Goal: Task Accomplishment & Management: Manage account settings

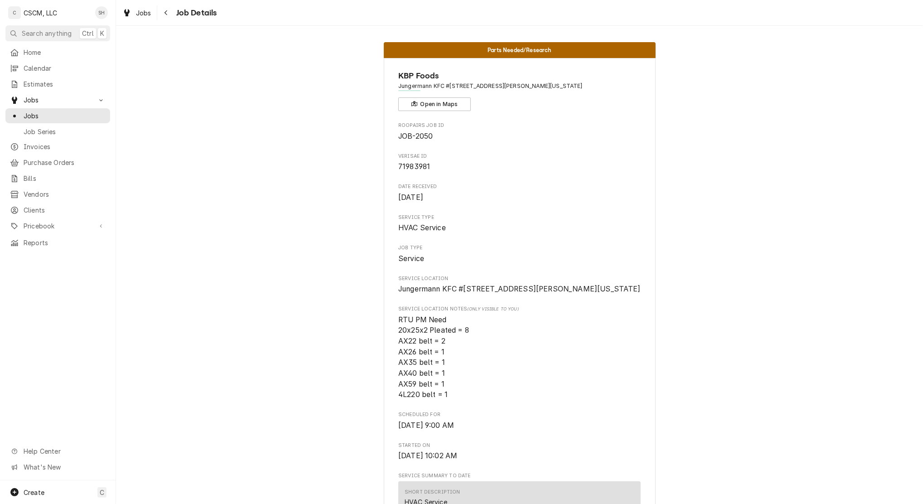
click at [169, 10] on div "Navigate back" at bounding box center [166, 12] width 9 height 9
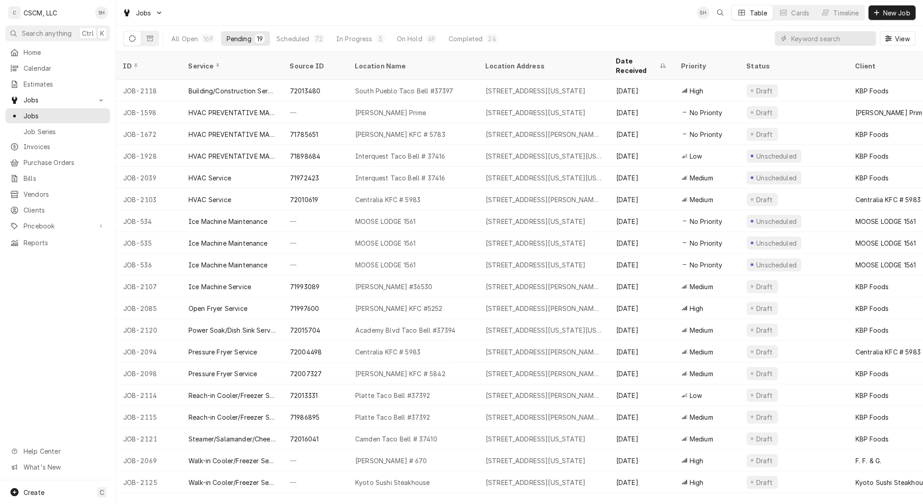
click at [45, 72] on link "Calendar" at bounding box center [57, 68] width 105 height 15
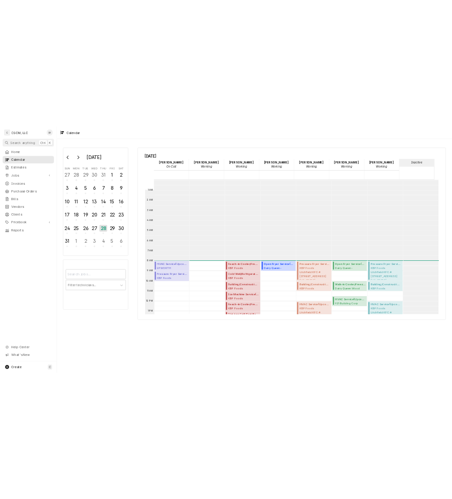
scroll to position [165, 0]
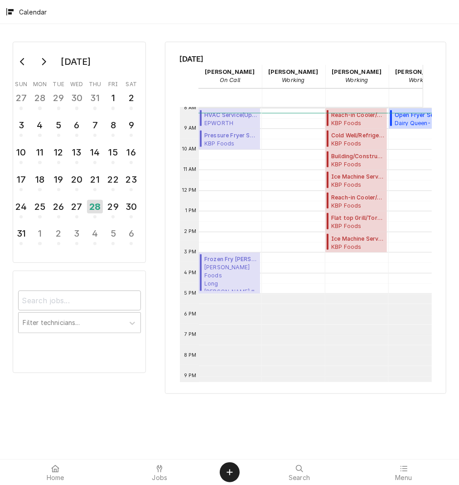
click at [256, 386] on div "Thursday, Aug 28th Chris Lynch On Call 28 Thu Dena Vecchetti Working 28 Thu Iza…" at bounding box center [305, 218] width 281 height 352
click at [81, 417] on div "August 2025 Sun Mon Tue Wed Thu Fri Sat 27 28 29 30 31 1 2 3 4 5 6 7 8 9 10 11 …" at bounding box center [229, 241] width 459 height 435
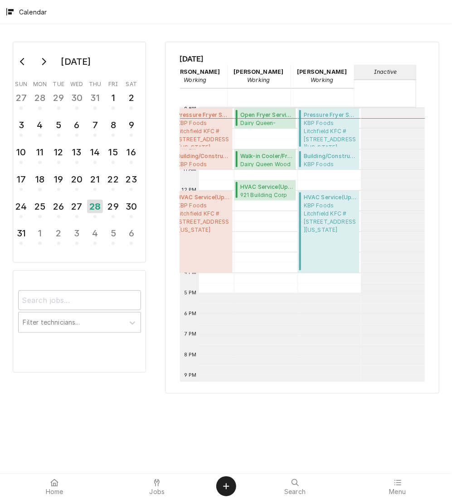
scroll to position [0, 0]
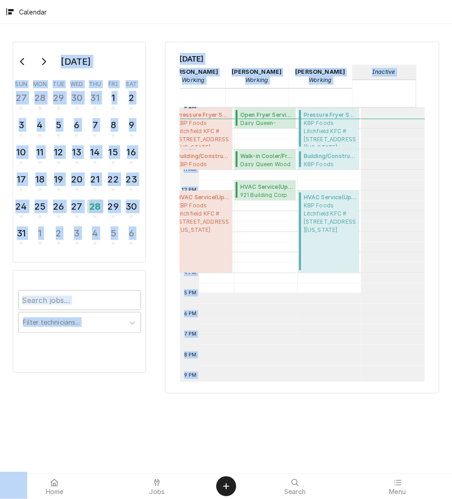
drag, startPoint x: 191, startPoint y: 24, endPoint x: 231, endPoint y: 178, distance: 159.1
click at [231, 178] on div "August 2025 Sun Mon Tue Wed Thu Fri Sat 27 28 29 30 31 1 2 3 4 5 6 7 8 9 10 11 …" at bounding box center [226, 248] width 452 height 449
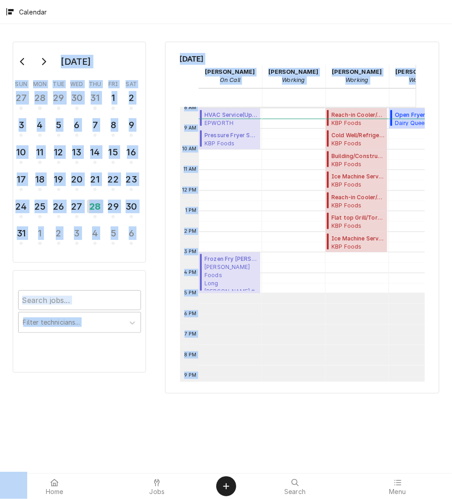
click at [90, 452] on div "August 2025 Sun Mon Tue Wed Thu Fri Sat 27 28 29 30 31 1 2 3 4 5 6 7 8 9 10 11 …" at bounding box center [226, 248] width 452 height 449
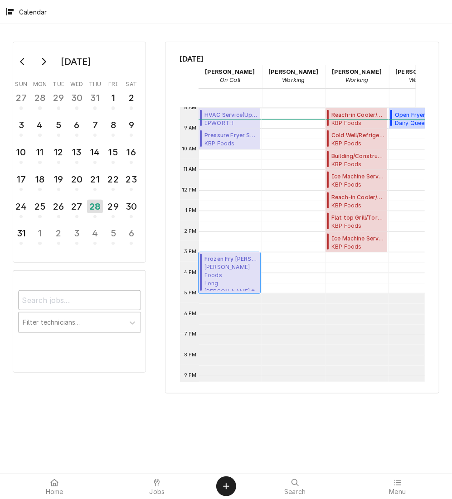
click at [233, 263] on span "Estel Foods Long Rd McDonald's #18113 / 110 Long Rd, Chesterfield, Missouri 630…" at bounding box center [230, 277] width 53 height 28
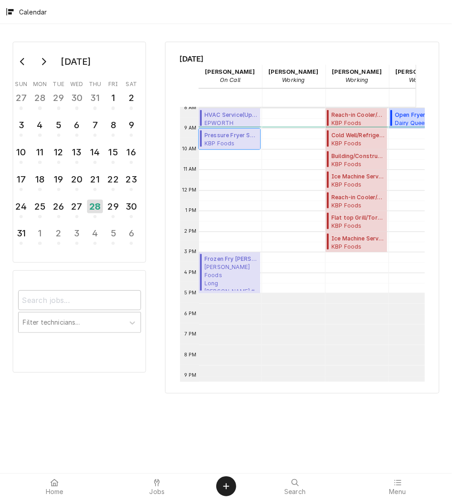
click at [217, 140] on span "KBP Foods Jungermann KFC #5846 / 1699 Jungermann Road, St. Peters, Missouri 633…" at bounding box center [230, 143] width 53 height 7
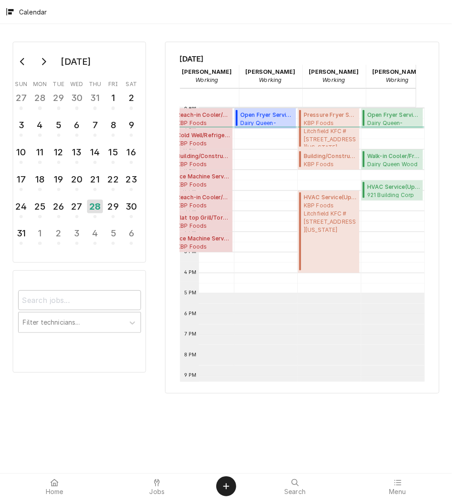
scroll to position [0, 155]
click at [379, 160] on span "Dairy Queen Wood River 1288 E. Edwardsville, Wood River, Illinois 62095" at bounding box center [393, 163] width 53 height 7
click at [387, 191] on span "921 Building Corp What to Wear / 921 S Arbor Vitae STE 104, Edwardsville, Illin…" at bounding box center [393, 194] width 53 height 7
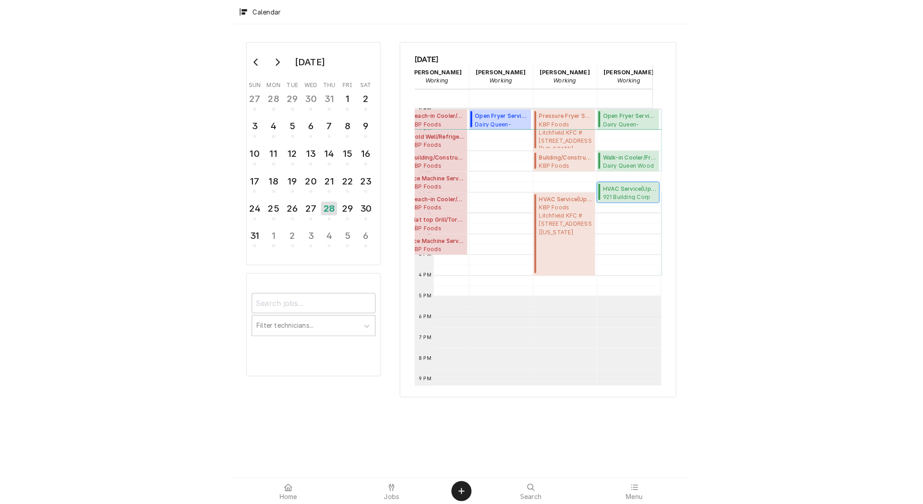
scroll to position [0, 0]
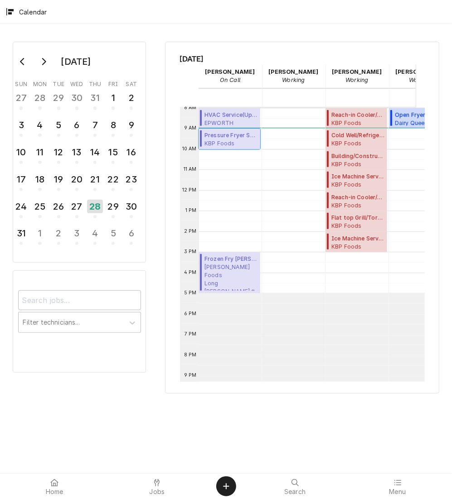
click at [222, 135] on span "Pressure Fryer Service ( Upcoming )" at bounding box center [230, 135] width 53 height 8
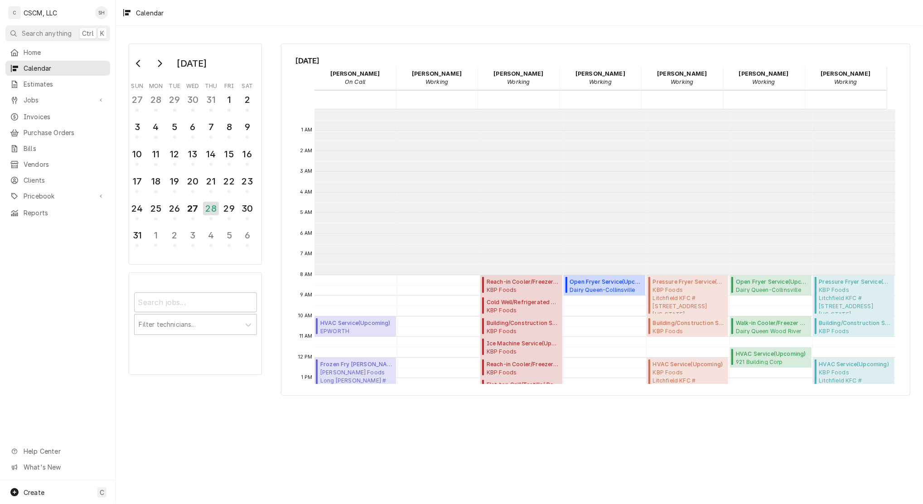
scroll to position [165, 0]
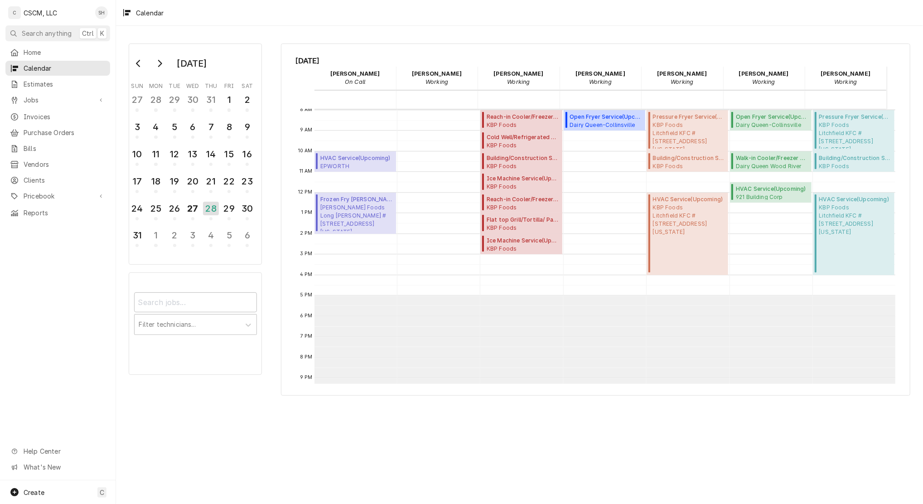
click at [39, 48] on span "Home" at bounding box center [65, 53] width 82 height 10
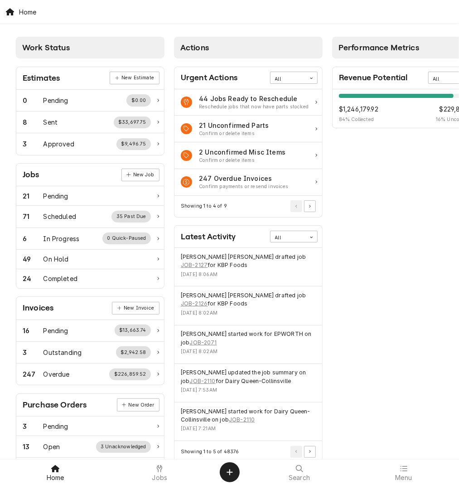
click at [157, 475] on span "Jobs" at bounding box center [159, 477] width 15 height 7
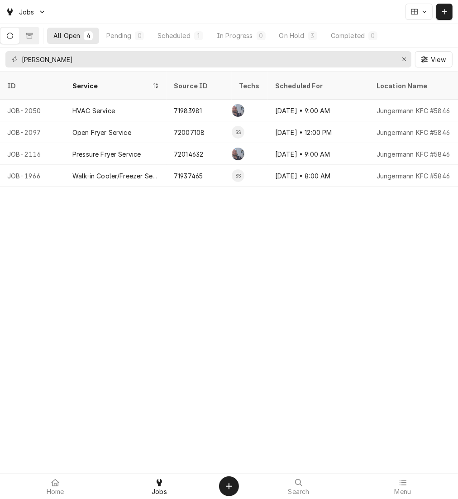
click at [441, 4] on button "Dynamic Content Wrapper" at bounding box center [445, 12] width 16 height 16
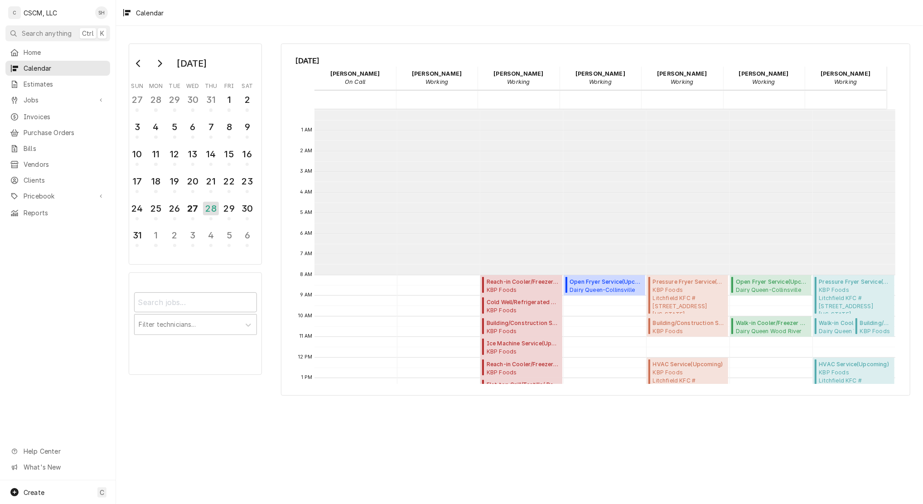
scroll to position [165, 0]
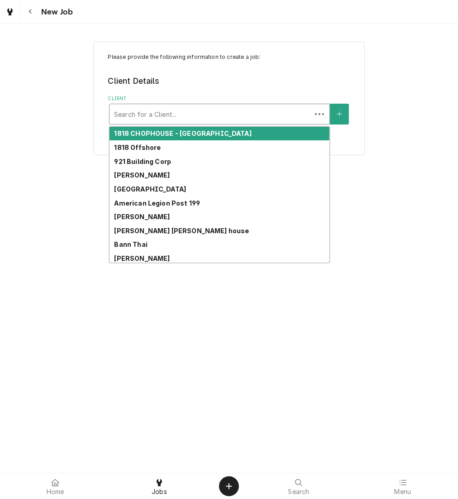
click at [235, 119] on div "Client" at bounding box center [210, 114] width 193 height 16
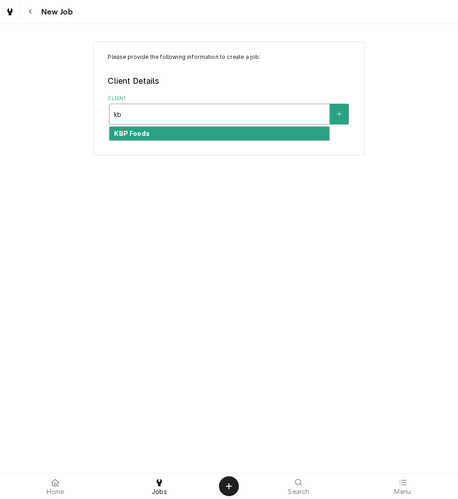
type input "kbp"
click at [248, 140] on div "KBP Foods" at bounding box center [220, 134] width 220 height 14
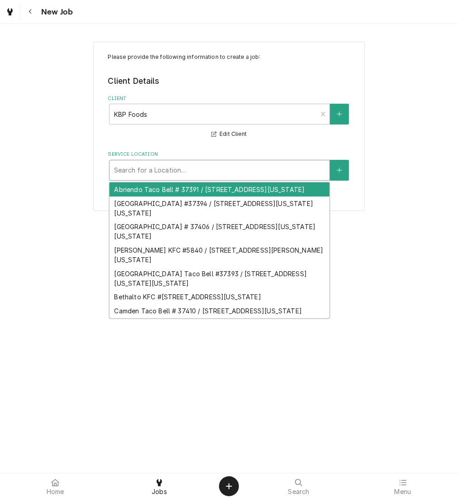
click at [273, 177] on div "Service Location" at bounding box center [219, 170] width 211 height 16
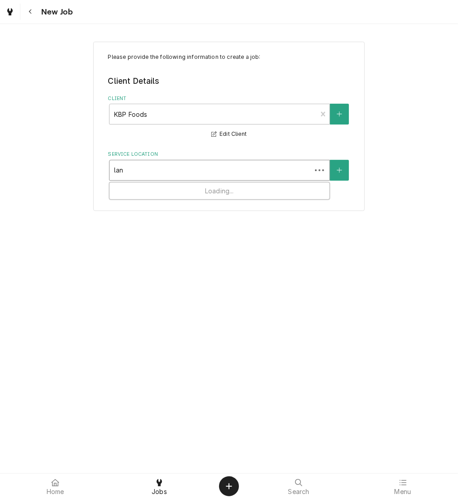
type input "land"
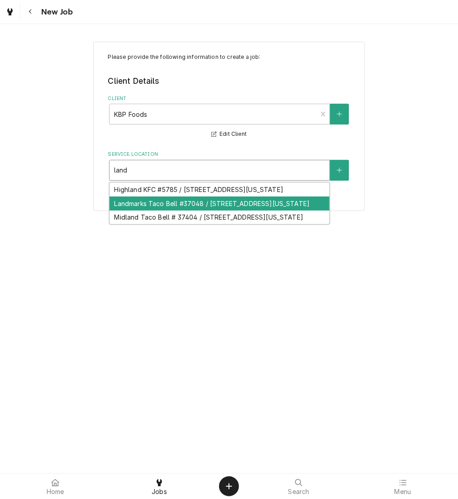
click at [260, 211] on div "Landmarks Taco Bell #37048 / 620 E. Landmarks Blvd, Alton, Illinois 62002" at bounding box center [220, 204] width 220 height 14
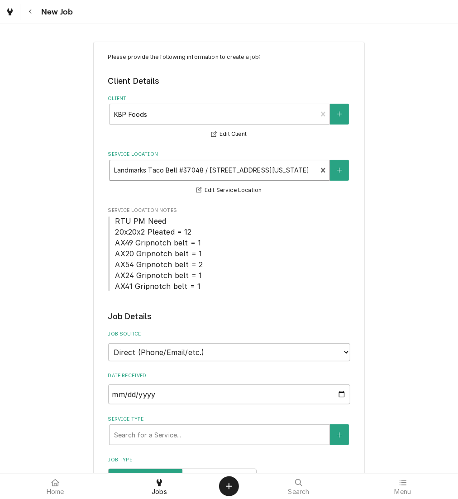
scroll to position [203, 0]
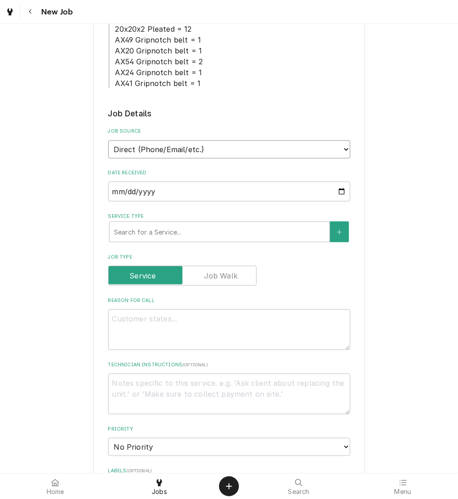
click at [280, 144] on select "Direct (Phone/Email/etc.) Other" at bounding box center [229, 149] width 242 height 18
select select "100"
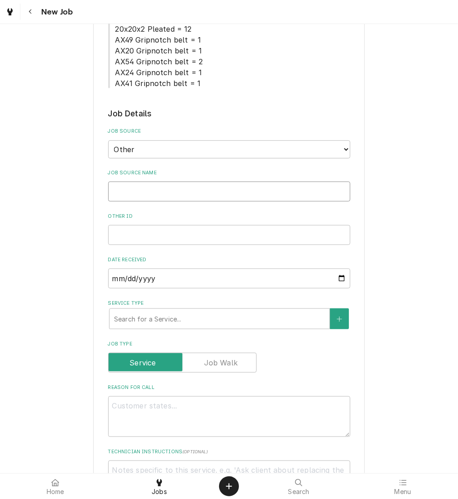
click at [144, 187] on input "Job Source Name" at bounding box center [229, 192] width 242 height 20
type textarea "x"
type input "v"
type textarea "x"
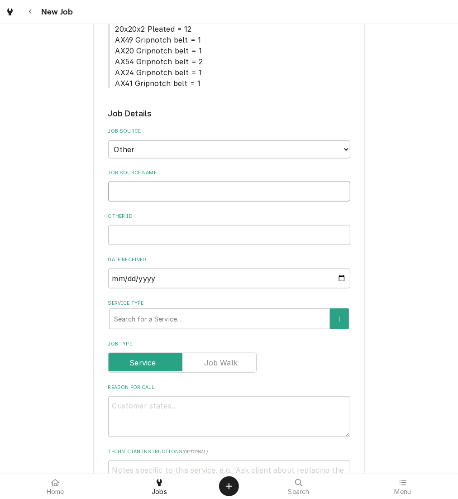
type input "V"
type textarea "x"
type input "Ve"
type textarea "x"
type input "Ver"
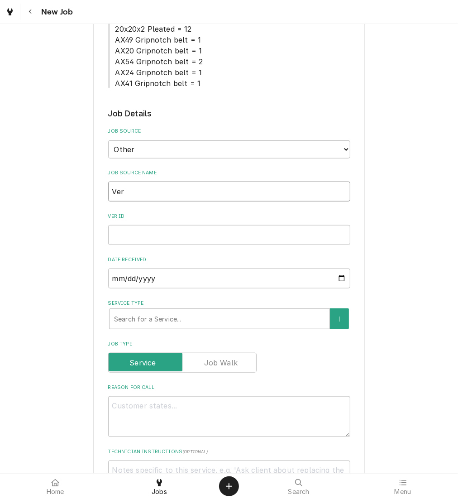
type textarea "x"
type input "Veri"
type textarea "x"
type input "Veris"
type textarea "x"
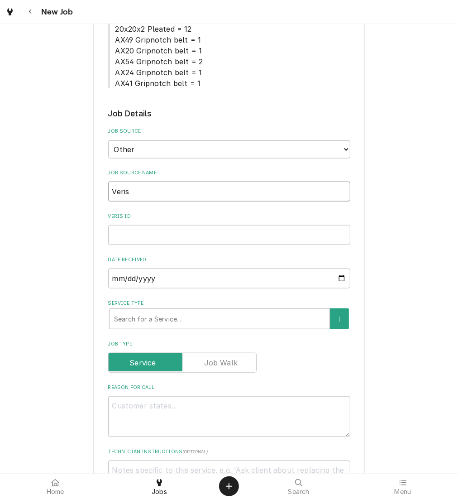
type input "Verisa"
type textarea "x"
type input "Verisae"
paste input "72015346"
type textarea "x"
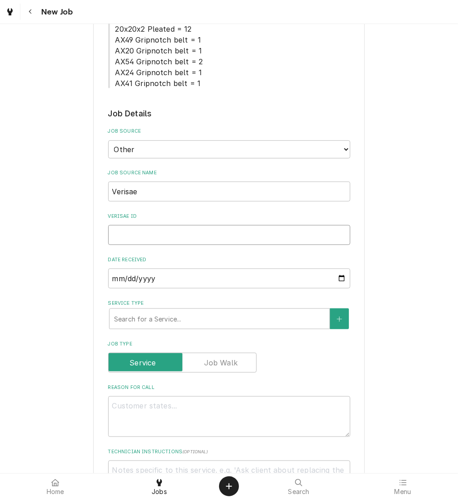
type input "72015346"
type textarea "x"
type input "72015346"
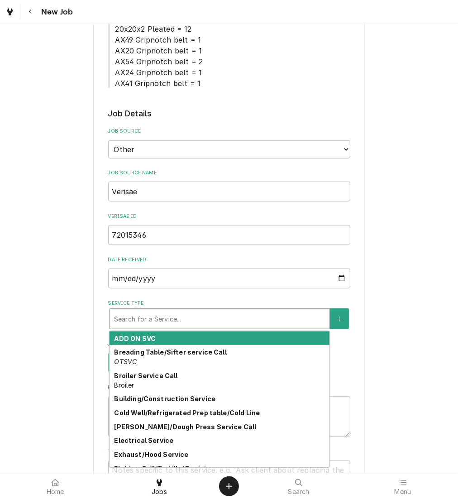
click at [150, 318] on div "Service Type" at bounding box center [219, 319] width 211 height 16
type textarea "x"
type input "h"
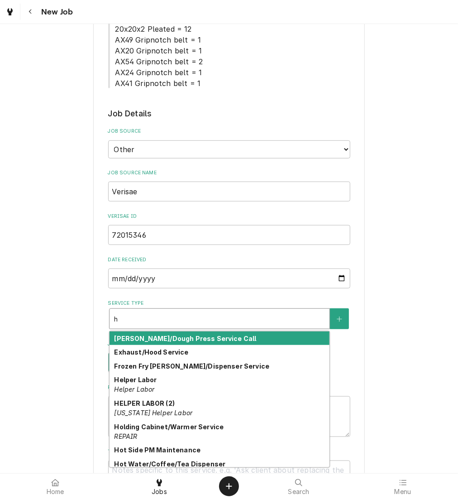
type textarea "x"
type input "hp"
type textarea "x"
type input "hp;"
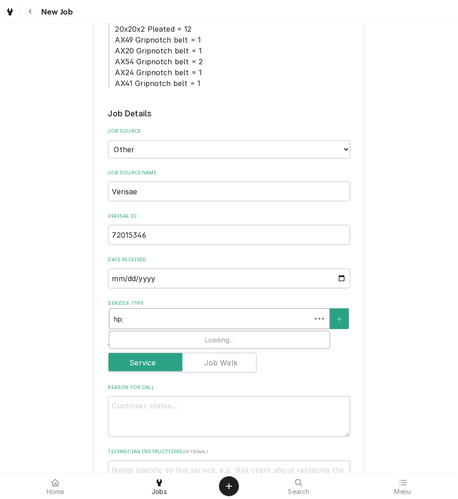
type textarea "x"
type input "hp;d"
type textarea "x"
type input "hp;do"
type textarea "x"
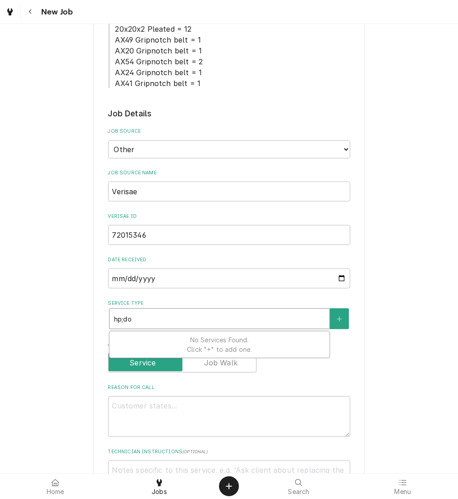
type input "hp;dom"
type textarea "x"
type input "hp;do"
type textarea "x"
type input "hp;d"
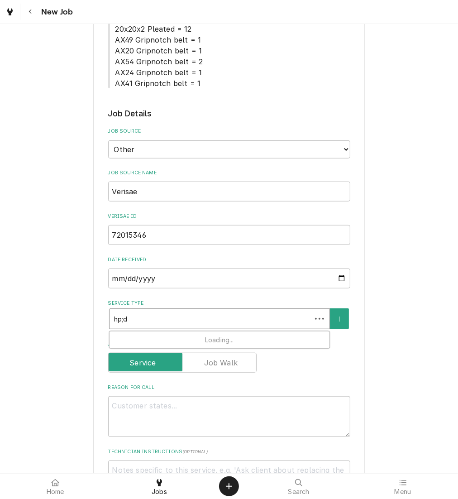
type textarea "x"
type input "hp;"
type textarea "x"
type input "hp"
type textarea "x"
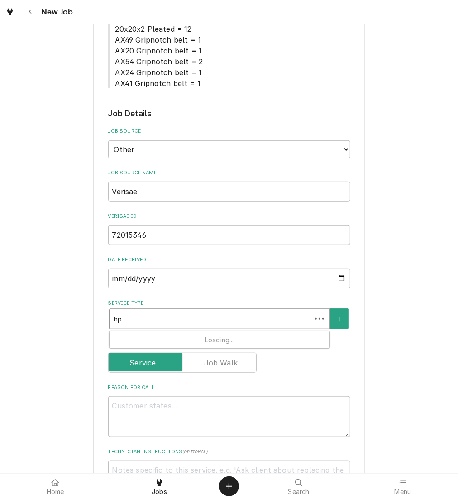
type input "h"
type textarea "x"
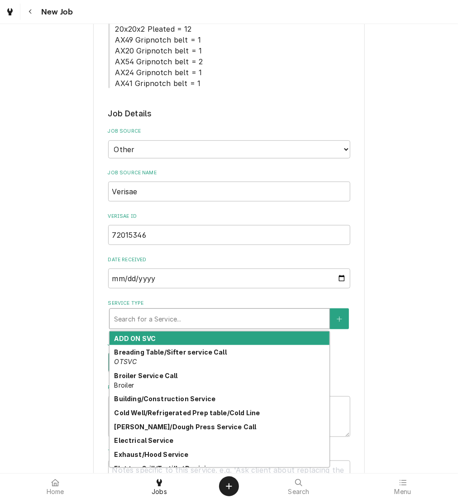
type textarea "x"
type input "h"
type textarea "x"
type input "ho"
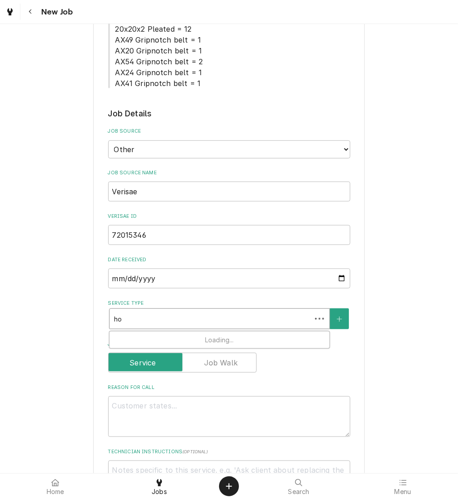
type textarea "x"
type input "hol"
type textarea "x"
type input "hold"
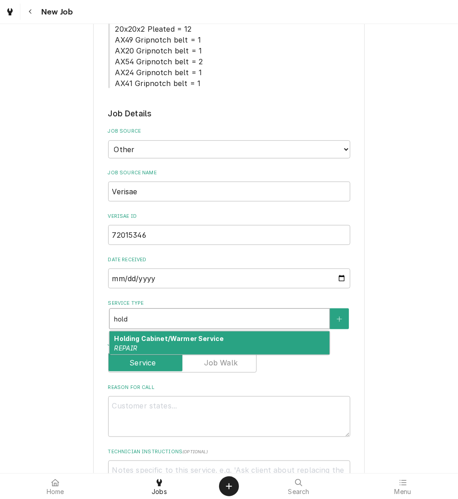
click at [161, 348] on div "Holding Cabinet/Warmer Service REPAIR" at bounding box center [220, 344] width 220 height 24
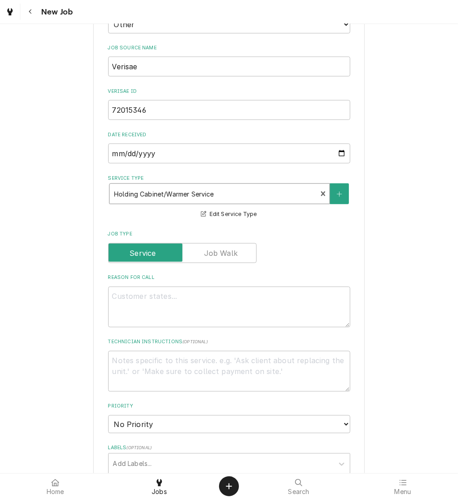
scroll to position [337, 0]
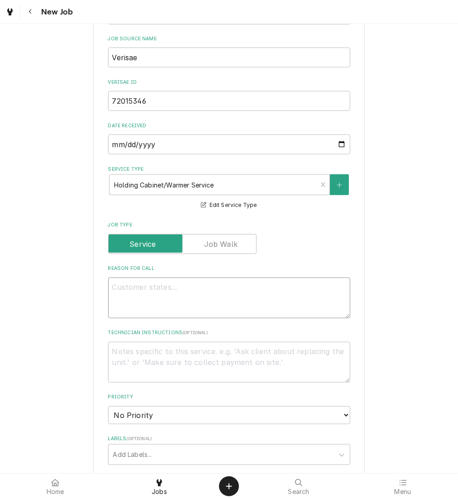
click at [206, 302] on textarea "Reason For Call" at bounding box center [229, 298] width 242 height 41
type textarea "x"
type textarea "P"
type textarea "x"
type textarea "PO"
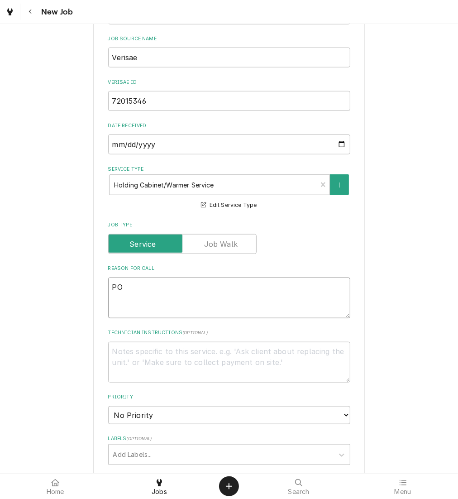
type textarea "x"
type textarea "PO"
type textarea "x"
type textarea "PO $"
type textarea "x"
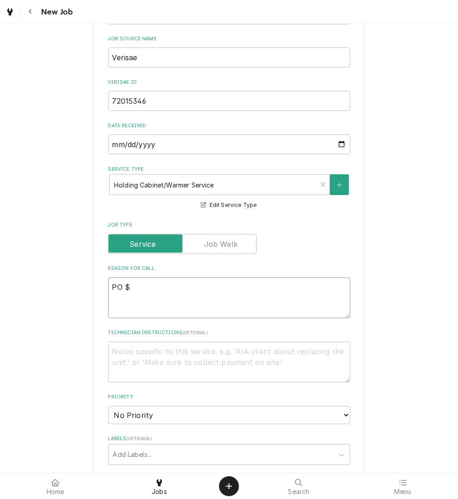
type textarea "PO"
type textarea "x"
type textarea "PO #"
type textarea "x"
type textarea "PO #"
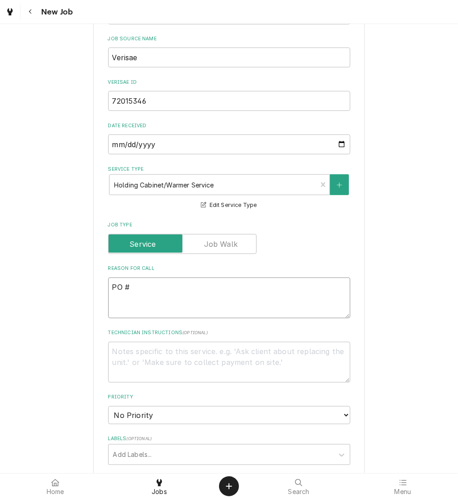
type textarea "x"
type textarea "PO # V"
type textarea "x"
type textarea "PO #"
paste textarea "72015346"
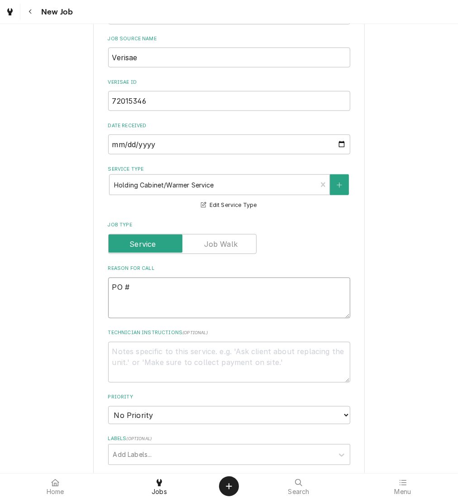
type textarea "x"
type textarea "PO # 72015346"
type textarea "x"
type textarea "NPO # 72015346"
type textarea "x"
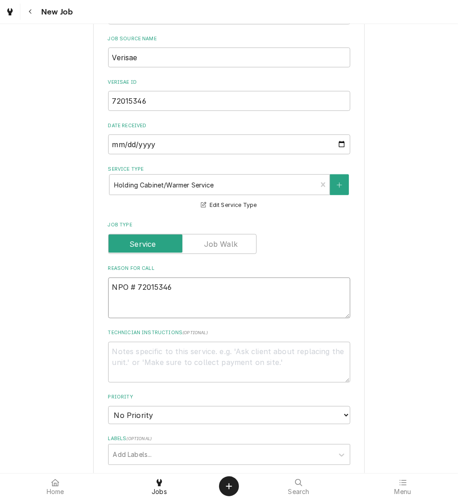
type textarea "NTPO # 72015346"
type textarea "x"
type textarea "NTEPO # 72015346"
type textarea "x"
type textarea "NTE:PO # 72015346"
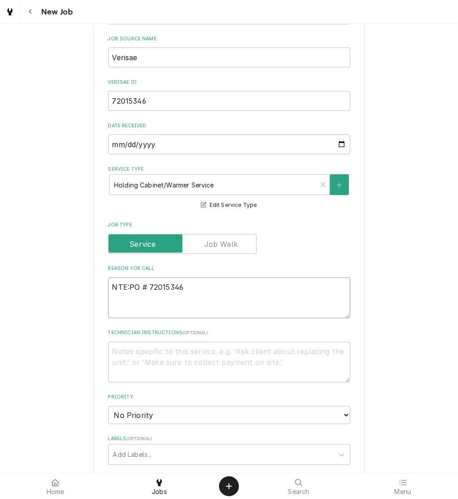
type textarea "x"
type textarea "NTE: PO # 72015346"
type textarea "x"
type textarea "NTE: %PO # 72015346"
type textarea "x"
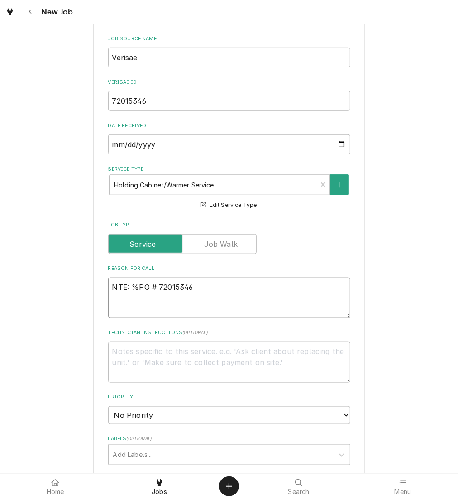
type textarea "NTE: PO # 72015346"
type textarea "x"
type textarea "NTE: $PO # 72015346"
type textarea "x"
type textarea "NTE: $5PO # 72015346"
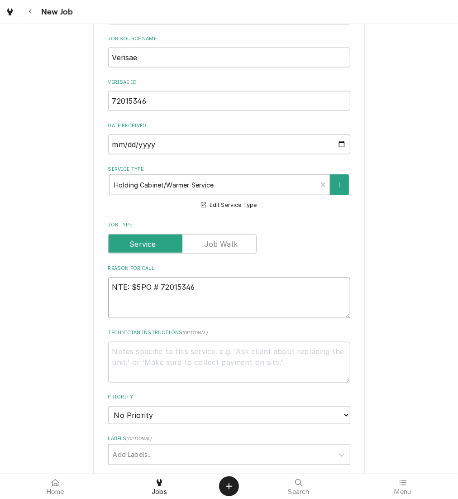
type textarea "x"
type textarea "NTE: $5-PO # 72015346"
type textarea "x"
type textarea "NTE: $5--PO # 72015346"
type textarea "x"
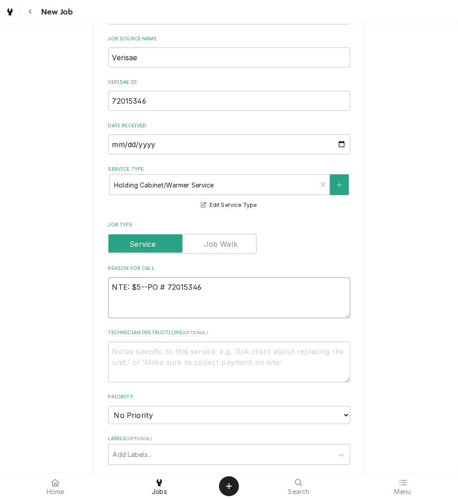
type textarea "NTE: $5-PO # 72015346"
type textarea "x"
type textarea "NTE: $5PO # 72015346"
type textarea "x"
type textarea "NTE: $50PO # 72015346"
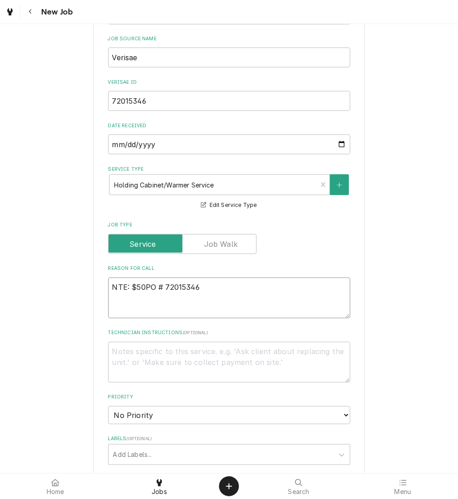
type textarea "x"
type textarea "NTE: $500PO # 72015346"
type textarea "x"
type textarea "NTE: $500 PO # 72015346"
type textarea "x"
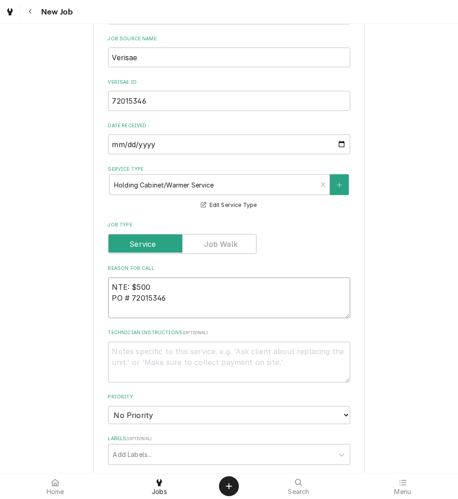
type textarea "NTE: $500 PO # 72015346"
click at [108, 286] on textarea "NTE: $500 PO # 72015346" at bounding box center [229, 298] width 242 height 41
paste textarea "power button works but cabinet is not heating up"
type textarea "x"
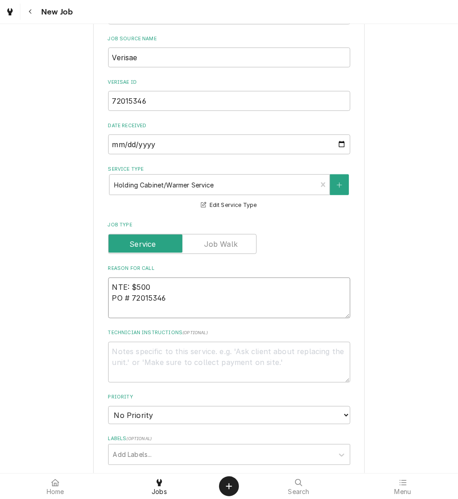
type textarea "power button works but cabinet is not heating upNTE: $500 PO # 72015346"
type textarea "x"
type textarea "power button works but cabinet is not heating up NTE: $500 PO # 72015346"
type textarea "x"
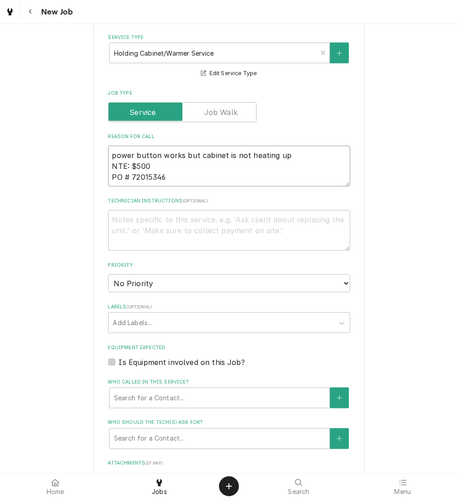
scroll to position [487, 0]
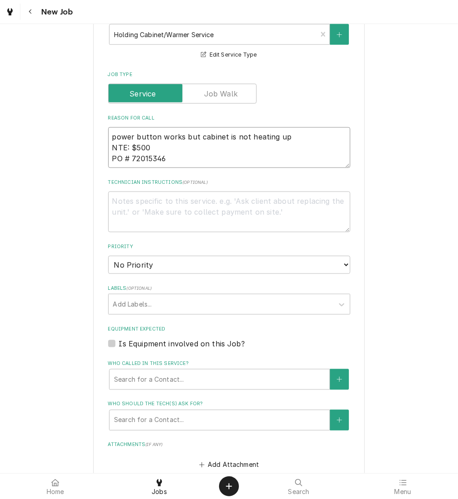
type textarea "power button works but cabinet is not heating up NTE: $500 PO # 72015346"
click at [263, 259] on select "No Priority Urgent High Medium Low" at bounding box center [229, 265] width 242 height 18
select select "2"
click at [108, 256] on select "No Priority Urgent High Medium Low" at bounding box center [229, 265] width 242 height 18
type textarea "x"
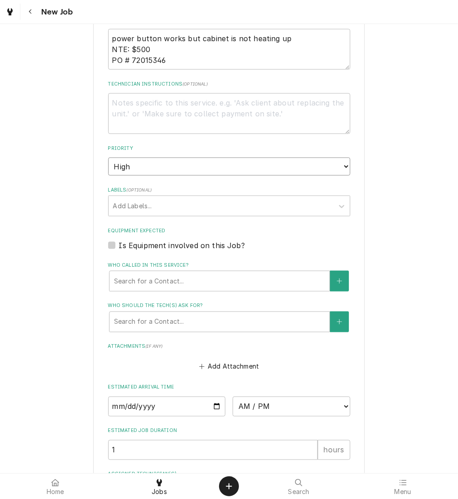
scroll to position [586, 0]
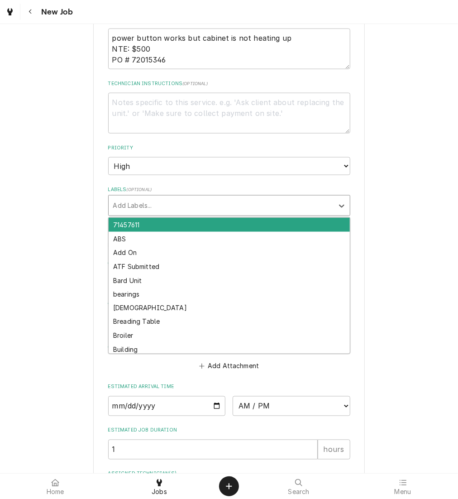
click at [257, 204] on div "Labels" at bounding box center [221, 206] width 216 height 16
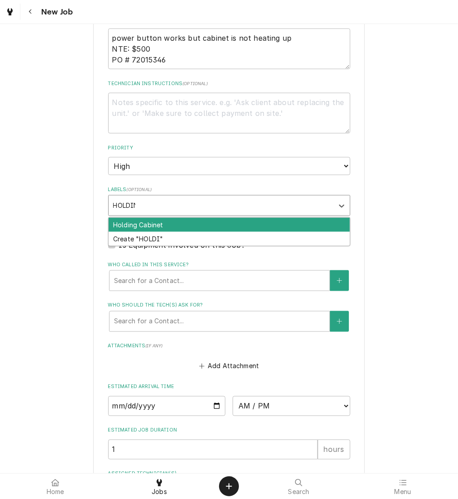
type input "HOLDING"
click at [265, 218] on div "Holding Cabinet" at bounding box center [229, 225] width 241 height 14
type textarea "x"
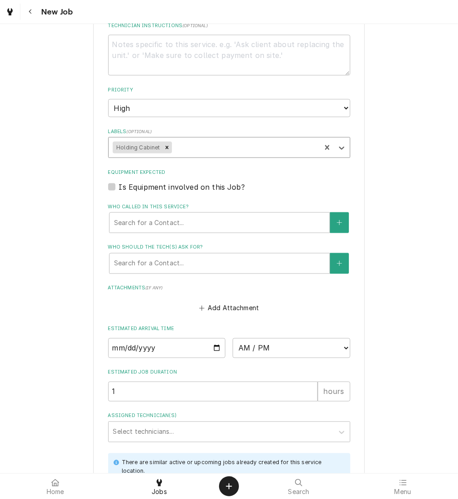
scroll to position [646, 0]
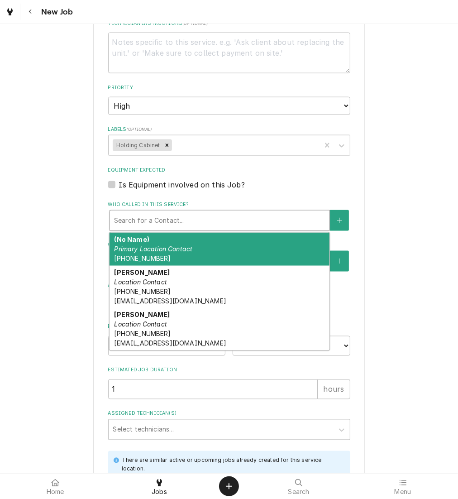
click at [265, 218] on div "Who called in this service?" at bounding box center [219, 220] width 211 height 16
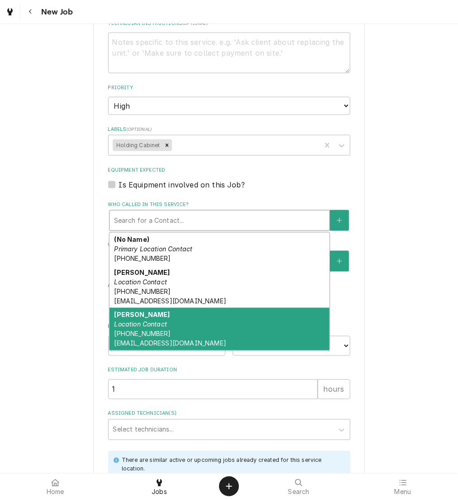
click at [263, 335] on div "[PERSON_NAME] Location Contact [PHONE_NUMBER] [EMAIL_ADDRESS][DOMAIN_NAME]" at bounding box center [220, 329] width 220 height 43
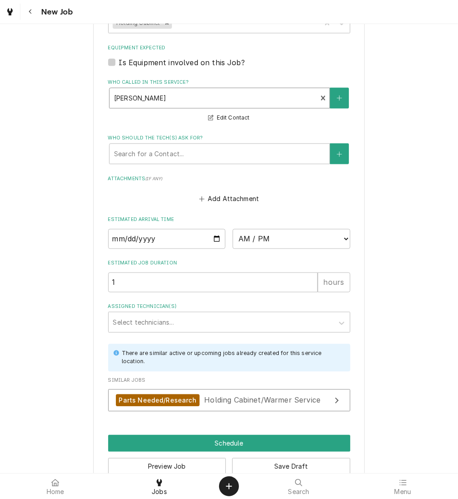
scroll to position [788, 0]
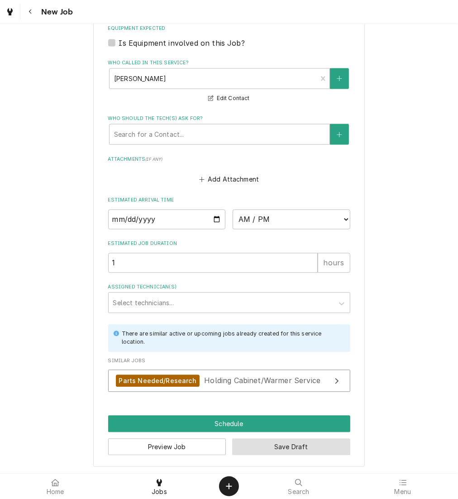
click at [288, 440] on button "Save Draft" at bounding box center [291, 447] width 118 height 17
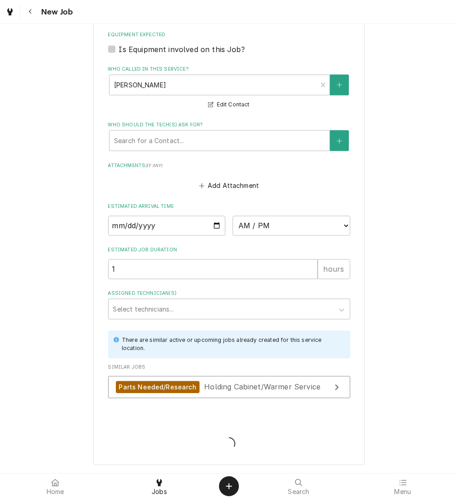
scroll to position [780, 0]
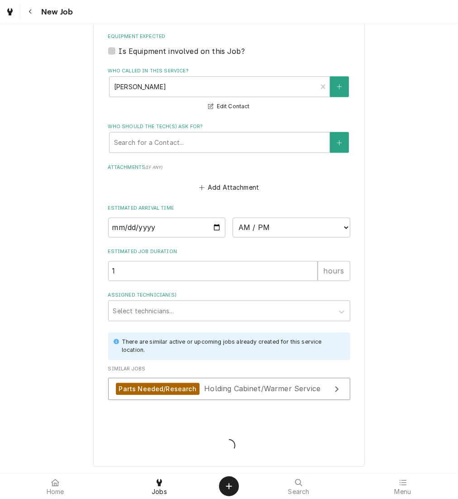
type textarea "x"
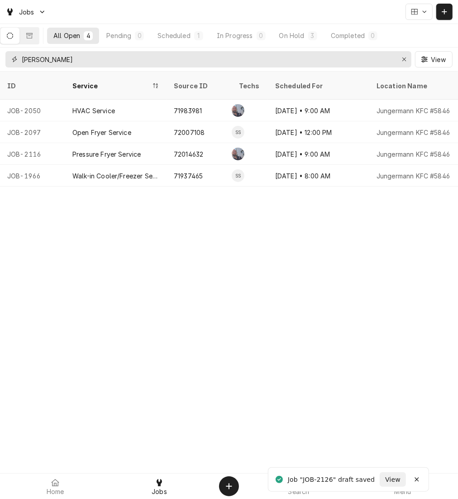
click at [403, 57] on icon "Erase input" at bounding box center [404, 59] width 5 height 6
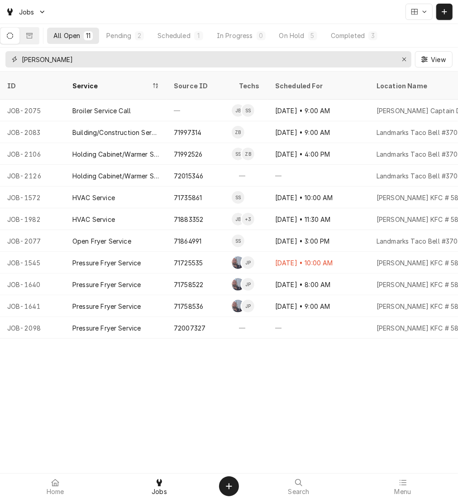
type input "ALTON"
click at [444, 13] on icon "Dynamic Content Wrapper" at bounding box center [444, 12] width 5 height 6
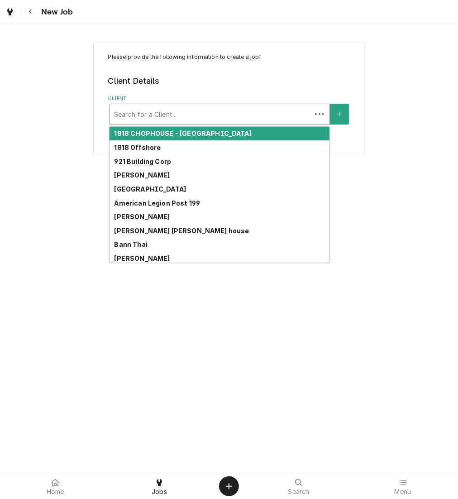
click at [250, 106] on div "Client" at bounding box center [210, 114] width 193 height 16
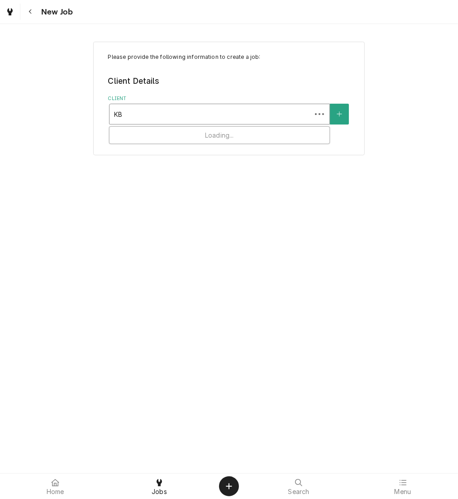
type input "KBP"
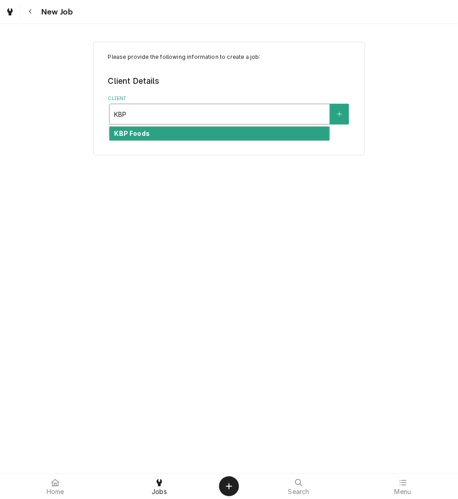
click at [254, 134] on div "KBP Foods" at bounding box center [220, 134] width 220 height 14
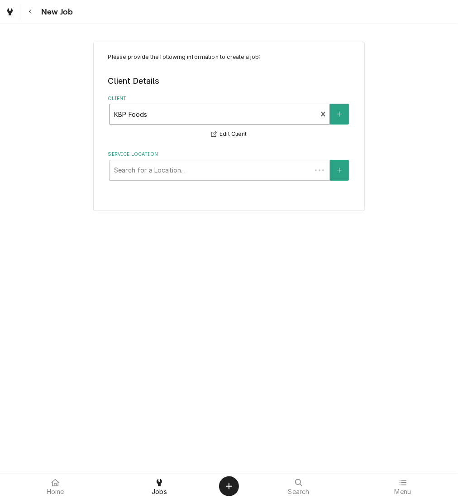
click at [246, 176] on div "Service Location" at bounding box center [210, 170] width 193 height 16
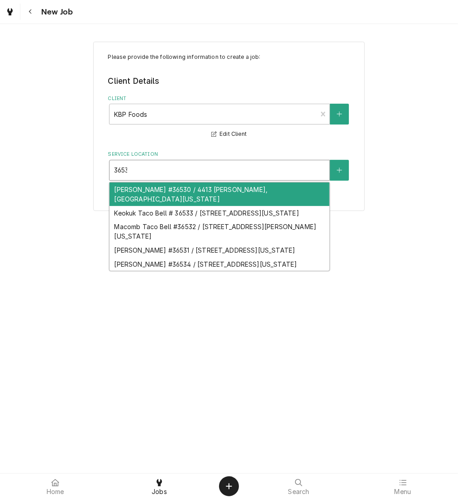
type input "36532"
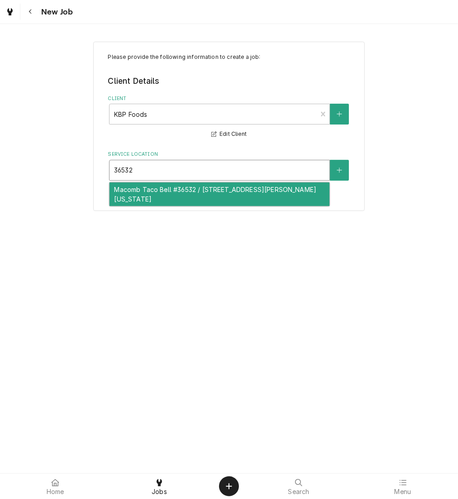
click at [257, 193] on div "Macomb Taco Bell #36532 / [STREET_ADDRESS][PERSON_NAME][US_STATE]" at bounding box center [220, 195] width 220 height 24
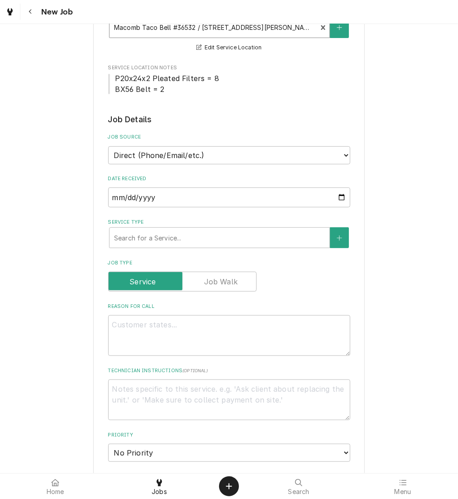
scroll to position [145, 0]
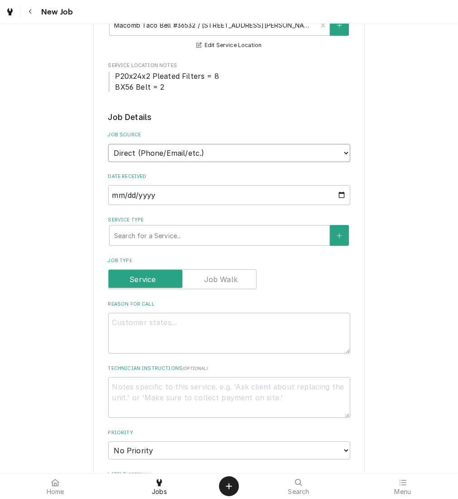
click at [267, 158] on select "Direct (Phone/Email/etc.) Other" at bounding box center [229, 153] width 242 height 18
select select "100"
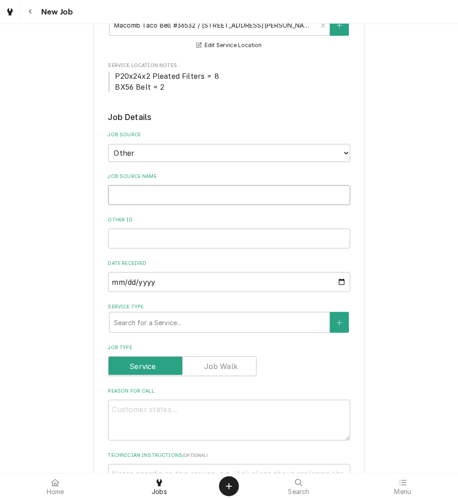
click at [267, 194] on input "Job Source Name" at bounding box center [229, 195] width 242 height 20
type textarea "x"
type input "B"
type textarea "x"
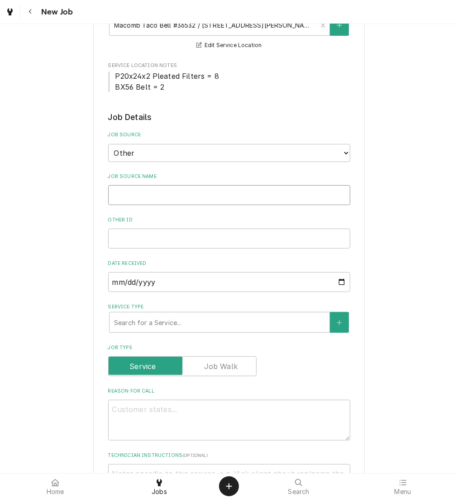
type input "v"
type textarea "x"
type input "V"
type textarea "x"
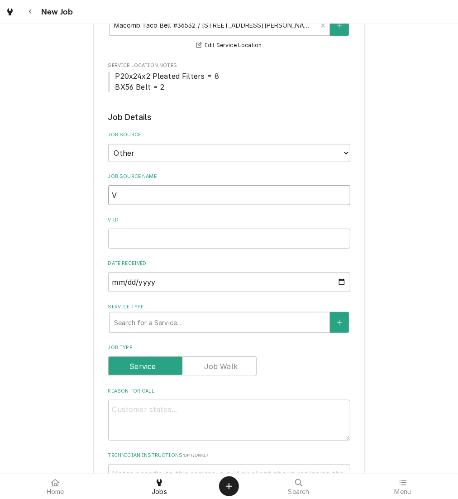
type input "Vr"
type textarea "x"
type input "Vrt"
type textarea "x"
type input "Vr"
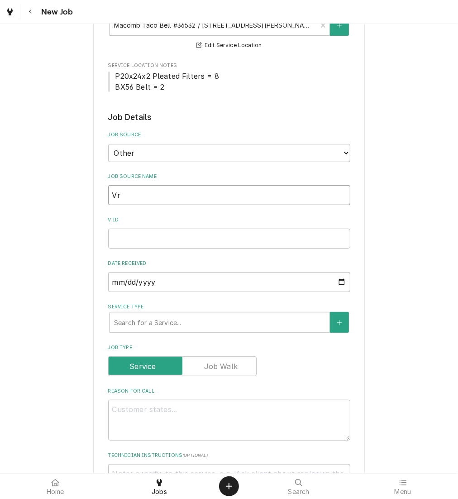
type textarea "x"
type input "V"
type textarea "x"
type input "Ve"
type textarea "x"
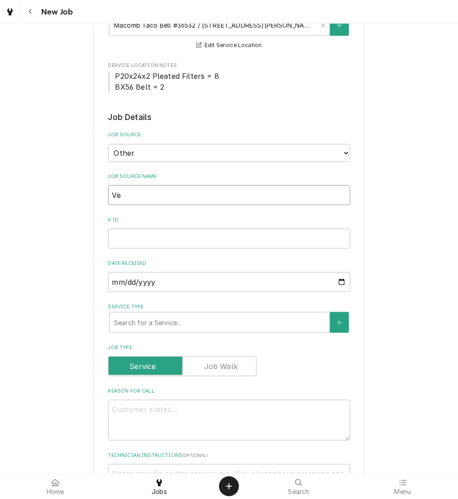
type input "Ver"
type textarea "x"
type input "Veri"
type textarea "x"
type input "Veris"
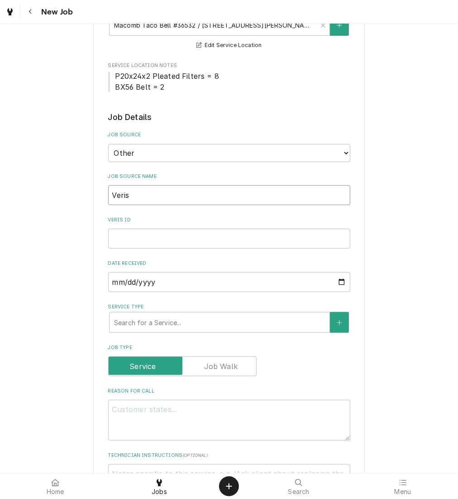
type textarea "x"
type input "Verisa"
type textarea "x"
type input "Verisae"
type textarea "x"
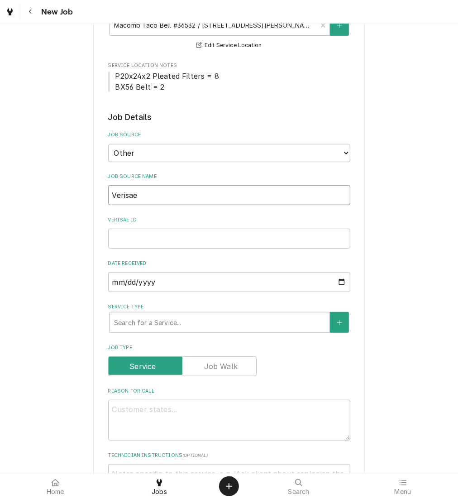
type input "Verisae"
click at [149, 240] on input "Verisae ID" at bounding box center [229, 239] width 242 height 20
paste input "71885707"
type textarea "x"
type input "71885707"
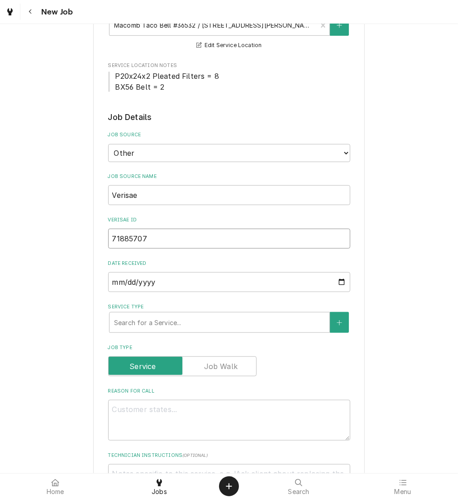
type textarea "x"
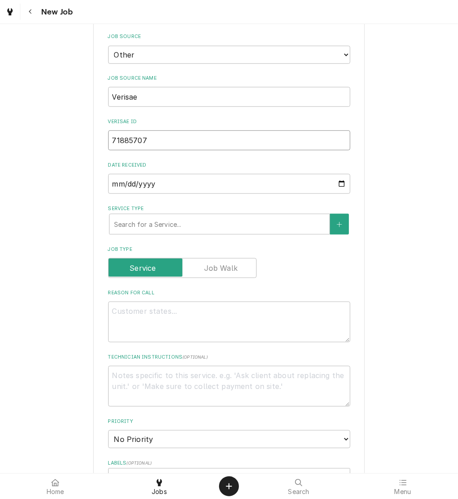
scroll to position [244, 0]
type input "71885707"
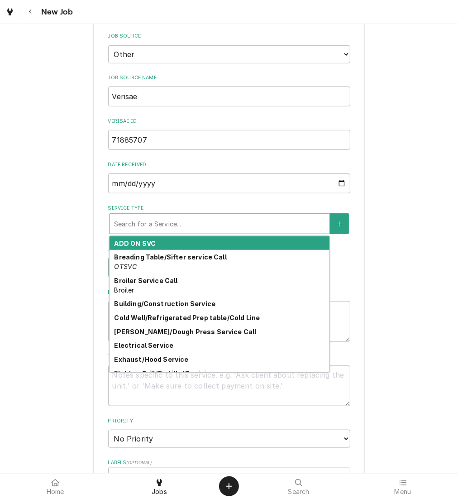
click at [170, 223] on div "Service Type" at bounding box center [219, 224] width 211 height 16
type textarea "x"
type input "h"
type textarea "x"
type input "hv"
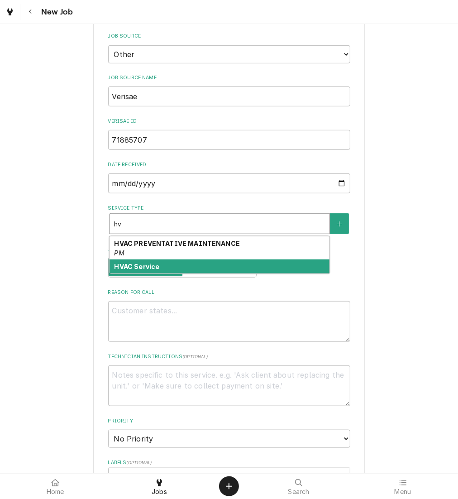
click at [176, 269] on div "HVAC Service" at bounding box center [220, 267] width 220 height 14
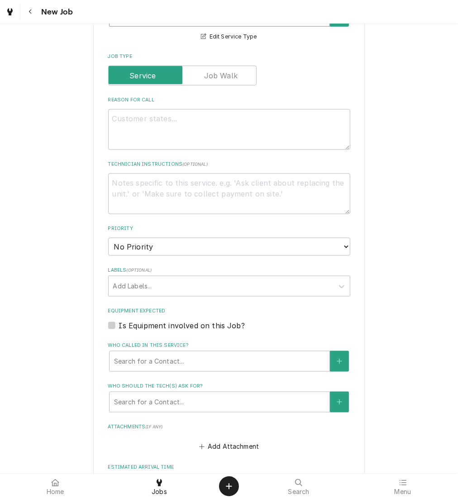
scroll to position [452, 0]
click at [226, 120] on textarea "Reason For Call" at bounding box center [229, 129] width 242 height 41
type textarea "x"
type textarea "P"
type textarea "x"
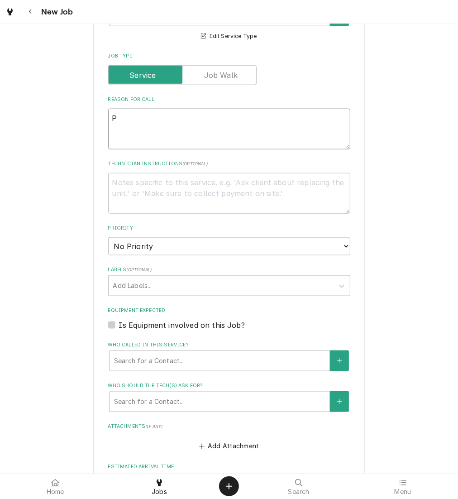
type textarea "PO"
type textarea "x"
type textarea "PO"
type textarea "x"
type textarea "PO #"
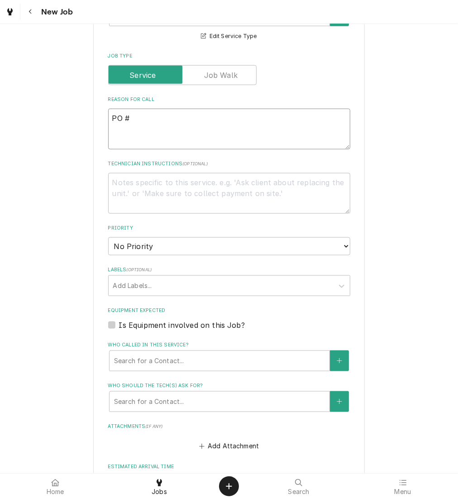
type textarea "x"
type textarea "PO #"
paste textarea "71885707"
type textarea "x"
type textarea "PO # 71885707"
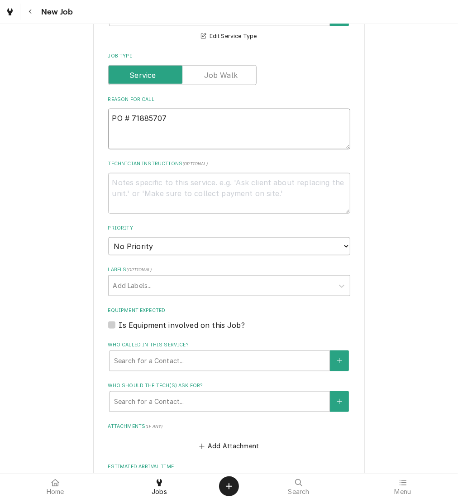
type textarea "x"
type textarea "PO # 71885707"
type textarea "x"
type textarea "PO # 71885707"
type textarea "x"
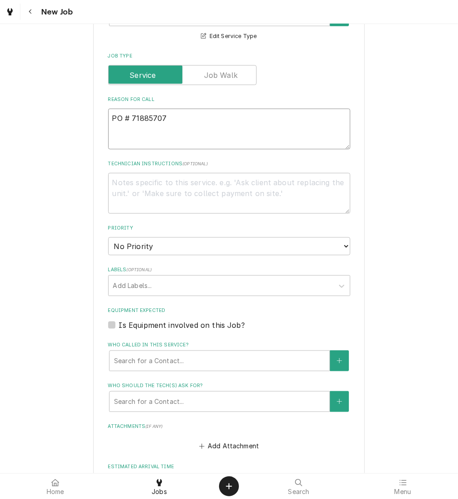
type textarea "N PO # 71885707"
type textarea "x"
type textarea "NE PO # 71885707"
type textarea "x"
type textarea "N PO # 71885707"
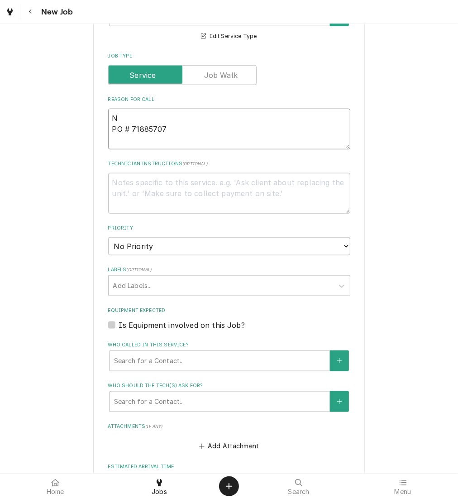
type textarea "x"
type textarea "NT PO # 71885707"
type textarea "x"
type textarea "NTE PO # 71885707"
type textarea "x"
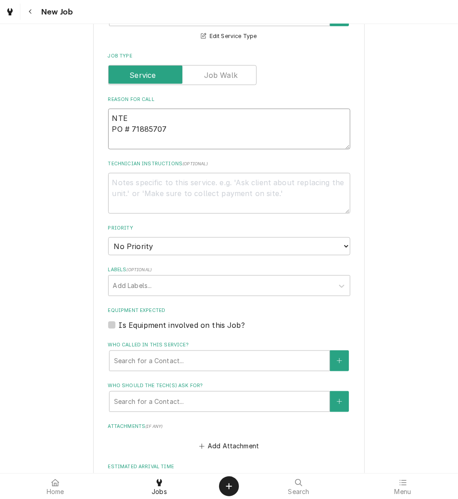
type textarea "NTE: PO # 71885707"
type textarea "x"
type textarea "NTE: PO # 71885707"
type textarea "x"
type textarea "NTE: $ PO # 71885707"
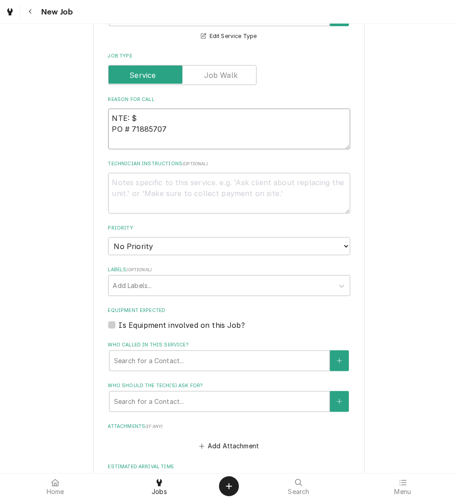
type textarea "x"
type textarea "NTE: $5 PO # 71885707"
type textarea "x"
type textarea "NTE: $50 PO # 71885707"
type textarea "x"
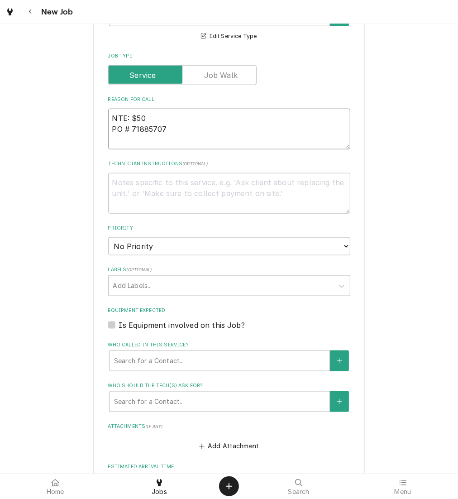
type textarea "NTE: $500 PO # 71885707"
type textarea "x"
type textarea "NTE: $500 PO # 71885707"
click at [119, 116] on textarea "NTE: $500 PO # 71885707" at bounding box center [229, 129] width 242 height 41
type textarea "x"
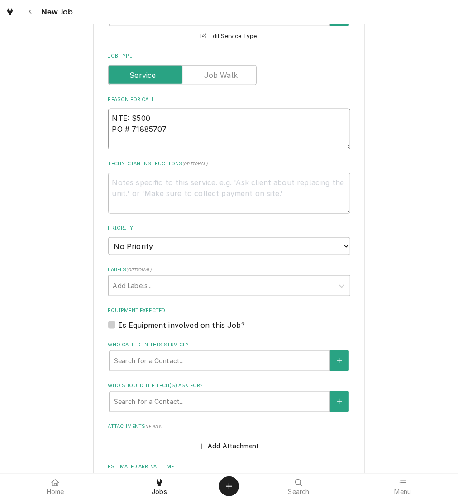
type textarea "W NTE: $500 PO # 71885707"
type textarea "x"
type textarea "WE NTE: $500 PO # 71885707"
type textarea "x"
type textarea "WE NTE: $500 PO # 71885707"
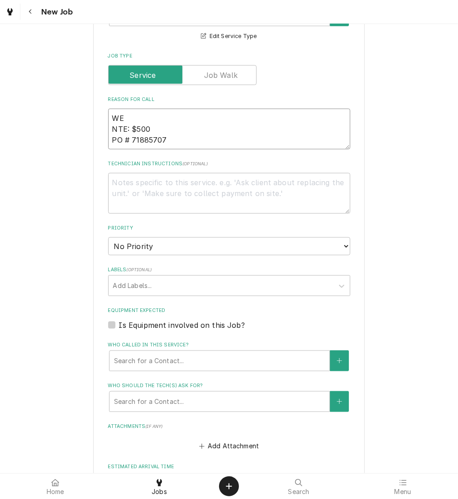
type textarea "x"
type textarea "WE H NTE: $500 PO # 71885707"
type textarea "x"
type textarea "WE HAV NTE: $500 PO # 71885707"
type textarea "x"
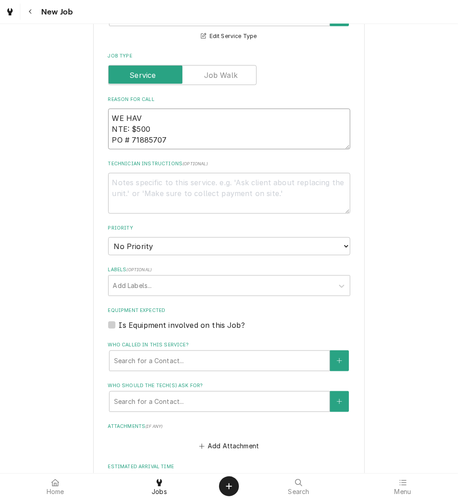
type textarea "WE HAVE NTE: $500 PO # 71885707"
type textarea "x"
type textarea "WE HAV NTE: $500 PO # 71885707"
type textarea "x"
type textarea "WE HA NTE: $500 PO # 71885707"
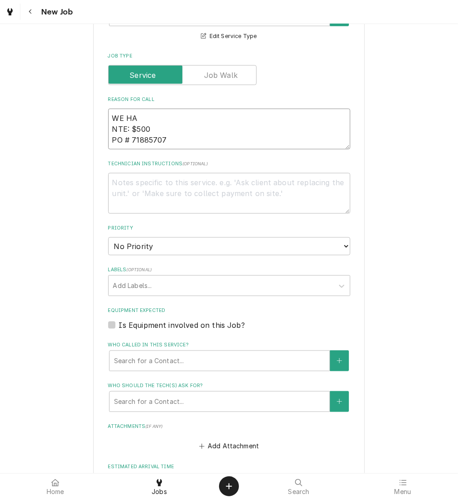
type textarea "x"
type textarea "WE H NTE: $500 PO # 71885707"
type textarea "x"
type textarea "WE NTE: $500 PO # 71885707"
type textarea "x"
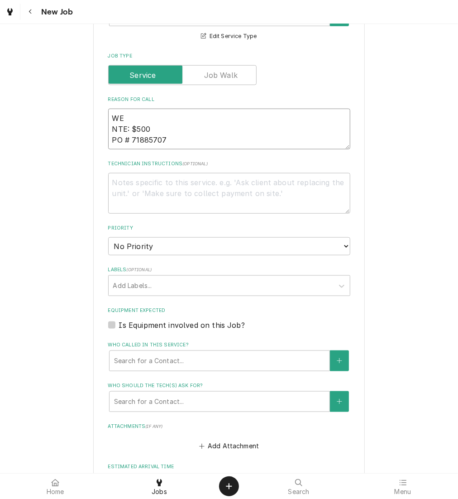
type textarea "WE NTE: $500 PO # 71885707"
type textarea "x"
type textarea "W NTE: $500 PO # 71885707"
type textarea "x"
type textarea "NTE: $500 PO # 71885707"
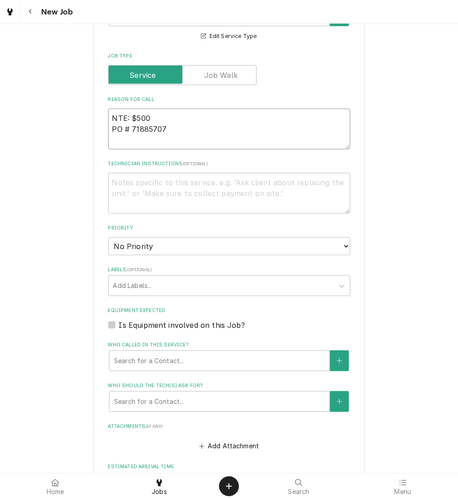
type textarea "x"
type textarea "e NTE: $500 PO # 71885707"
type textarea "x"
type textarea "NTE: $500 PO # 71885707"
type textarea "x"
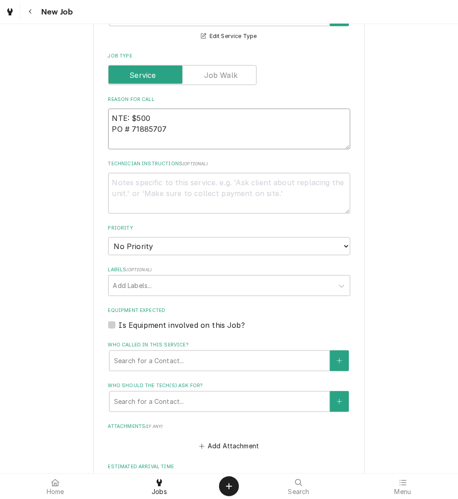
type textarea "w NTE: $500 PO # 71885707"
type textarea "x"
type textarea "we NTE: $500 PO # 71885707"
type textarea "x"
type textarea "we NTE: $500 PO # 71885707"
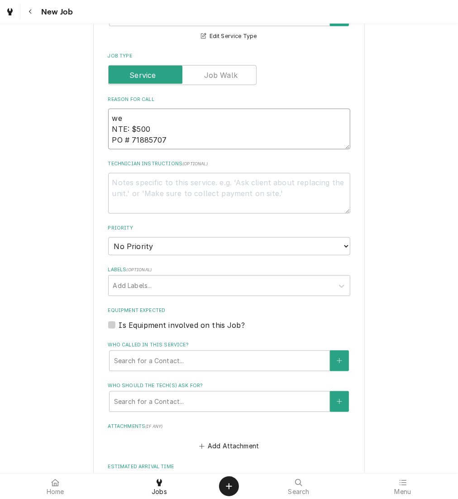
type textarea "x"
type textarea "we h NTE: $500 PO # 71885707"
type textarea "x"
type textarea "we ha NTE: $500 PO # 71885707"
type textarea "x"
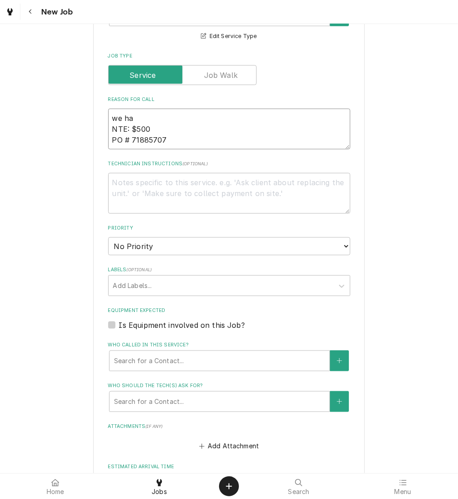
type textarea "we hav NTE: $500 PO # 71885707"
type textarea "x"
type textarea "we have NTE: $500 PO # 71885707"
type textarea "x"
type textarea "we have NTE: $500 PO # 71885707"
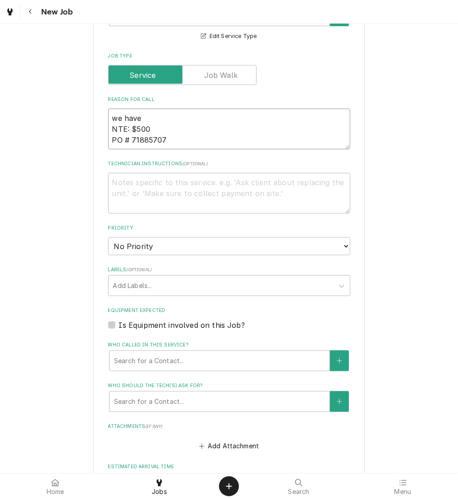
type textarea "x"
type textarea "we have s NTE: $500 PO # 71885707"
type textarea "x"
type textarea "we have sm NTE: $500 PO # 71885707"
type textarea "x"
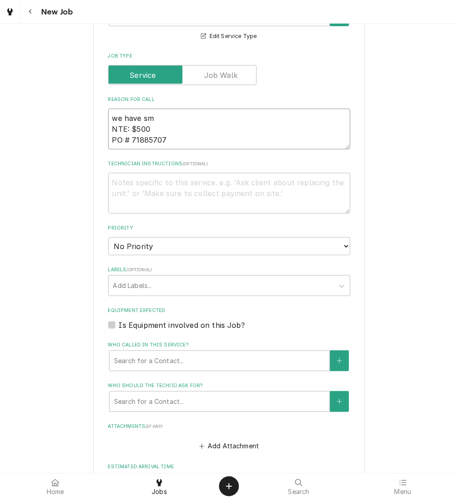
type textarea "we have sma NTE: $500 PO # 71885707"
type textarea "x"
type textarea "we have smal NTE: $500 PO # 71885707"
type textarea "x"
type textarea "we have small NTE: $500 PO # 71885707"
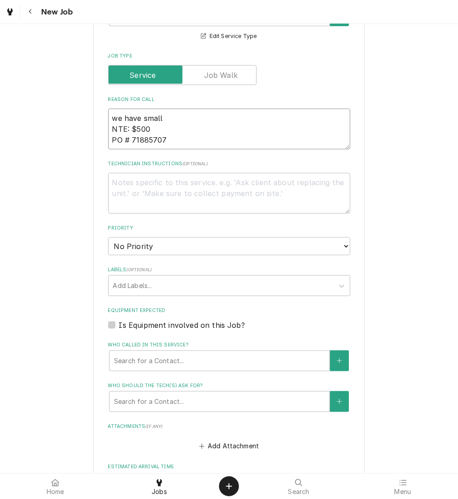
type textarea "x"
type textarea "we have small NTE: $500 PO # 71885707"
type textarea "x"
type textarea "we have small l NTE: $500 PO # 71885707"
type textarea "x"
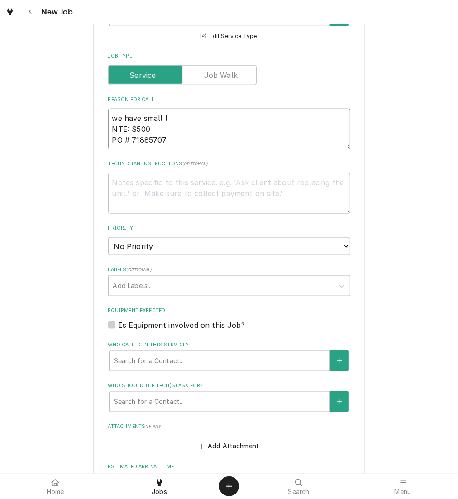
type textarea "we have small le NTE: $500 PO # 71885707"
type textarea "x"
type textarea "we have small lea NTE: $500 PO # 71885707"
type textarea "x"
type textarea "we have small leak NTE: $500 PO # 71885707"
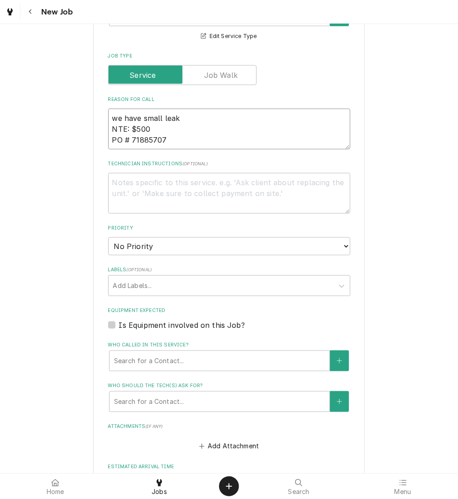
type textarea "x"
type textarea "we have small leaks NTE: $500 PO # 71885707"
type textarea "x"
type textarea "we have small leaks NTE: $500 PO # 71885707"
type textarea "x"
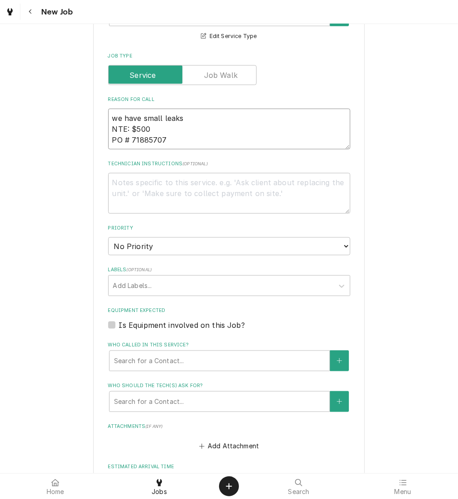
type textarea "we have small leaks i NTE: $500 PO # 71885707"
type textarea "x"
type textarea "we have small leaks in NTE: $500 PO # 71885707"
type textarea "x"
type textarea "we have small leaks in NTE: $500 PO # 71885707"
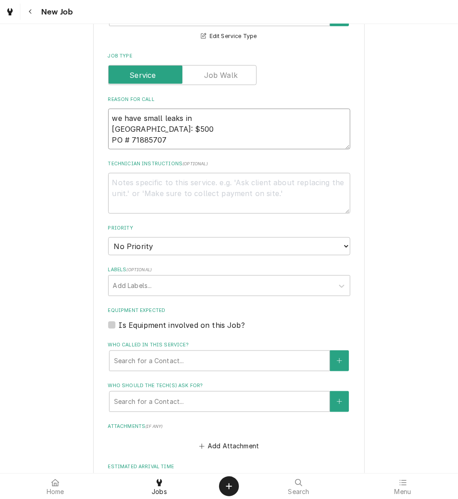
type textarea "x"
type textarea "we have small leaks in t NTE: $500 PO # 71885707"
type textarea "x"
type textarea "we have small leaks in th NTE: $500 PO # 71885707"
type textarea "x"
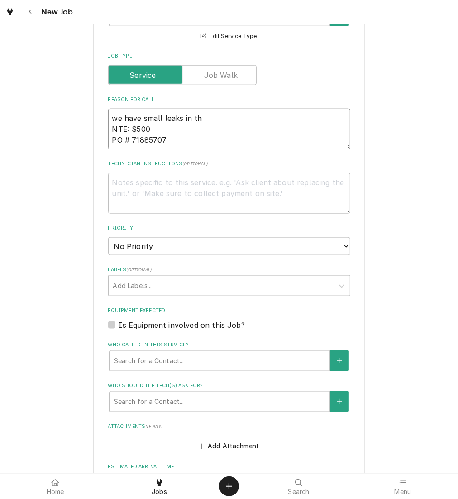
type textarea "we have small leaks in the NTE: $500 PO # 71885707"
type textarea "x"
type textarea "we have small leaks in the NTE: $500 PO # 71885707"
type textarea "x"
type textarea "we have small leaks in the B NTE: $500 PO # 71885707"
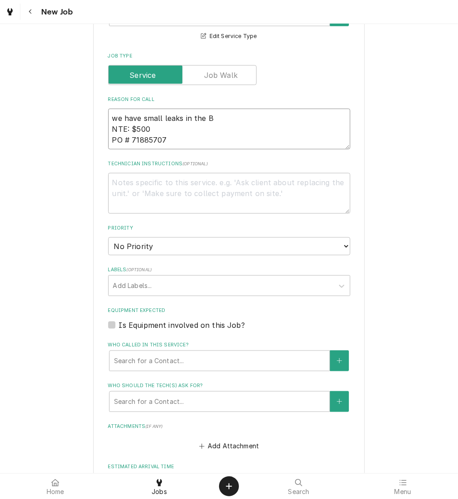
type textarea "x"
type textarea "we have small leaks in the BO NTE: $500 PO # 71885707"
type textarea "x"
type textarea "we have small leaks in the BOH NTE: $500 PO # 71885707"
type textarea "x"
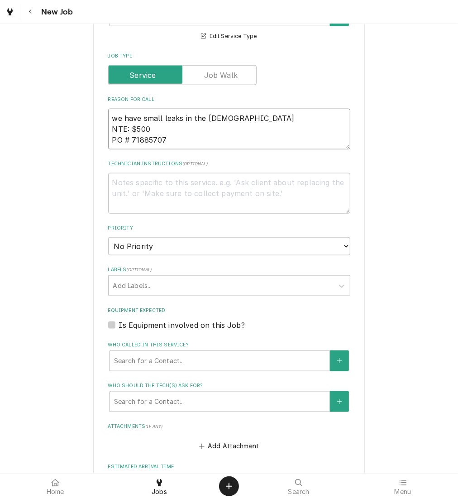
type textarea "we have small leaks in the BOH NTE: $500 PO # 71885707"
type textarea "x"
type textarea "we have small leaks in the BOH f NTE: $500 PO # 71885707"
type textarea "x"
type textarea "we have small leaks in the BOH fr NTE: $500 PO # 71885707"
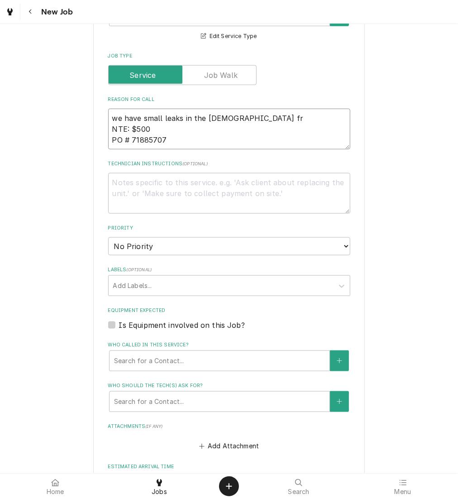
type textarea "x"
type textarea "we have small leaks in the BOH fro NTE: $500 PO # 71885707"
type textarea "x"
type textarea "we have small leaks in the BOH from NTE: $500 PO # 71885707"
type textarea "x"
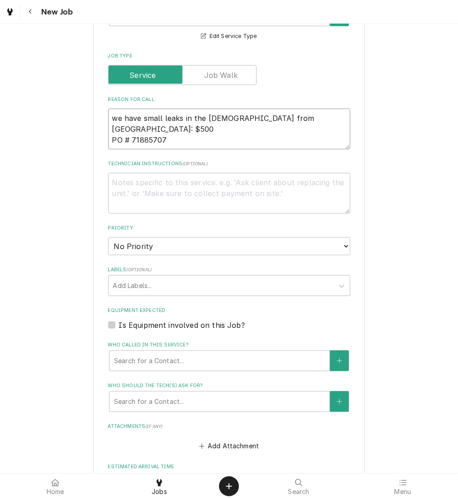
type textarea "we have small leaks in the BOH from NTE: $500 PO # 71885707"
type textarea "x"
type textarea "we have small leaks in the BOH from c NTE: $500 PO # 71885707"
type textarea "x"
type textarea "we have small leaks in the BOH from ce NTE: $500 PO # 71885707"
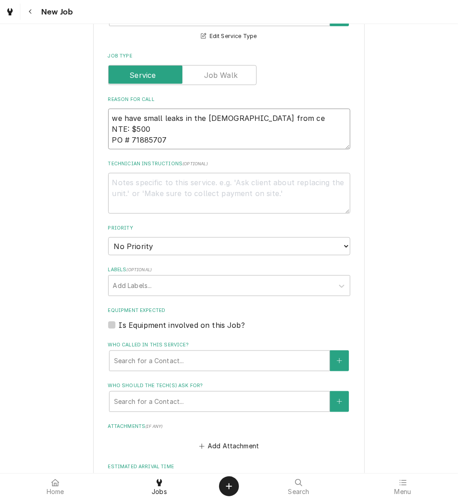
type textarea "x"
type textarea "we have small leaks in the BOH from cei NTE: $500 PO # 71885707"
type textarea "x"
type textarea "we have small leaks in the BOH from ceil NTE: $500 PO # 71885707"
type textarea "x"
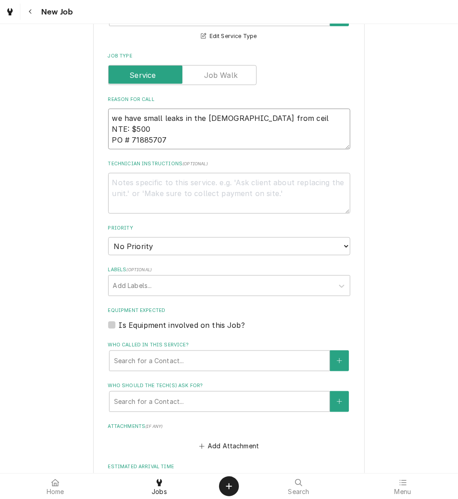
type textarea "we have small leaks in the BOH from ceili NTE: $500 PO # 71885707"
type textarea "x"
type textarea "we have small leaks in the BOH from ceilin NTE: $500 PO # 71885707"
click at [235, 245] on select "No Priority Urgent High Medium Low" at bounding box center [229, 246] width 242 height 18
click at [108, 237] on select "No Priority Urgent High Medium Low" at bounding box center [229, 246] width 242 height 18
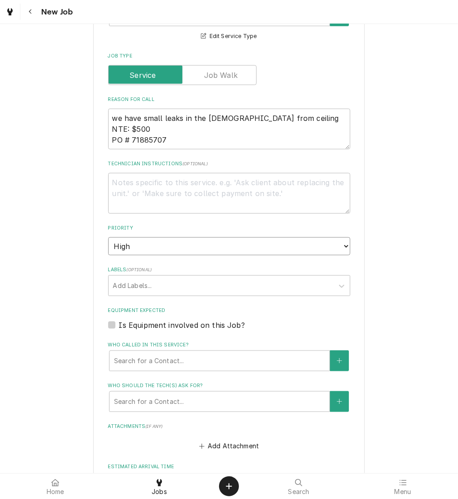
click at [205, 246] on select "No Priority Urgent High Medium Low" at bounding box center [229, 246] width 242 height 18
click at [108, 237] on select "No Priority Urgent High Medium Low" at bounding box center [229, 246] width 242 height 18
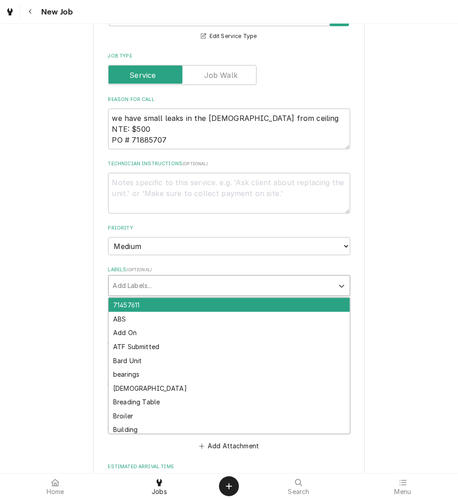
click at [214, 284] on div "Labels" at bounding box center [221, 286] width 216 height 16
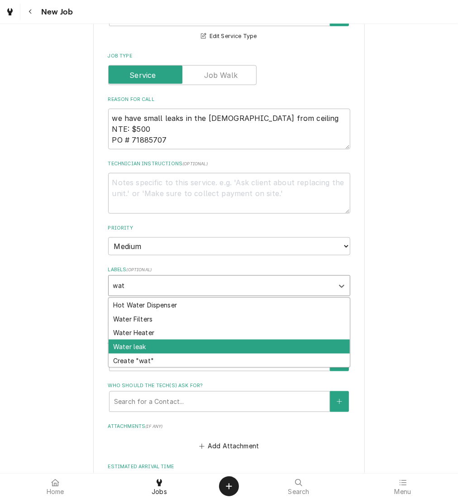
click at [202, 346] on div "Water leak" at bounding box center [229, 347] width 241 height 14
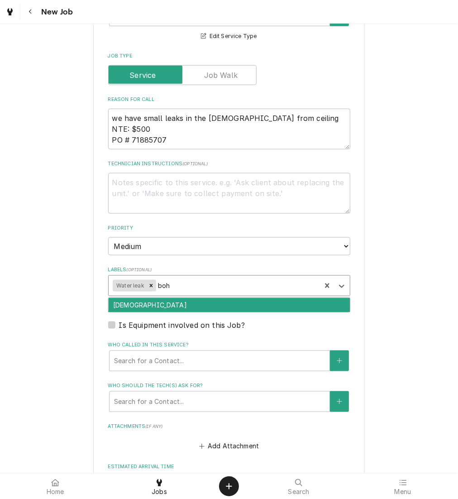
click at [259, 307] on div "[DEMOGRAPHIC_DATA]" at bounding box center [229, 305] width 241 height 14
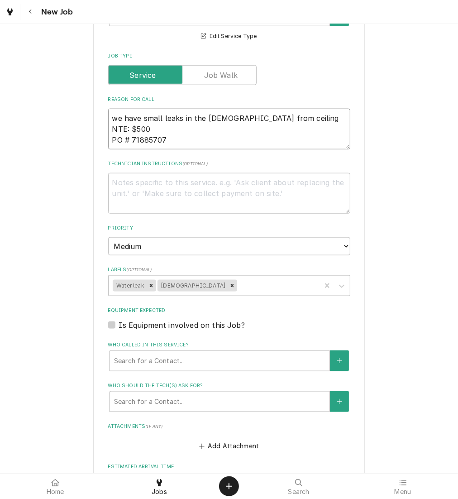
click at [150, 123] on textarea "we have small leaks in the BOH from ceiling NTE: $500 PO # 71885707" at bounding box center [229, 129] width 242 height 41
paste textarea "722.28"
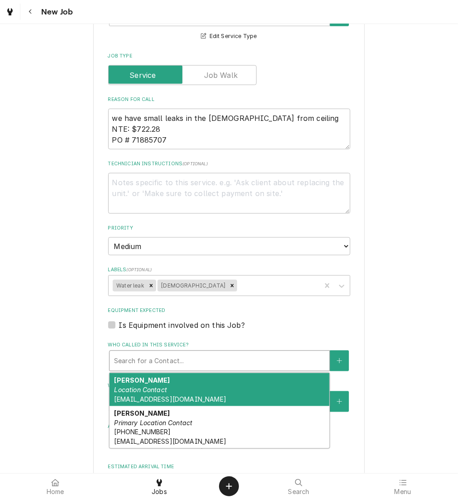
click at [202, 355] on div "Who called in this service?" at bounding box center [219, 361] width 211 height 16
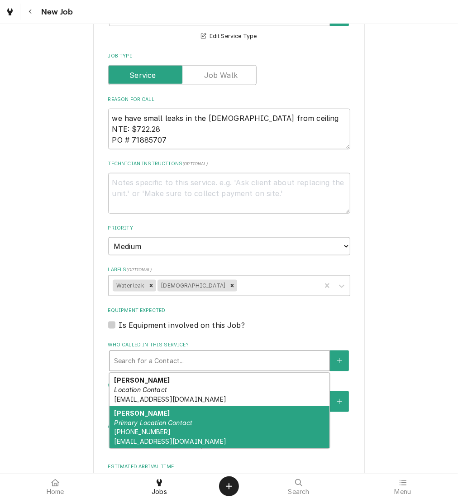
click at [206, 427] on div "Rayvette Wilson Primary Location Contact (217) 506-9415 rwilson@kbpbells.com" at bounding box center [220, 427] width 220 height 43
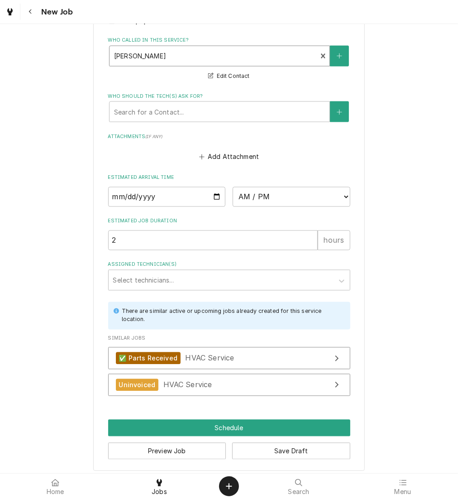
scroll to position [761, 0]
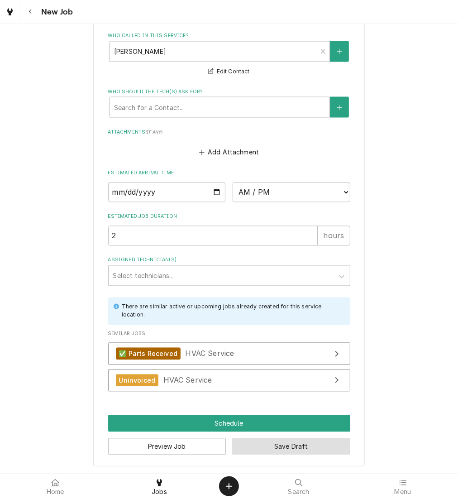
click at [316, 447] on button "Save Draft" at bounding box center [291, 447] width 118 height 17
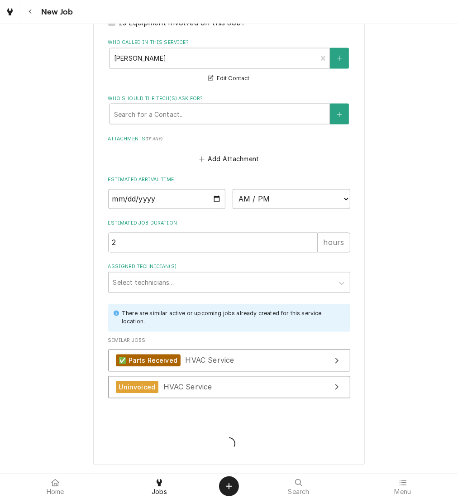
scroll to position [752, 0]
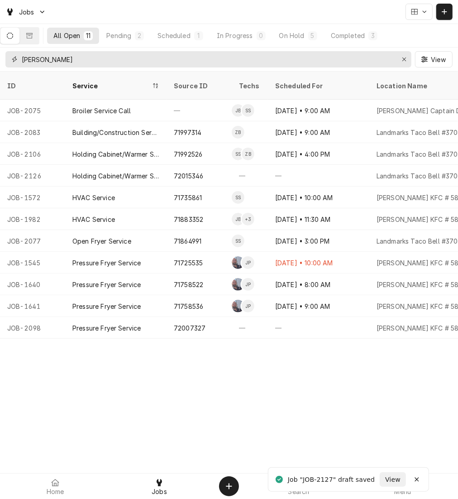
click at [400, 61] on div "Erase input" at bounding box center [404, 59] width 9 height 9
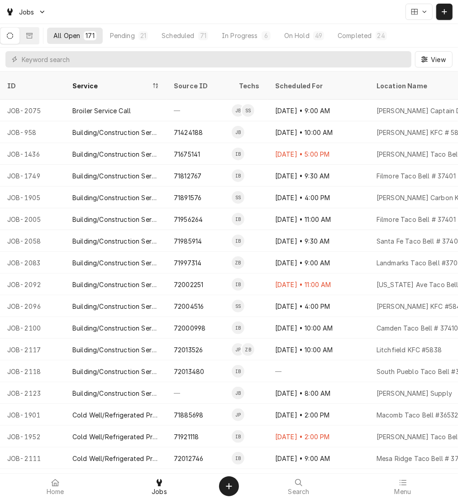
click at [135, 37] on div "Pending" at bounding box center [122, 36] width 25 height 10
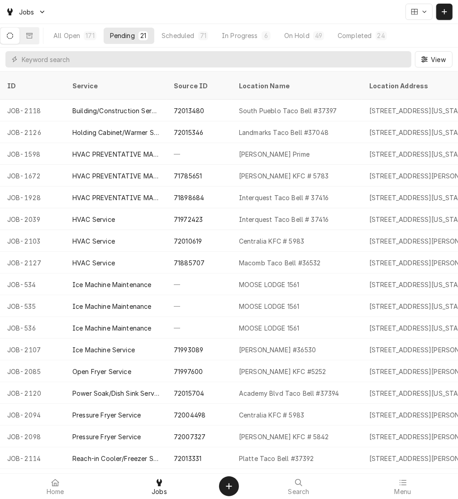
click at [117, 256] on div "HVAC Service" at bounding box center [115, 263] width 101 height 22
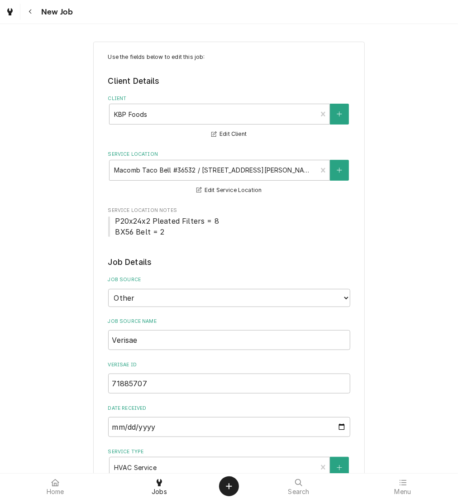
type textarea "x"
click at [139, 381] on input "71885707" at bounding box center [229, 384] width 242 height 20
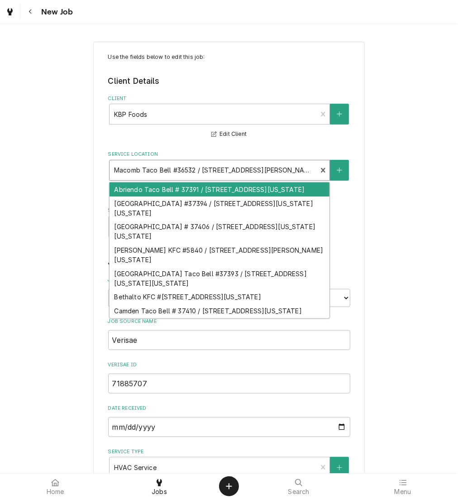
click at [182, 164] on div "Service Location" at bounding box center [213, 170] width 199 height 16
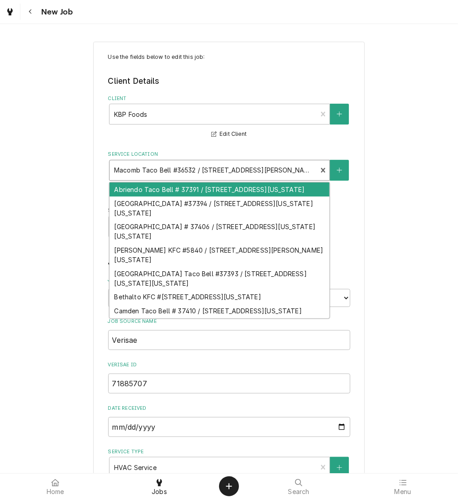
click at [186, 168] on div "Service Location" at bounding box center [213, 170] width 199 height 16
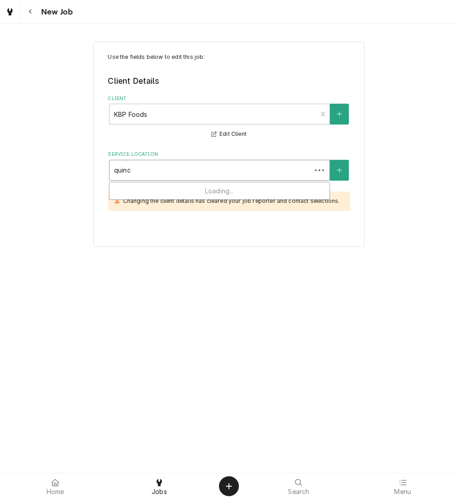
type input "quincy"
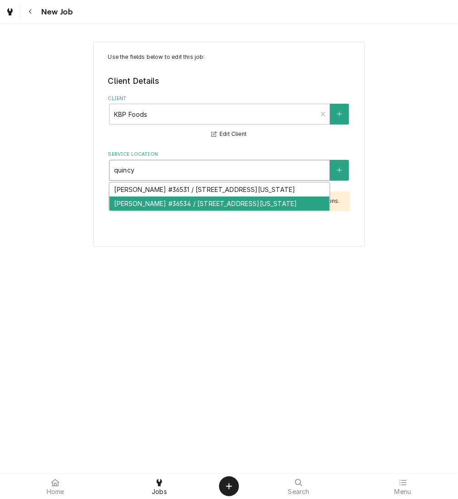
click at [287, 207] on div "[PERSON_NAME] #36534 / [STREET_ADDRESS][US_STATE]" at bounding box center [220, 204] width 220 height 14
type textarea "x"
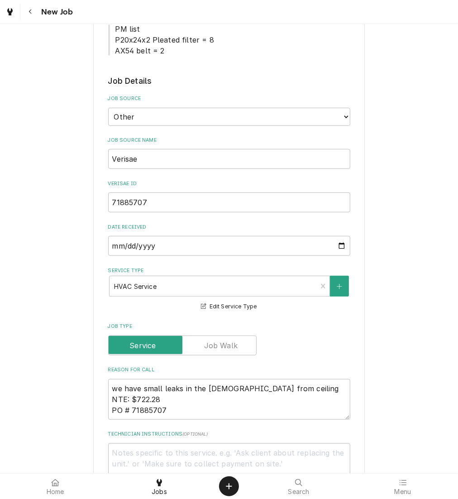
scroll to position [193, 0]
click at [248, 108] on select "Direct (Phone/Email/etc.) Other" at bounding box center [229, 116] width 242 height 18
select select "0"
click at [108, 107] on select "Direct (Phone/Email/etc.) Other" at bounding box center [229, 116] width 242 height 18
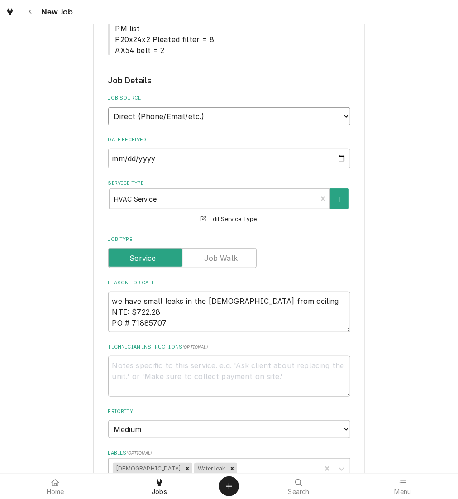
type textarea "x"
click at [231, 114] on select "Direct (Phone/Email/etc.) Other" at bounding box center [229, 116] width 242 height 18
select select "100"
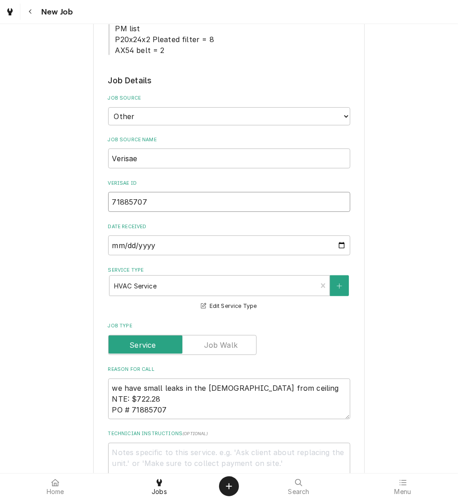
click at [201, 209] on input "71885707" at bounding box center [229, 202] width 242 height 20
click at [164, 203] on input "71885707" at bounding box center [229, 202] width 242 height 20
paste input "2017944"
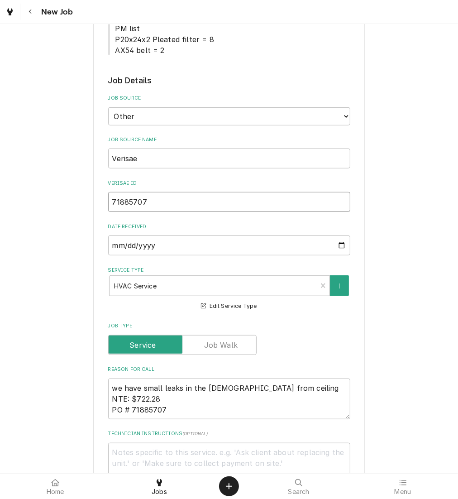
type textarea "x"
type input "72017944"
type textarea "x"
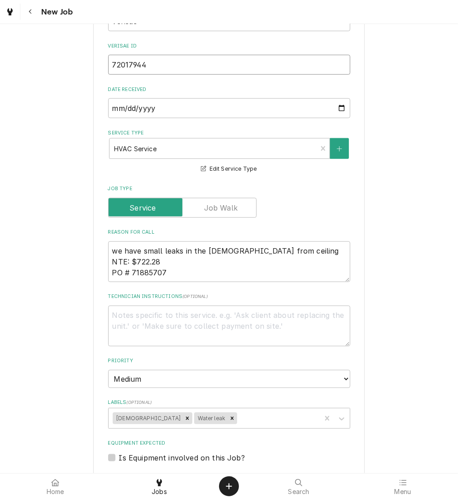
scroll to position [331, 0]
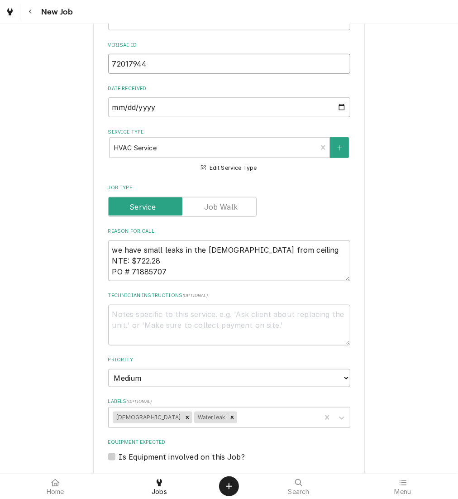
type input "72017944"
click at [165, 260] on textarea "we have small leaks in the [DEMOGRAPHIC_DATA] from ceiling NTE: $722.28 PO # 71…" at bounding box center [229, 261] width 242 height 41
drag, startPoint x: 167, startPoint y: 266, endPoint x: 30, endPoint y: 230, distance: 141.1
click at [30, 230] on div "Use the fields below to edit this job: Client Details Client KBP Foods Edit Cli…" at bounding box center [229, 258] width 458 height 1111
paste textarea "Fire fighter believe the ice machine on roof cause excess smoking or it could h…"
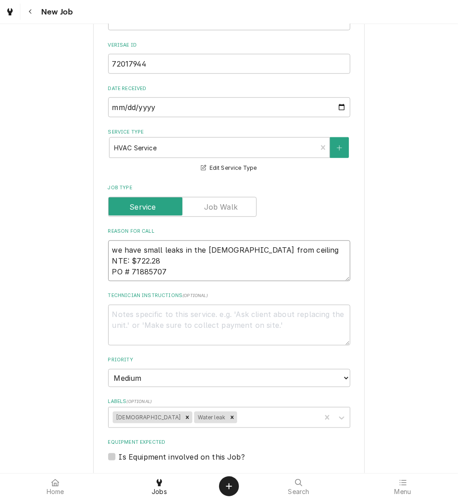
type textarea "x"
type textarea "Fire fighter believe the ice machine on roof cause excess smoking or it could h…"
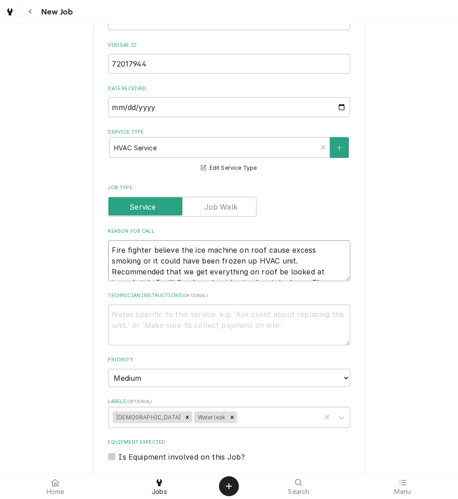
scroll to position [6, 0]
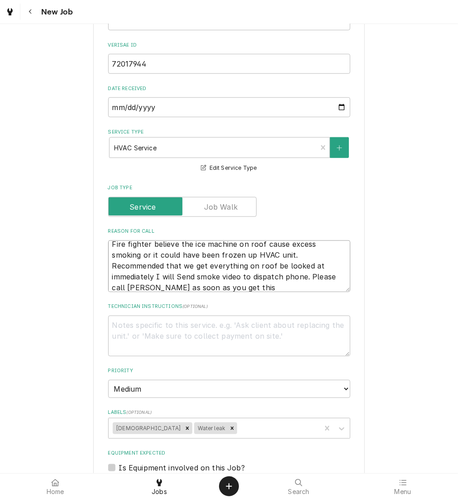
type textarea "x"
type textarea "Fire fighter believe the ice machine on roof cause excess smoking or it could h…"
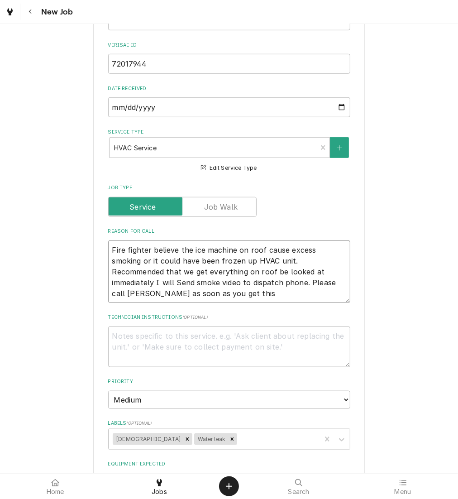
type textarea "x"
type textarea "Fire fighter believe the ice machine on roof cause excess smoking or it could h…"
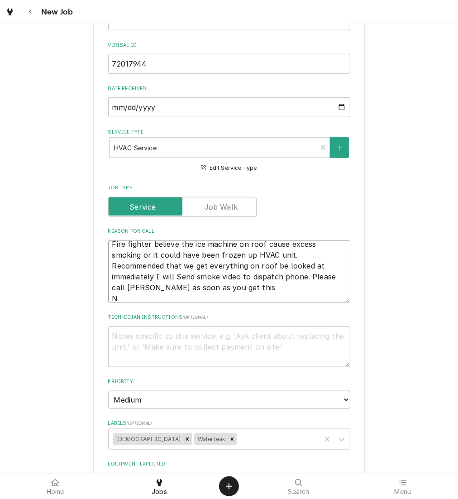
type textarea "x"
type textarea "Fire fighter believe the ice machine on roof cause excess smoking or it could h…"
type textarea "x"
type textarea "Fire fighter believe the ice machine on roof cause excess smoking or it could h…"
type textarea "x"
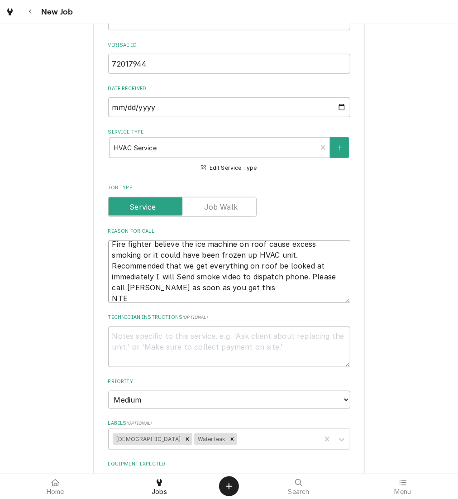
type textarea "Fire fighter believe the ice machine on roof cause excess smoking or it could h…"
type textarea "x"
type textarea "Fire fighter believe the ice machine on roof cause excess smoking or it could h…"
type textarea "x"
type textarea "Fire fighter believe the ice machine on roof cause excess smoking or it could h…"
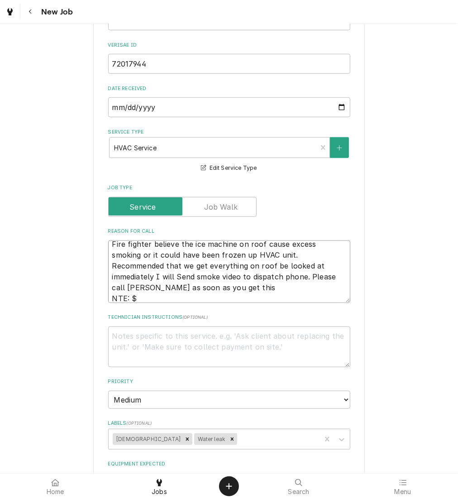
type textarea "x"
type textarea "Fire fighter believe the ice machine on roof cause excess smoking or it could h…"
type textarea "x"
type textarea "Fire fighter believe the ice machine on roof cause excess smoking or it could h…"
type textarea "x"
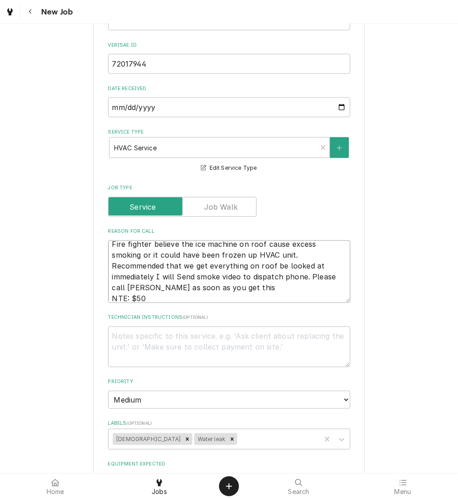
type textarea "Fire fighter believe the ice machine on roof cause excess smoking or it could h…"
type textarea "x"
type textarea "Fire fighter believe the ice machine on roof cause excess smoking or it could h…"
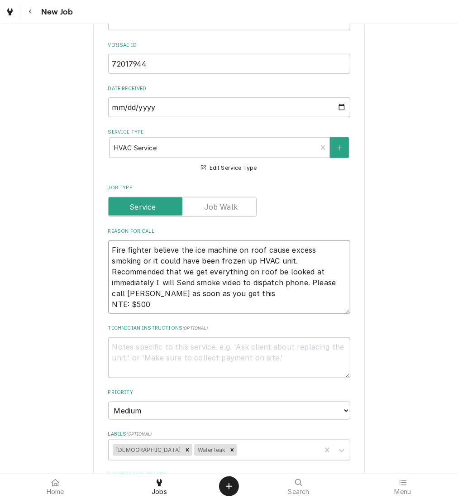
type textarea "x"
type textarea "Fire fighter believe the ice machine on roof cause excess smoking or it could h…"
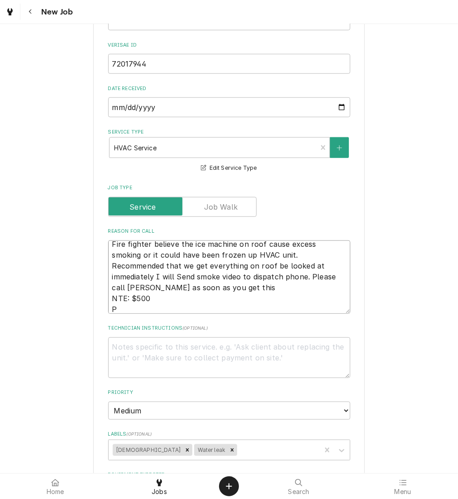
type textarea "x"
type textarea "Fire fighter believe the ice machine on roof cause excess smoking or it could h…"
type textarea "x"
type textarea "Fire fighter believe the ice machine on roof cause excess smoking or it could h…"
type textarea "x"
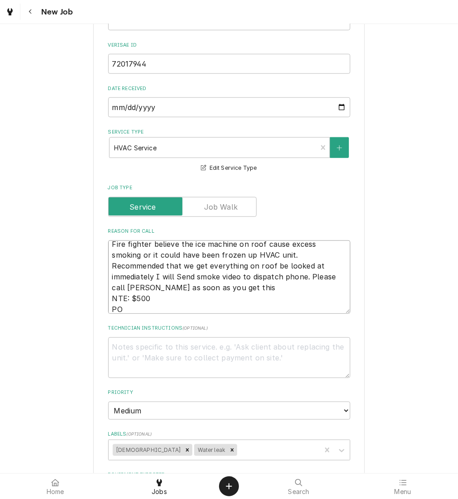
type textarea "Fire fighter believe the ice machine on roof cause excess smoking or it could h…"
type textarea "x"
type textarea "Fire fighter believe the ice machine on roof cause excess smoking or it could h…"
click at [178, 63] on input "72017944" at bounding box center [229, 64] width 242 height 20
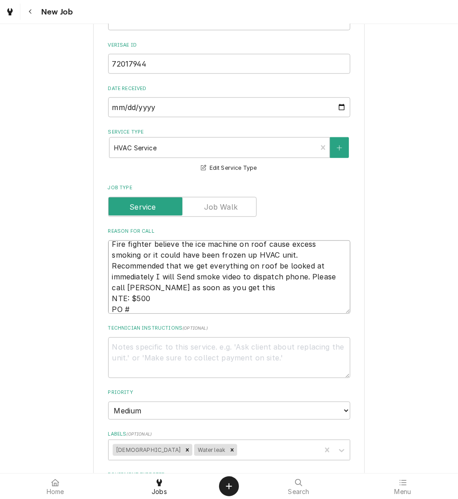
click at [133, 301] on textarea "Fire fighter believe the ice machine on roof cause excess smoking or it could h…" at bounding box center [229, 277] width 242 height 73
click at [142, 310] on textarea "Fire fighter believe the ice machine on roof cause excess smoking or it could h…" at bounding box center [229, 277] width 242 height 73
type textarea "x"
type textarea "Fire fighter believe the ice machine on roof cause excess smoking or it could h…"
paste textarea "72017944"
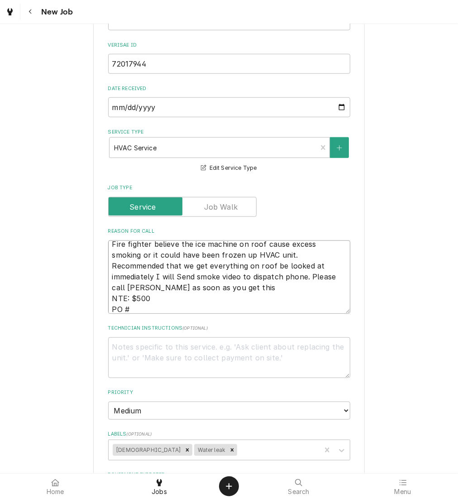
type textarea "x"
type textarea "Fire fighter believe the ice machine on roof cause excess smoking or it could h…"
type textarea "x"
type textarea "Fire fighter believe the ice machine on roof cause excess smoking or it could h…"
click at [375, 322] on div "Use the fields below to edit this job: Client Details Client KBP Foods Edit Cli…" at bounding box center [229, 275] width 458 height 1144
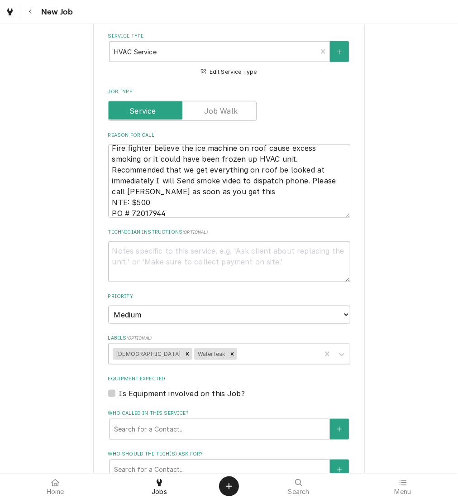
scroll to position [428, 0]
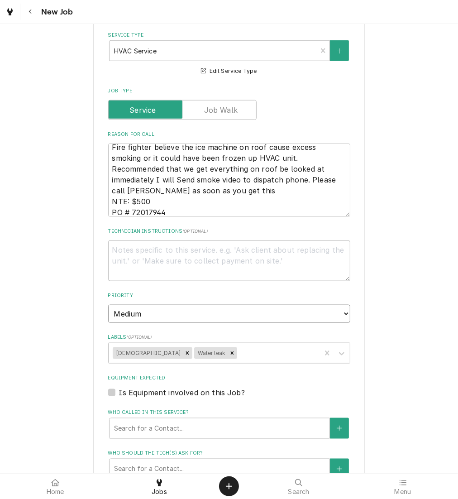
click at [289, 315] on select "No Priority Urgent High Medium Low" at bounding box center [229, 314] width 242 height 18
select select "1"
click at [108, 305] on select "No Priority Urgent High Medium Low" at bounding box center [229, 314] width 242 height 18
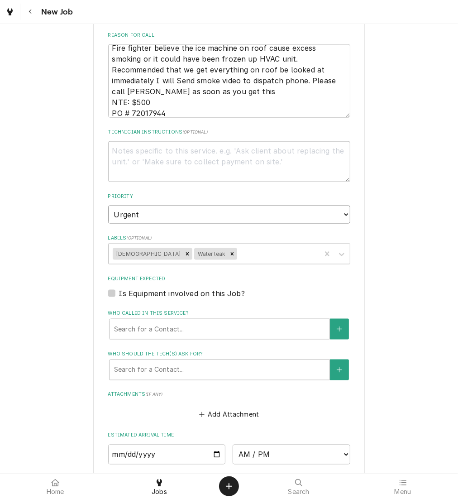
scroll to position [528, 0]
click at [229, 250] on icon "Remove Water leak" at bounding box center [232, 253] width 6 height 6
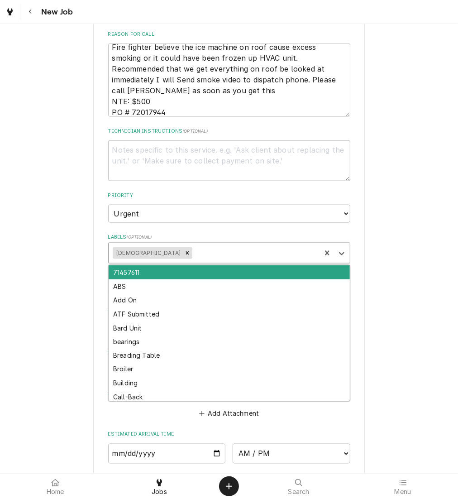
click at [194, 251] on div "Labels" at bounding box center [255, 253] width 123 height 16
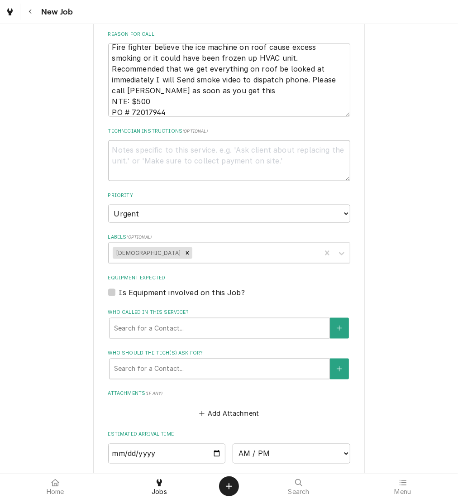
click at [376, 259] on div "Use the fields below to edit this job: Client Details Client KBP Foods Edit Cli…" at bounding box center [229, 78] width 458 height 1144
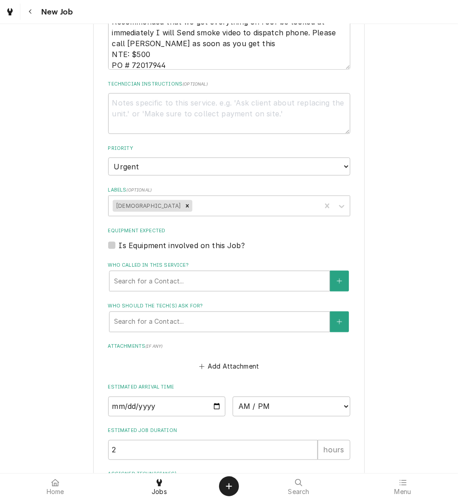
scroll to position [574, 0]
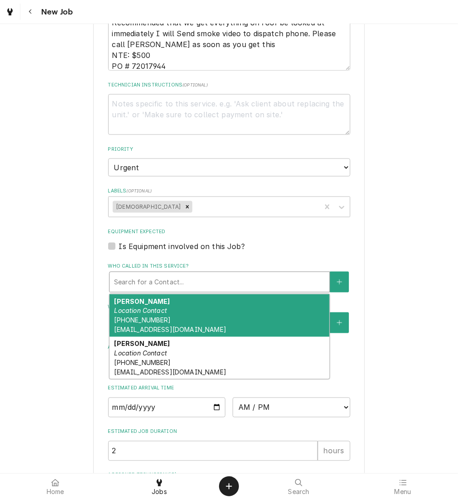
click at [195, 282] on div "Who called in this service?" at bounding box center [219, 282] width 211 height 16
type textarea "x"
type input "R"
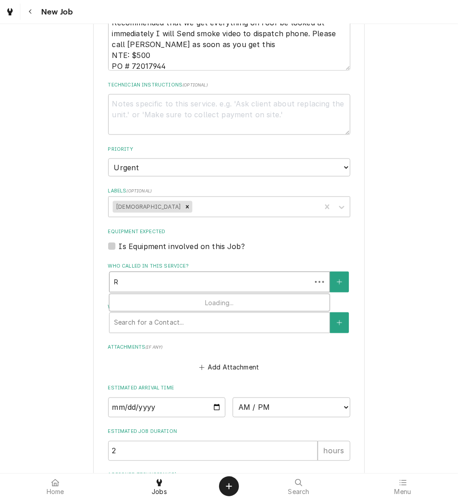
type textarea "x"
type input "RA"
type textarea "x"
type input "RAY"
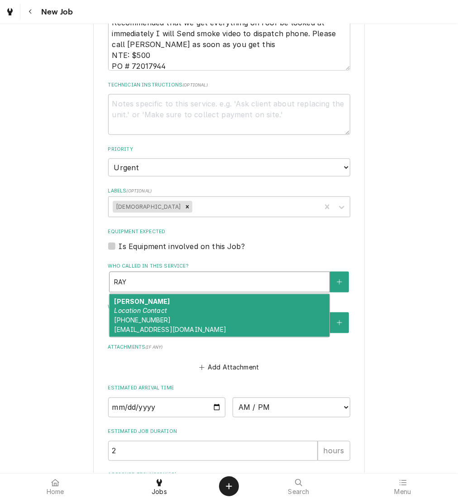
click at [192, 315] on div "Rayvette Wilson Location Contact (217) 506-9415 rwilson@kbpbells.com" at bounding box center [220, 315] width 220 height 43
type textarea "x"
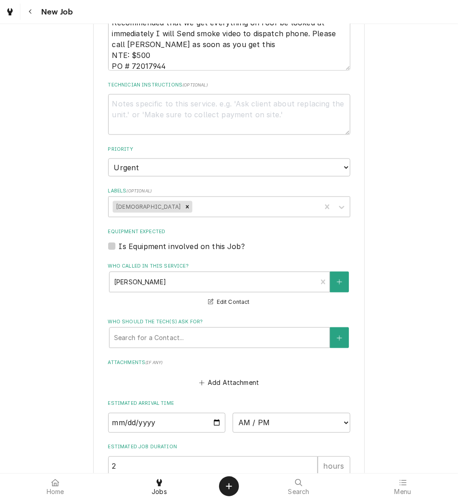
scroll to position [718, 0]
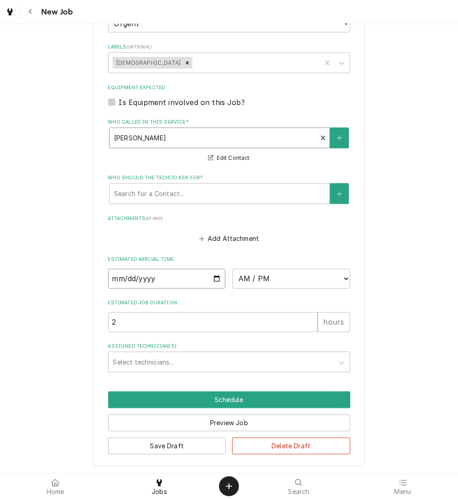
click at [208, 276] on input "Date" at bounding box center [167, 279] width 118 height 20
type input "2025-08-28"
type textarea "x"
click at [294, 277] on select "AM / PM 6:00 AM 6:15 AM 6:30 AM 6:45 AM 7:00 AM 7:15 AM 7:30 AM 7:45 AM 8:00 AM…" at bounding box center [292, 279] width 118 height 20
select select "10:00:00"
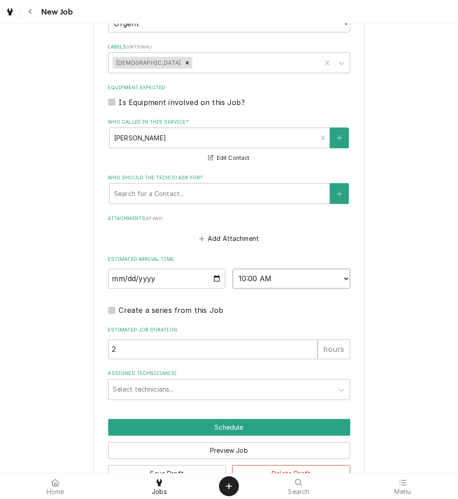
scroll to position [0, 0]
click at [196, 394] on div "Assigned Technician(s)" at bounding box center [221, 390] width 216 height 16
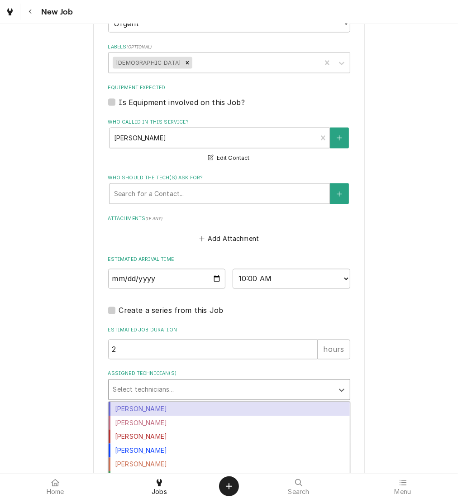
click at [200, 405] on div "[PERSON_NAME]" at bounding box center [229, 409] width 241 height 14
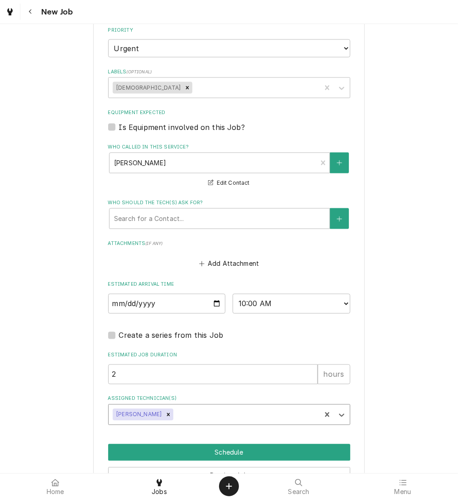
scroll to position [745, 0]
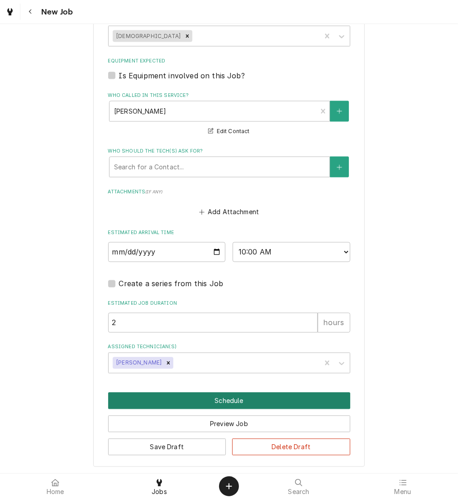
click at [231, 396] on button "Schedule" at bounding box center [229, 401] width 242 height 17
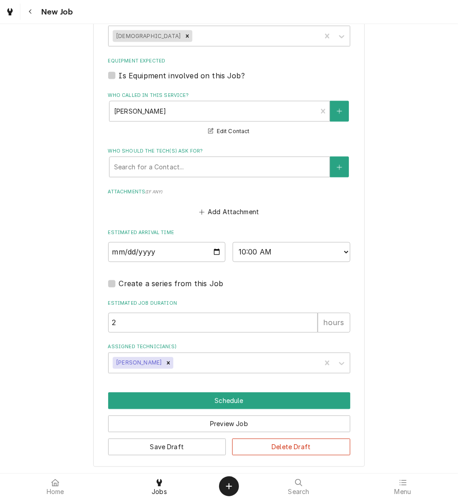
scroll to position [714, 0]
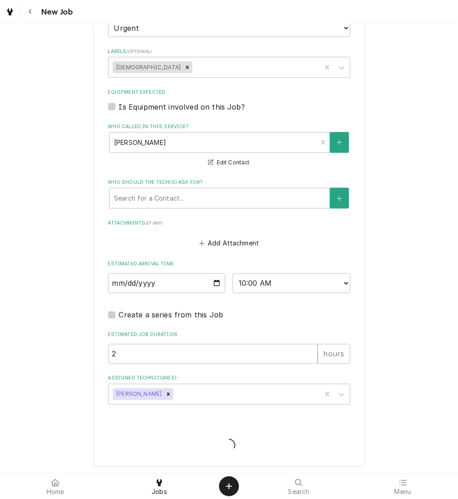
type textarea "x"
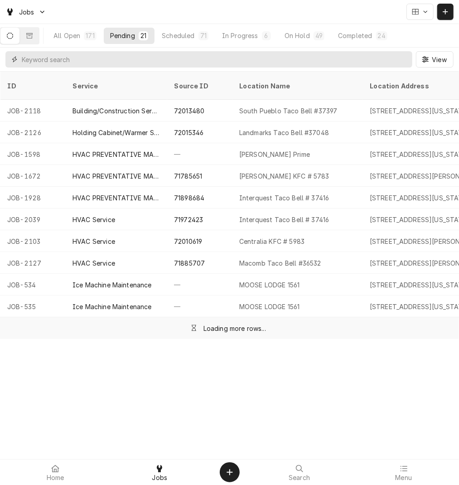
click at [358, 62] on input "Dynamic Content Wrapper" at bounding box center [215, 59] width 386 height 16
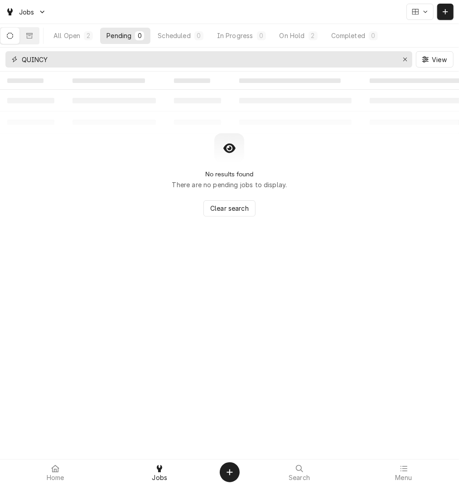
type input "QUINCY"
click at [80, 37] on div "All Open" at bounding box center [66, 36] width 27 height 10
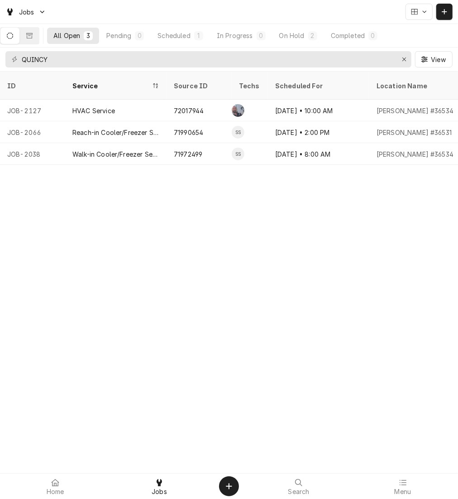
click at [444, 15] on div "Dynamic Content Wrapper" at bounding box center [444, 11] width 9 height 9
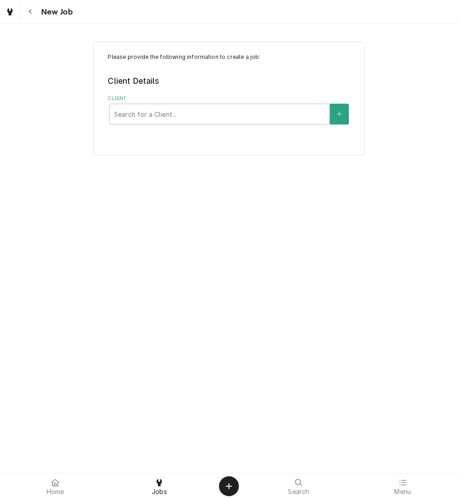
click at [132, 115] on div "Client" at bounding box center [219, 114] width 211 height 16
type input "KBP"
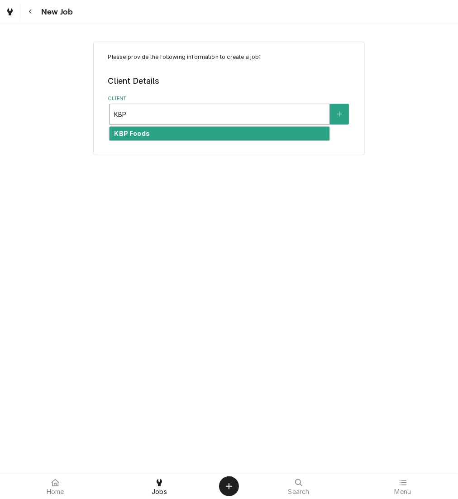
click at [135, 133] on strong "KBP Foods" at bounding box center [131, 134] width 35 height 8
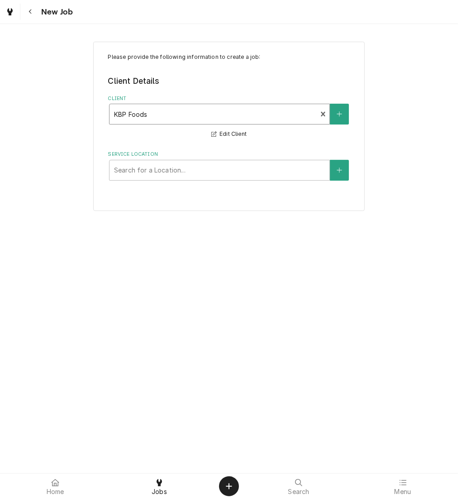
click at [135, 170] on div "Service Location" at bounding box center [219, 170] width 211 height 16
type input "P"
type input "37397"
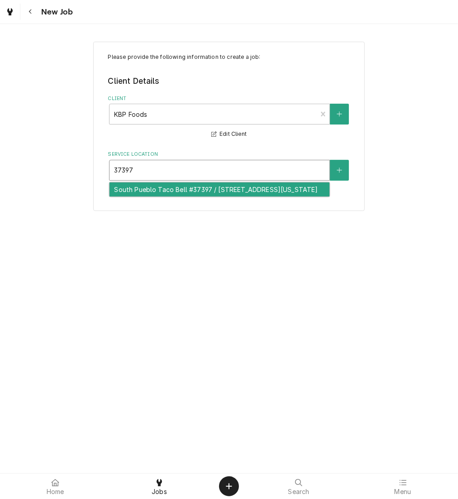
click at [142, 197] on div "South Pueblo Taco Bell #37397 / 1717 S. Pueblo Blvd, Pueblo, Colorado 81005" at bounding box center [220, 190] width 220 height 14
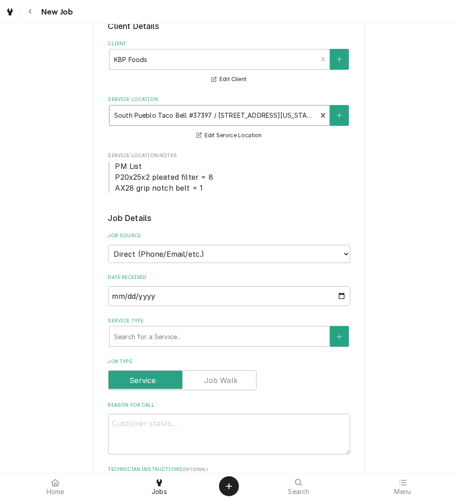
scroll to position [55, 0]
click at [126, 251] on select "Direct (Phone/Email/etc.) Other" at bounding box center [229, 254] width 242 height 18
select select "100"
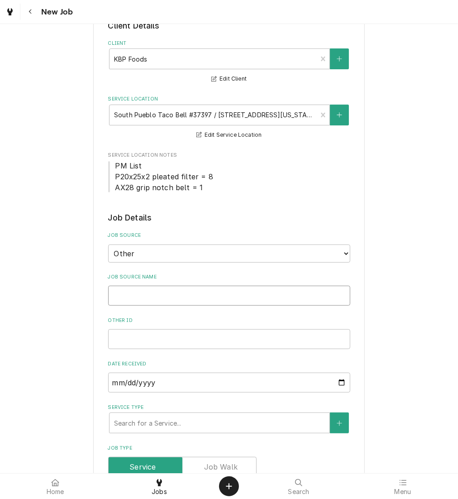
click at [133, 287] on input "Job Source Name" at bounding box center [229, 296] width 242 height 20
type textarea "x"
type input "v"
type textarea "x"
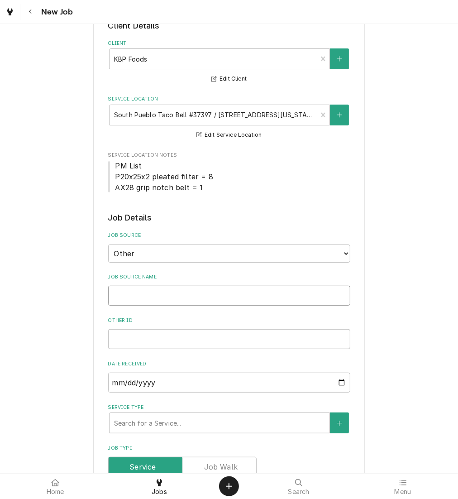
type input "V"
type textarea "x"
type input "Ve"
type textarea "x"
type input "Veri"
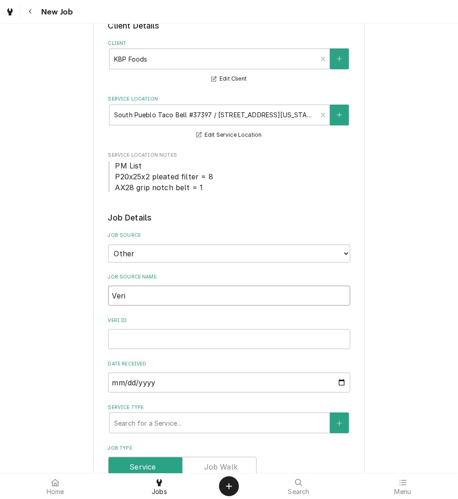
type textarea "x"
type input "Veris"
type textarea "x"
type input "Verisa"
type textarea "x"
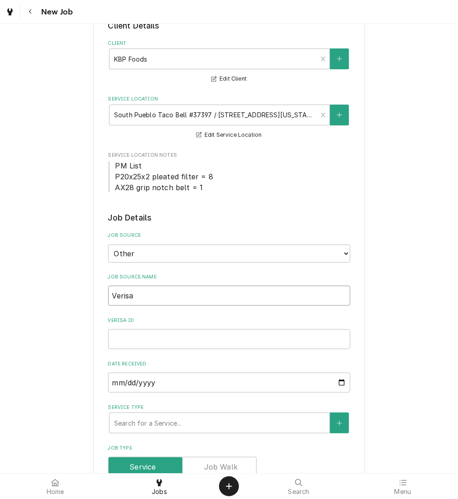
type input "Verisae"
type textarea "x"
type input "Verisae"
click at [263, 341] on input "Verisae ID" at bounding box center [229, 339] width 242 height 20
paste input "72017276"
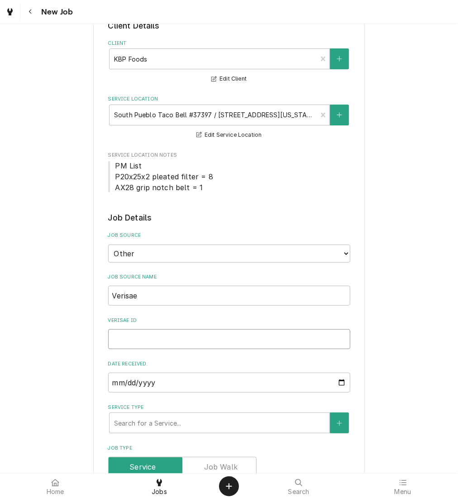
type textarea "x"
type input "72017276"
type textarea "x"
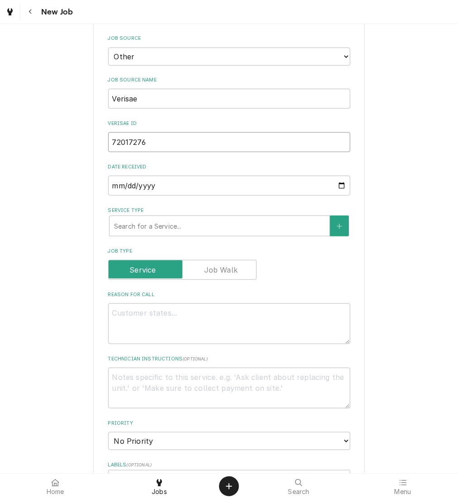
scroll to position [253, 0]
type input "72017276"
click at [198, 325] on textarea "Reason For Call" at bounding box center [229, 323] width 242 height 41
type textarea "x"
type textarea "n"
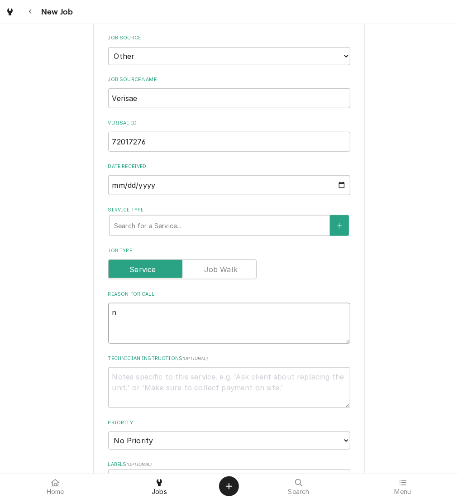
type textarea "x"
type textarea "nt"
type textarea "x"
type textarea "nte"
type textarea "x"
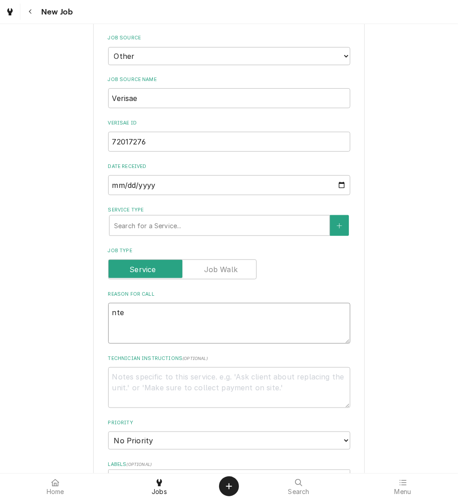
type textarea "nt"
type textarea "x"
type textarea "n"
type textarea "x"
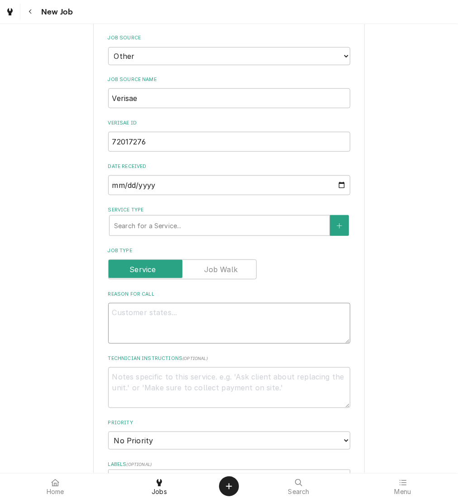
type textarea "N"
type textarea "x"
type textarea "NT"
type textarea "x"
type textarea "NTE"
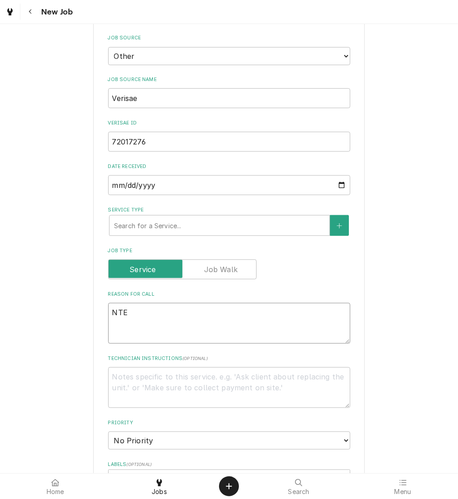
type textarea "x"
type textarea "NTE:"
type textarea "x"
type textarea "NTE:"
type textarea "x"
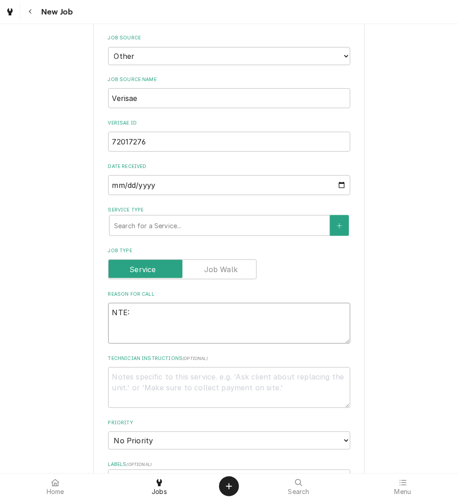
type textarea "NTE: $"
type textarea "x"
type textarea "NTE: $5"
type textarea "x"
type textarea "NTE: $50"
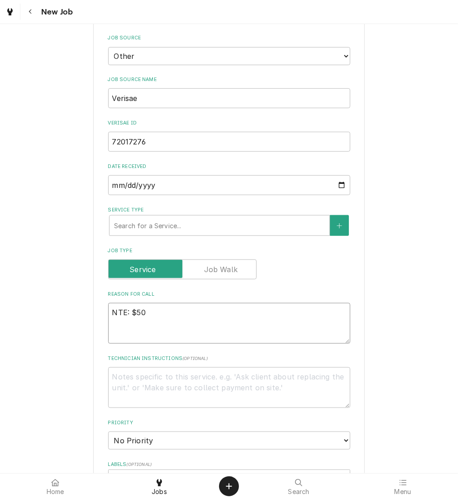
type textarea "x"
type textarea "NTE: $500"
type textarea "x"
type textarea "NTE: $500"
type textarea "x"
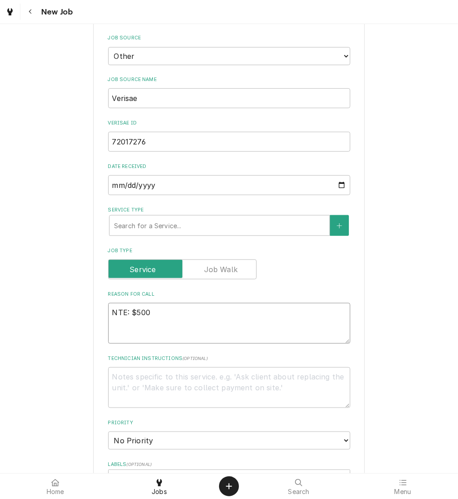
type textarea "NTE: $500 P"
type textarea "x"
type textarea "NTE: $500 PO"
type textarea "x"
type textarea "NTE: $500 PO"
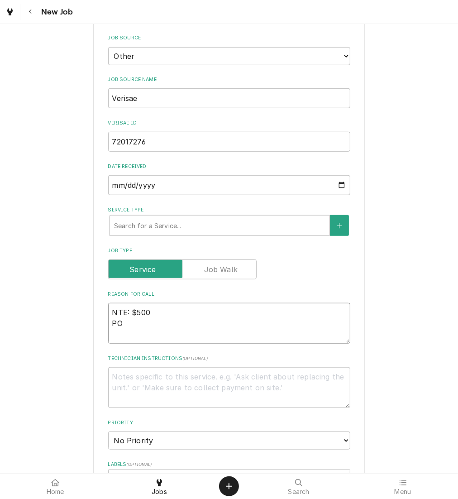
type textarea "x"
type textarea "NTE: $500 PO #"
type textarea "x"
type textarea "NTE: $500 PO #"
paste textarea "72017276"
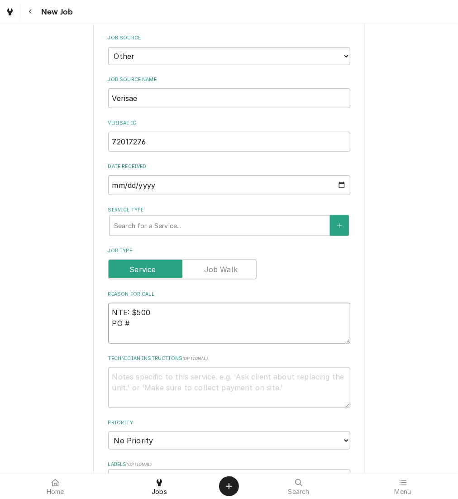
type textarea "x"
type textarea "NTE: $500 PO # 72017276"
click at [109, 311] on textarea "NTE: $500 PO # 72017276" at bounding box center [229, 323] width 242 height 41
type textarea "x"
type textarea "NTE: $500 PO # 72017276"
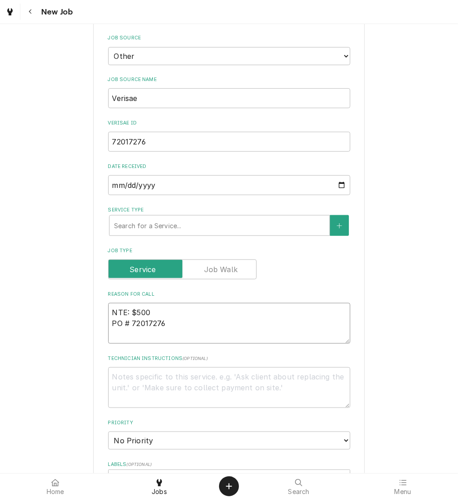
type textarea "x"
type textarea "U NTE: $500 PO # 72017276"
type textarea "x"
type textarea "UN NTE: $500 PO # 72017276"
type textarea "x"
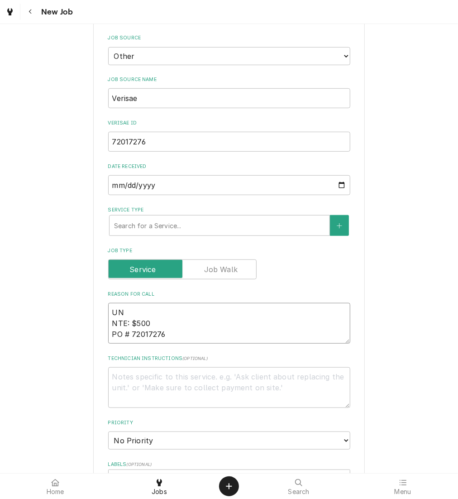
type textarea "UNI NTE: $500 PO # 72017276"
type textarea "x"
type textarea "UNIT NTE: $500 PO # 72017276"
type textarea "x"
type textarea "UNIT NTE: $500 PO # 72017276"
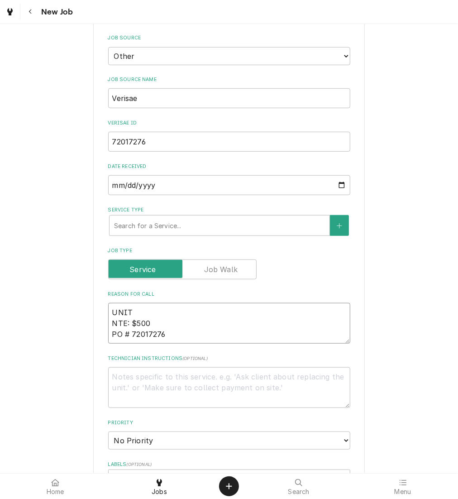
type textarea "x"
type textarea "UNIT NTE: $500 PO # 72017276"
type textarea "x"
type textarea "UNI NTE: $500 PO # 72017276"
type textarea "x"
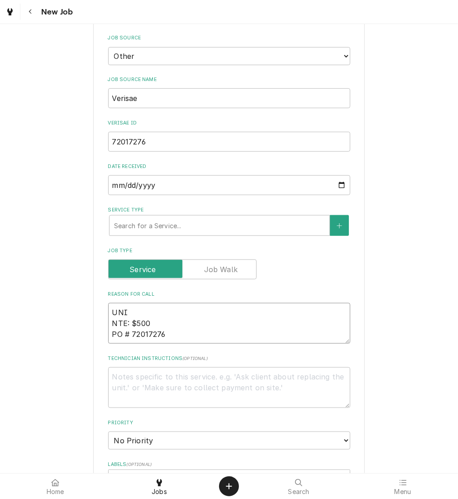
type textarea "UN NTE: $500 PO # 72017276"
type textarea "x"
type textarea "U NTE: $500 PO # 72017276"
type textarea "x"
type textarea "NTE: $500 PO # 72017276"
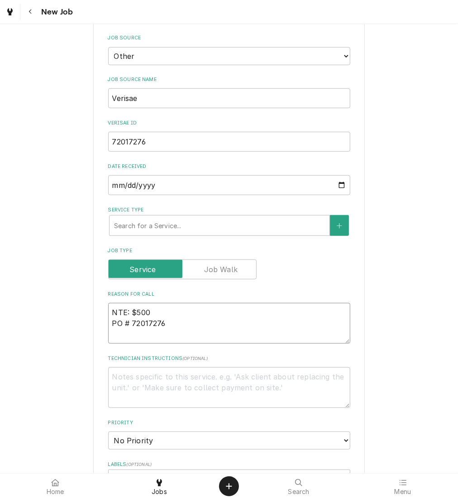
type textarea "x"
type textarea "u NTE: $500 PO # 72017276"
type textarea "x"
type textarea "un NTE: $500 PO # 72017276"
type textarea "x"
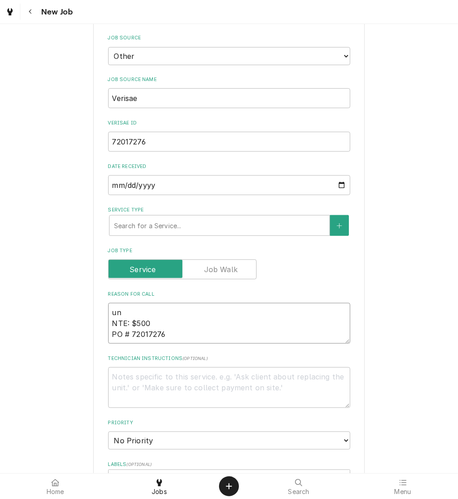
type textarea "uni NTE: $500 PO # 72017276"
type textarea "x"
type textarea "unit NTE: $500 PO # 72017276"
type textarea "x"
type textarea "unit NTE: $500 PO # 72017276"
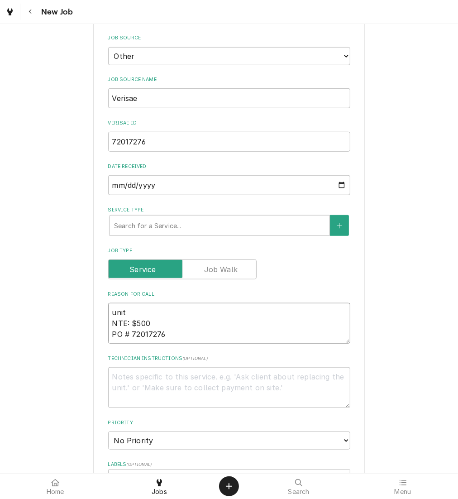
type textarea "x"
type textarea "unit i NTE: $500 PO # 72017276"
type textarea "x"
type textarea "unit is NTE: $500 PO # 72017276"
type textarea "x"
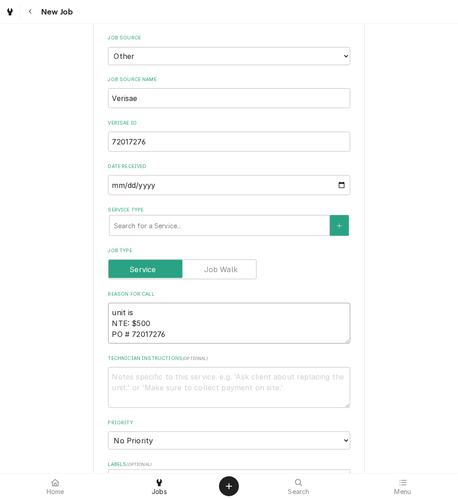
type textarea "unit is NTE: $500 PO # 72017276"
type textarea "x"
type textarea "unit is l NTE: $500 PO # 72017276"
type textarea "x"
type textarea "unit is le NTE: $500 PO # 72017276"
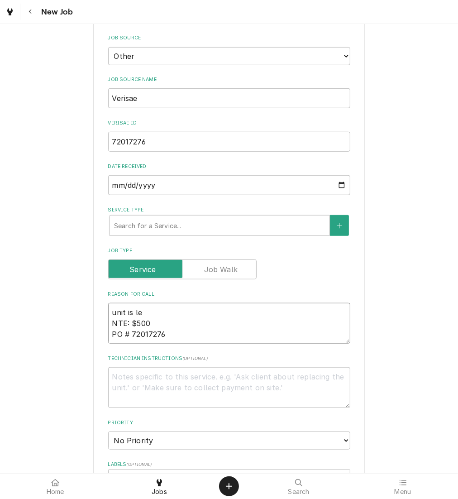
type textarea "x"
type textarea "unit is leak NTE: $500 PO # 72017276"
type textarea "x"
type textarea "unit is leaki NTE: $500 PO # 72017276"
type textarea "x"
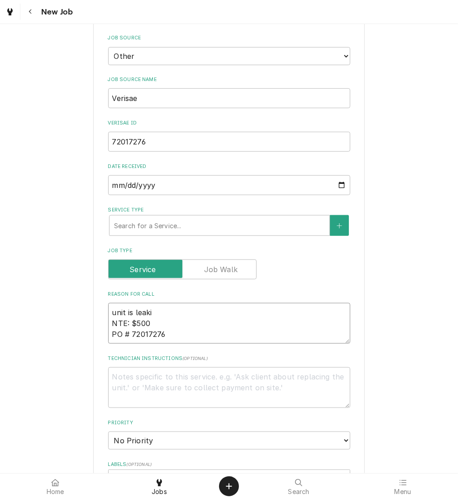
type textarea "unit is leakin NTE: $500 PO # 72017276"
type textarea "x"
type textarea "unit is leaking NTE: $500 PO # 72017276"
type textarea "x"
type textarea "unit is leaking NTE: $500 PO # 72017276"
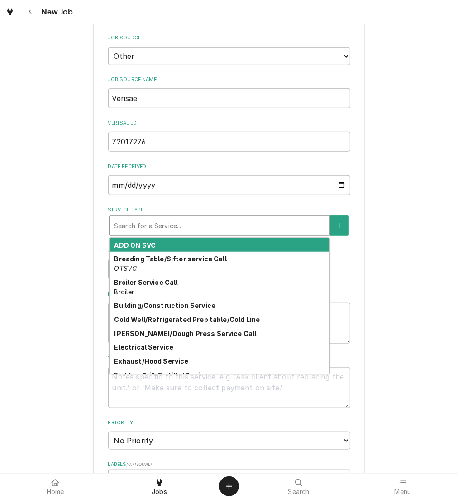
click at [238, 227] on div "Service Type" at bounding box center [219, 225] width 211 height 16
type textarea "x"
type input "h"
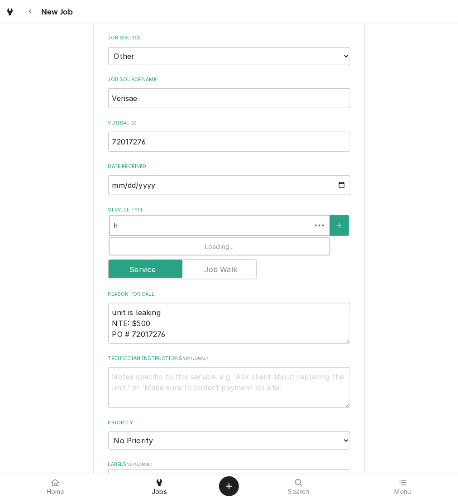
type textarea "x"
type input "hv"
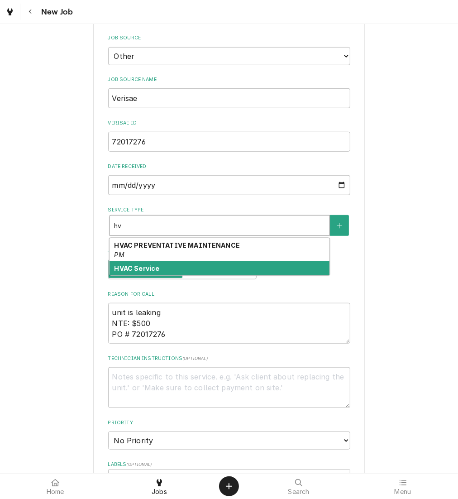
click at [246, 265] on div "HVAC Service" at bounding box center [220, 268] width 220 height 14
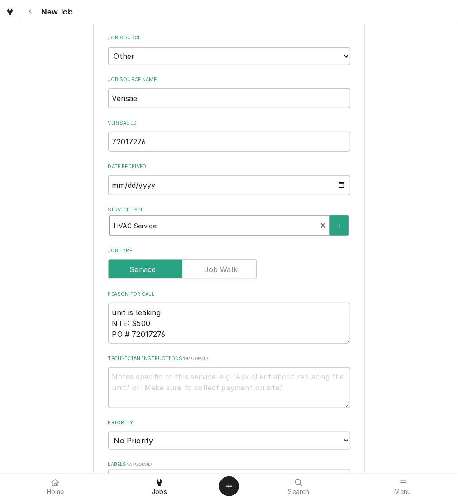
type textarea "x"
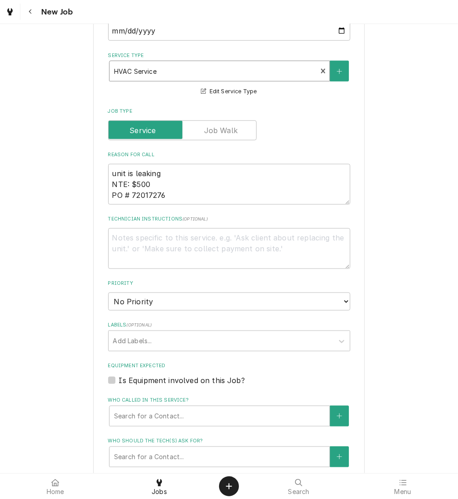
scroll to position [408, 0]
click at [287, 296] on select "No Priority Urgent High Medium Low" at bounding box center [229, 301] width 242 height 18
select select "3"
click at [108, 292] on select "No Priority Urgent High Medium Low" at bounding box center [229, 301] width 242 height 18
type textarea "x"
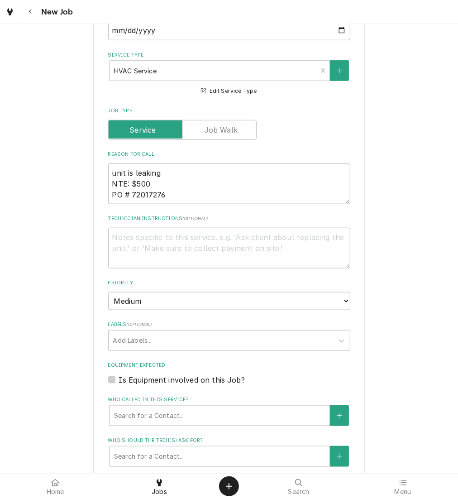
click at [277, 333] on div "Labels" at bounding box center [221, 341] width 216 height 16
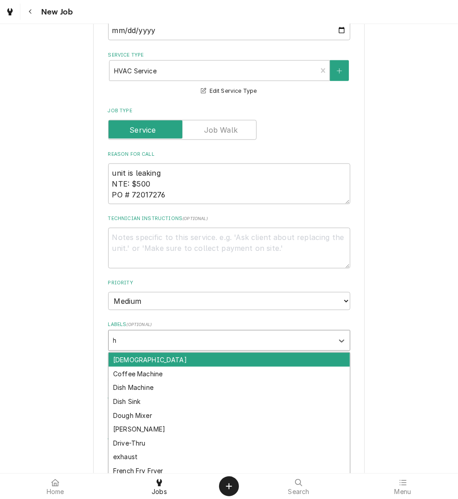
type input "hv"
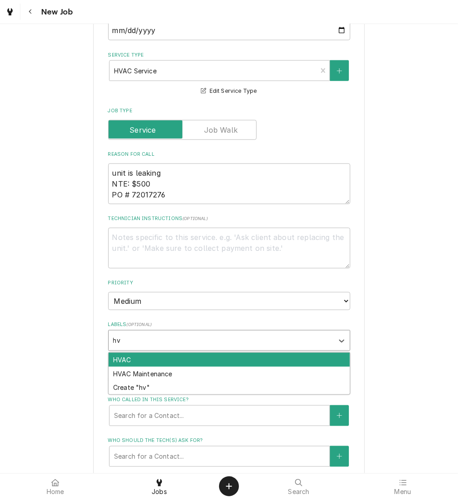
click at [284, 357] on div "HVAC" at bounding box center [229, 360] width 241 height 14
type textarea "x"
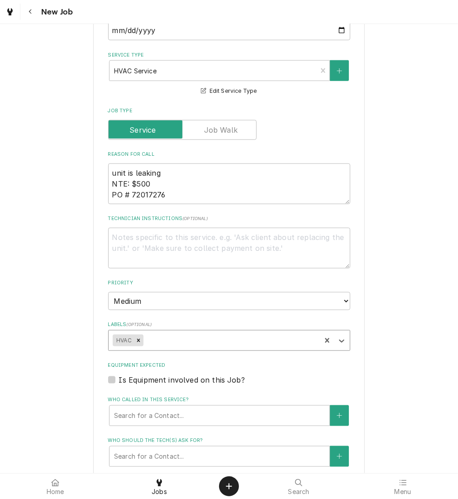
type textarea "x"
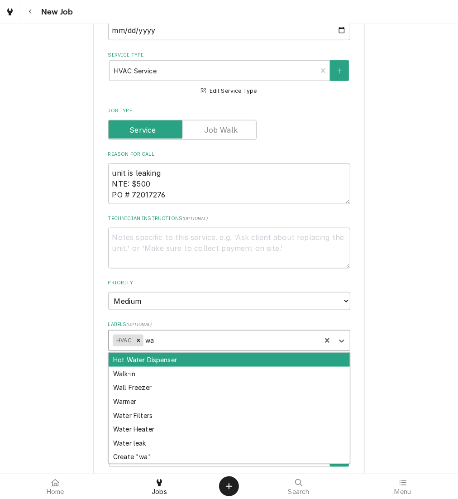
type input "wat"
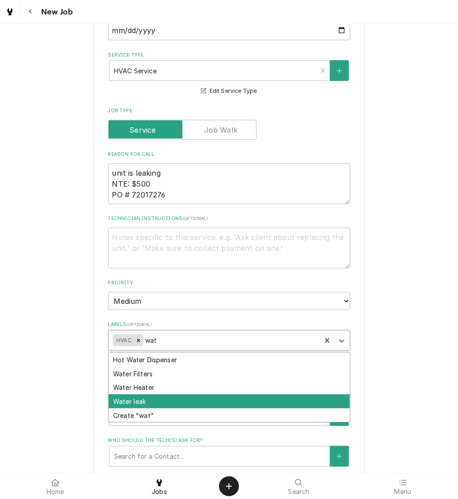
click at [266, 406] on div "Water leak" at bounding box center [229, 402] width 241 height 14
type textarea "x"
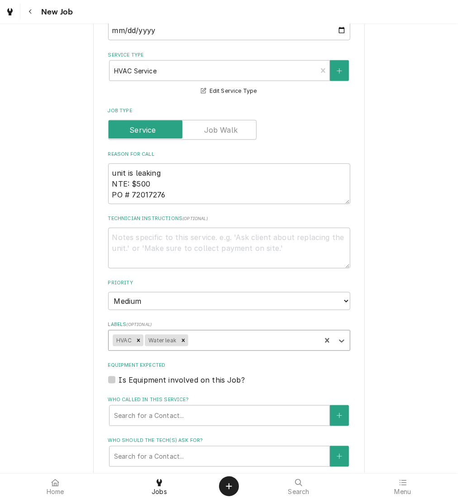
click at [408, 358] on div "Please provide the following information to create a job: Client Details Client…" at bounding box center [229, 170] width 458 height 1088
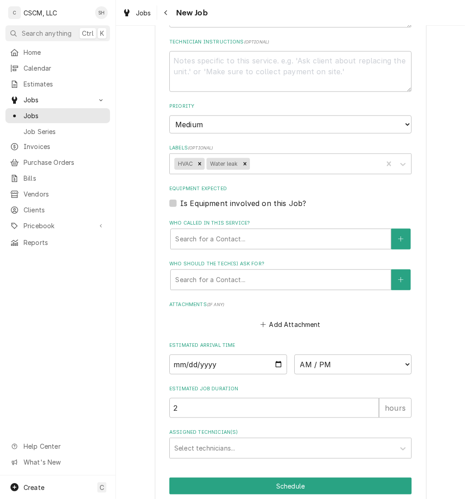
scroll to position [622, 0]
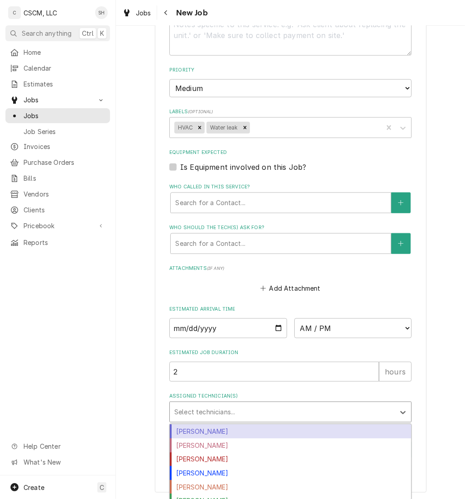
click at [222, 411] on div "Assigned Technician(s)" at bounding box center [282, 412] width 216 height 16
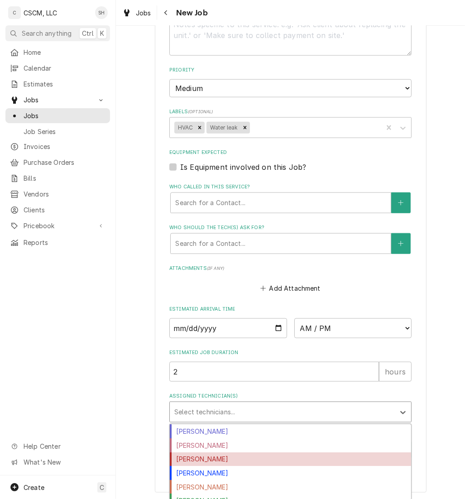
click at [226, 462] on div "[PERSON_NAME]" at bounding box center [290, 460] width 241 height 14
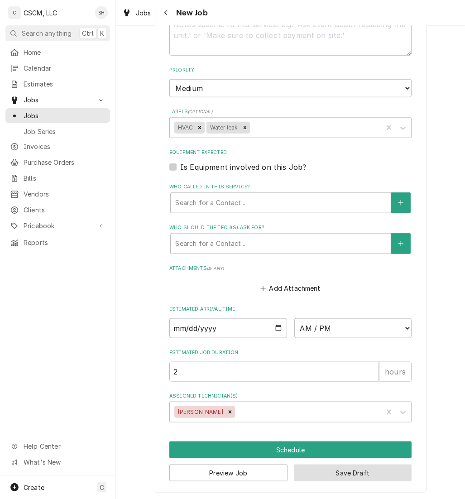
click at [352, 469] on button "Save Draft" at bounding box center [353, 473] width 118 height 17
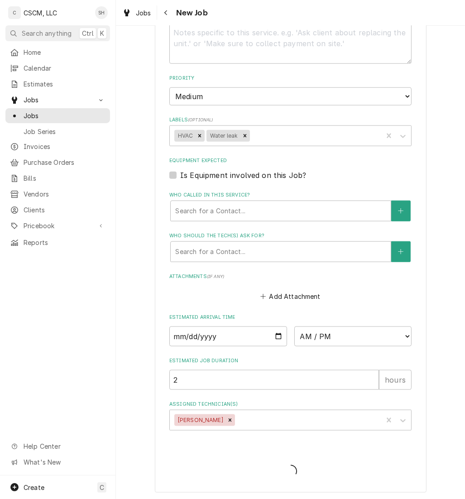
type textarea "x"
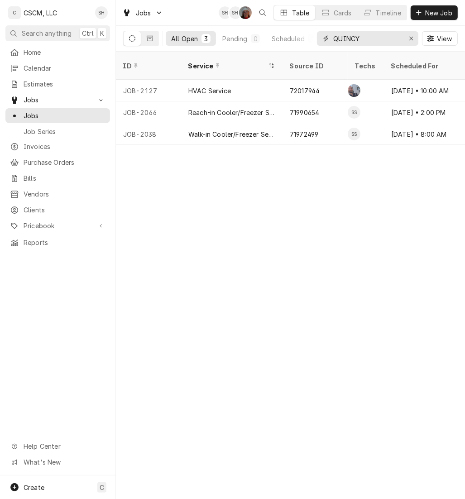
click at [415, 39] on div "Erase input" at bounding box center [411, 38] width 9 height 9
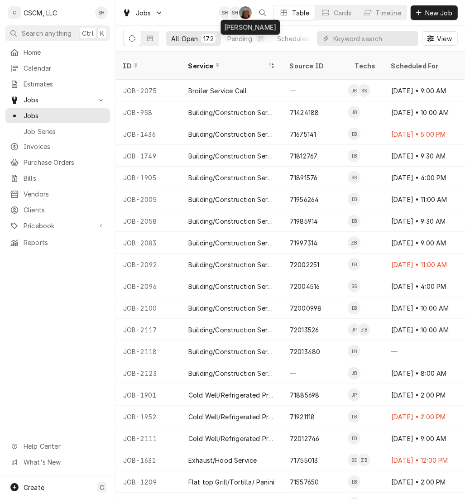
click at [244, 10] on div "Dena Vecchetti's Avatar" at bounding box center [245, 12] width 13 height 13
click at [334, 39] on input "Dynamic Content Wrapper" at bounding box center [373, 38] width 81 height 14
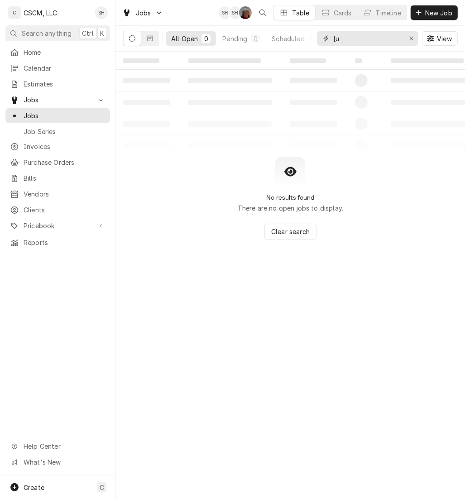
type input "["
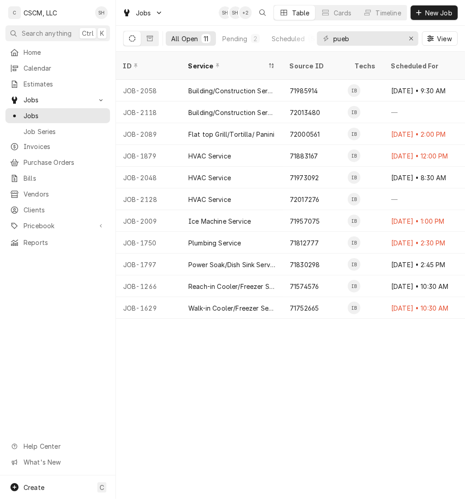
click at [243, 386] on div "ID Service Source ID Techs Scheduled For Location Name Status Priority Date Rec…" at bounding box center [290, 276] width 349 height 448
click at [372, 39] on input "pueb" at bounding box center [367, 38] width 68 height 14
type input "p"
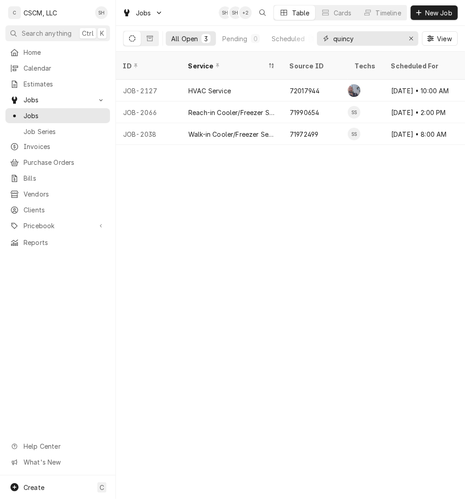
type input "quincy"
click at [250, 86] on div "HVAC Service" at bounding box center [231, 91] width 101 height 22
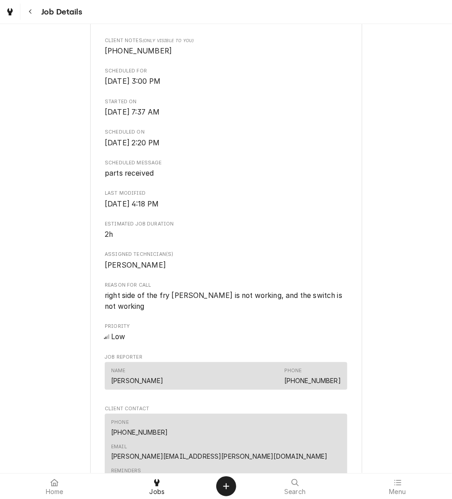
scroll to position [246, 0]
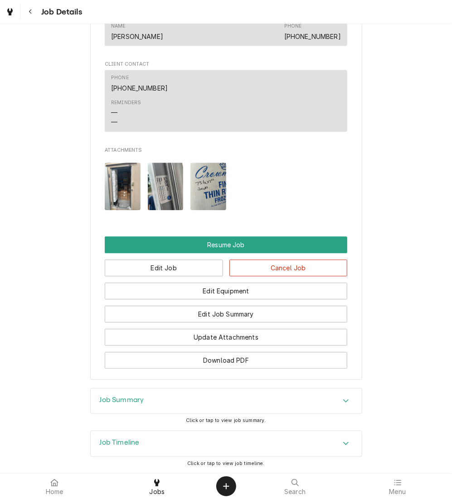
scroll to position [879, 0]
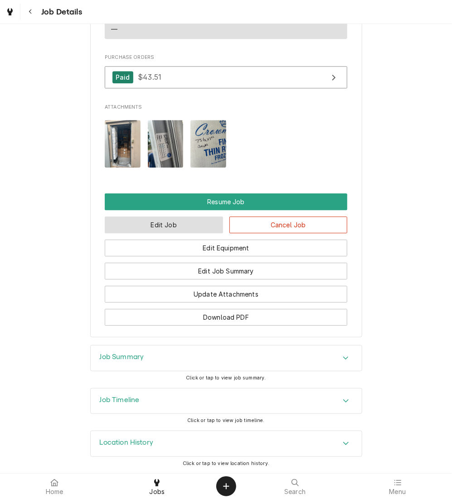
click at [163, 226] on button "Edit Job" at bounding box center [164, 225] width 118 height 17
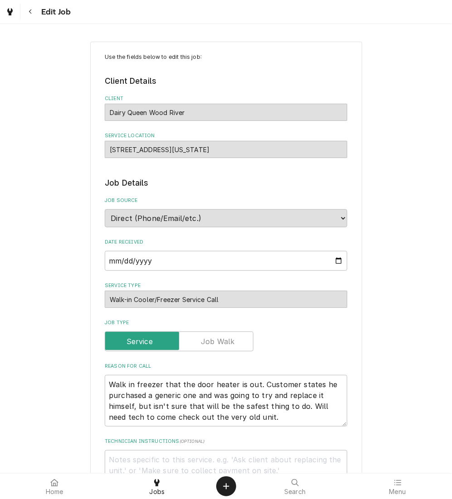
type textarea "x"
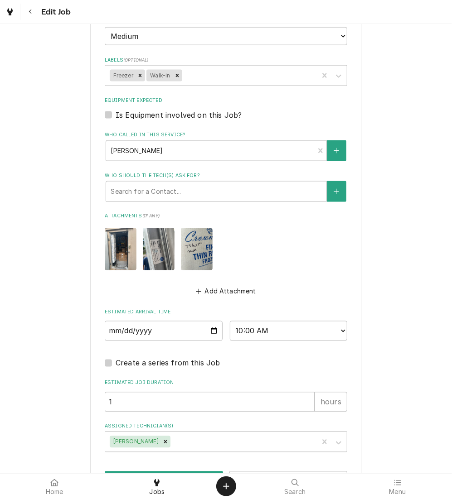
scroll to position [521, 0]
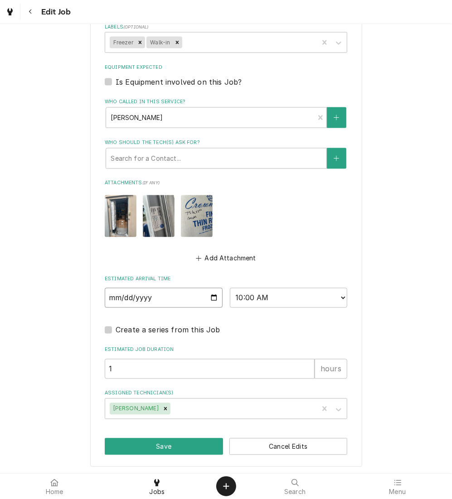
click at [206, 296] on input "2025-08-28" at bounding box center [164, 298] width 118 height 20
type input "2025-08-29"
type textarea "x"
click at [278, 302] on select "AM / PM 6:00 AM 6:15 AM 6:30 AM 6:45 AM 7:00 AM 7:15 AM 7:30 AM 7:45 AM 8:00 AM…" at bounding box center [289, 298] width 118 height 20
select select "08:00:00"
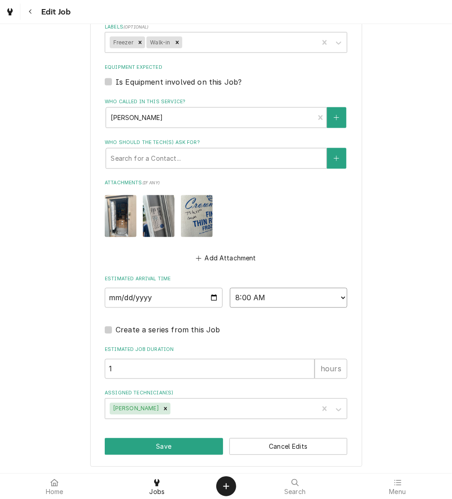
click at [230, 288] on select "AM / PM 6:00 AM 6:15 AM 6:30 AM 6:45 AM 7:00 AM 7:15 AM 7:30 AM 7:45 AM 8:00 AM…" at bounding box center [289, 298] width 118 height 20
click at [171, 444] on button "Save" at bounding box center [164, 447] width 118 height 17
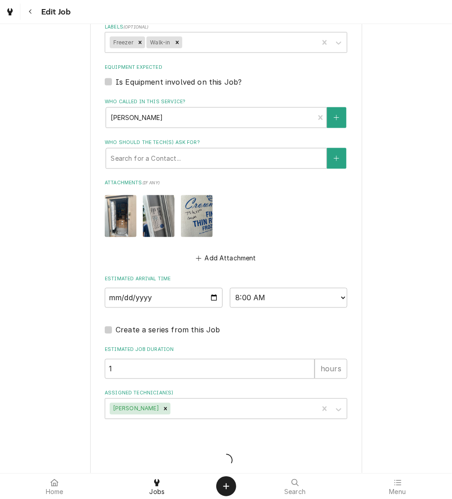
type textarea "x"
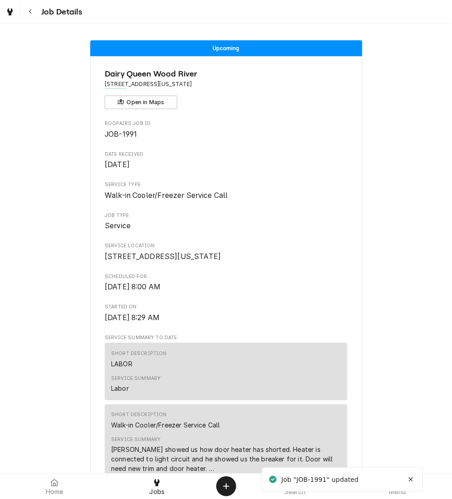
click at [26, 12] on div "Navigate back" at bounding box center [30, 11] width 9 height 9
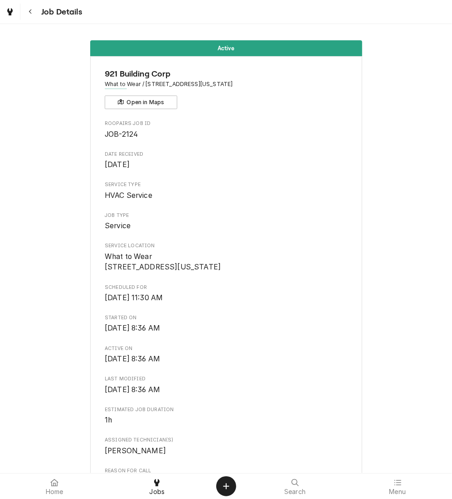
scroll to position [599, 0]
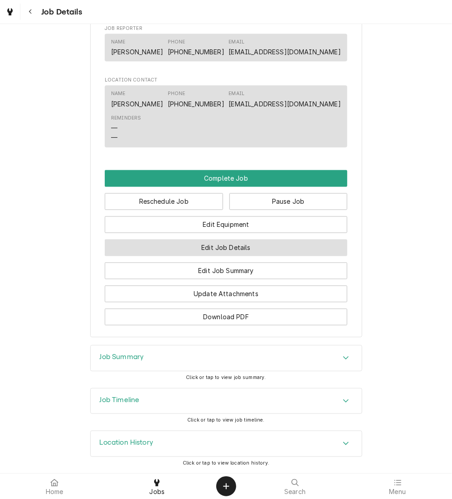
click at [254, 246] on button "Edit Job Details" at bounding box center [226, 248] width 242 height 17
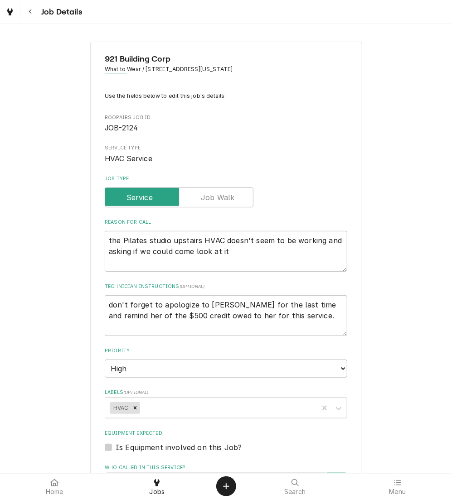
type textarea "x"
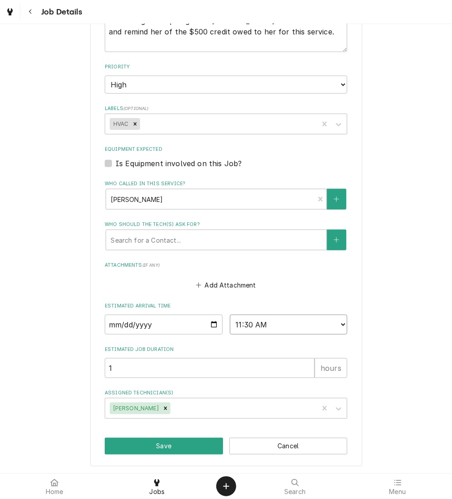
click at [258, 329] on select "AM / PM 6:00 AM 6:15 AM 6:30 AM 6:45 AM 7:00 AM 7:15 AM 7:30 AM 7:45 AM 8:00 AM…" at bounding box center [289, 325] width 118 height 20
select select "09:00:00"
click at [230, 315] on select "AM / PM 6:00 AM 6:15 AM 6:30 AM 6:45 AM 7:00 AM 7:15 AM 7:30 AM 7:45 AM 8:00 AM…" at bounding box center [289, 325] width 118 height 20
click at [148, 450] on button "Save" at bounding box center [164, 446] width 118 height 17
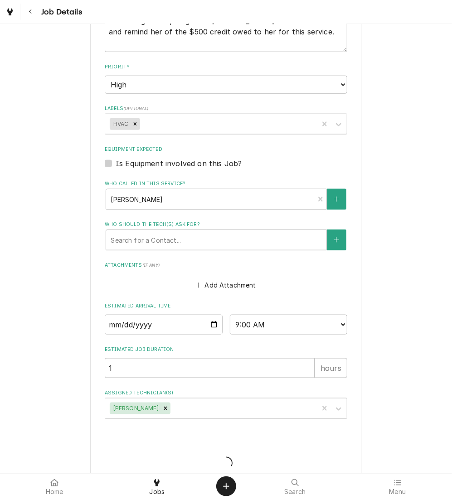
type textarea "x"
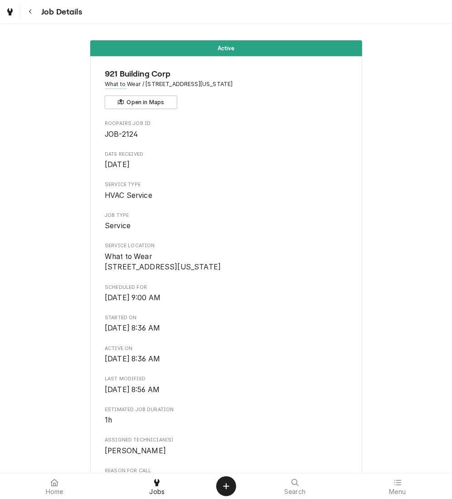
click at [26, 12] on div "Navigate back" at bounding box center [30, 11] width 9 height 9
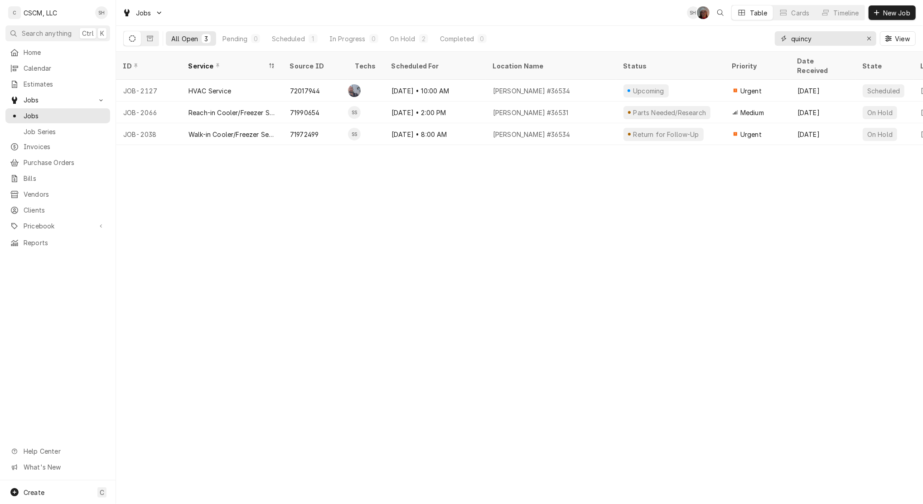
click at [451, 40] on div "Erase input" at bounding box center [868, 38] width 9 height 9
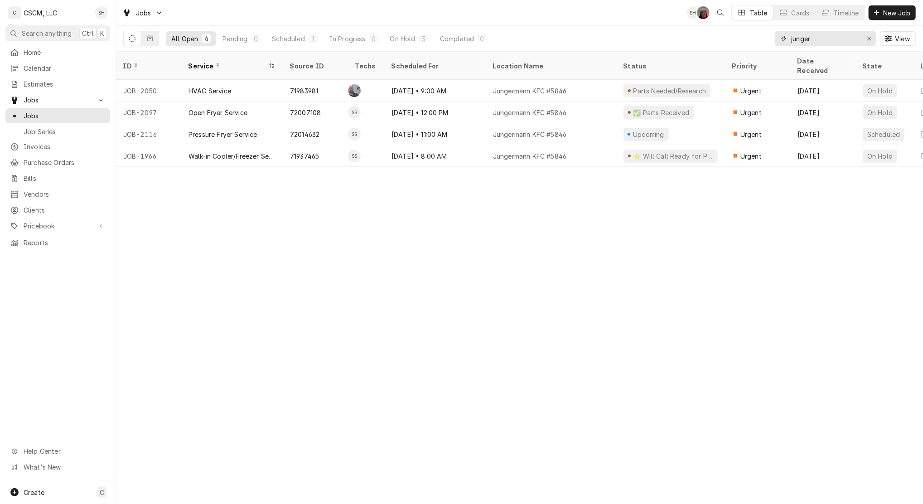
type input "junger"
click at [451, 145] on div "Jungermann KFC #5846" at bounding box center [551, 156] width 130 height 22
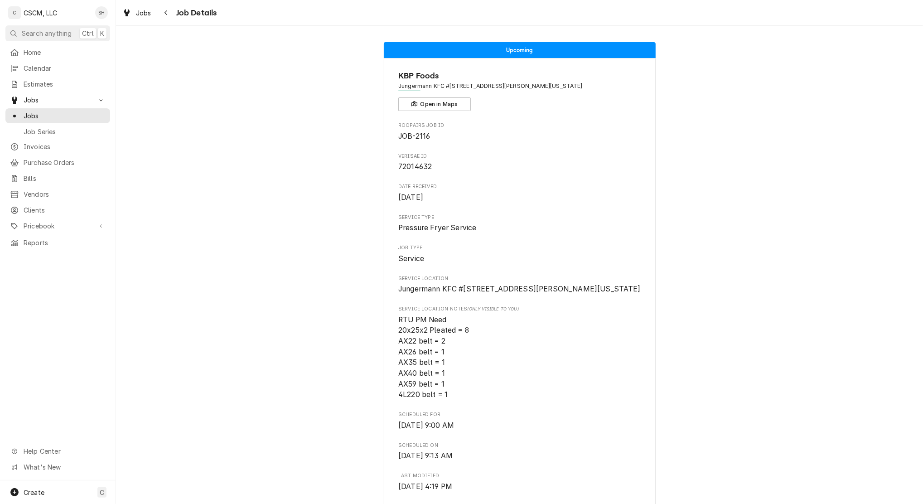
click at [313, 199] on div "Upcoming KBP Foods Jungermann KFC #5846 / 1699 Jungermann Road, St. Peters, Mis…" at bounding box center [519, 510] width 807 height 951
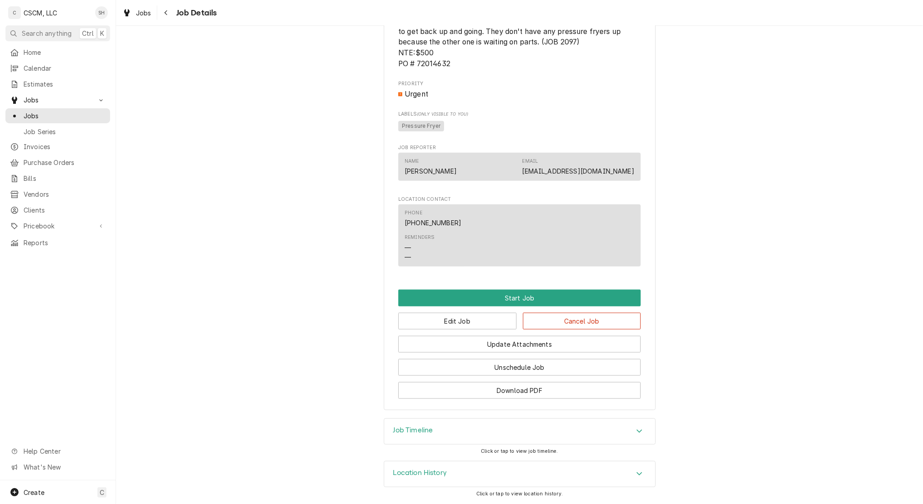
scroll to position [589, 0]
click at [451, 323] on button "Edit Job" at bounding box center [457, 321] width 118 height 17
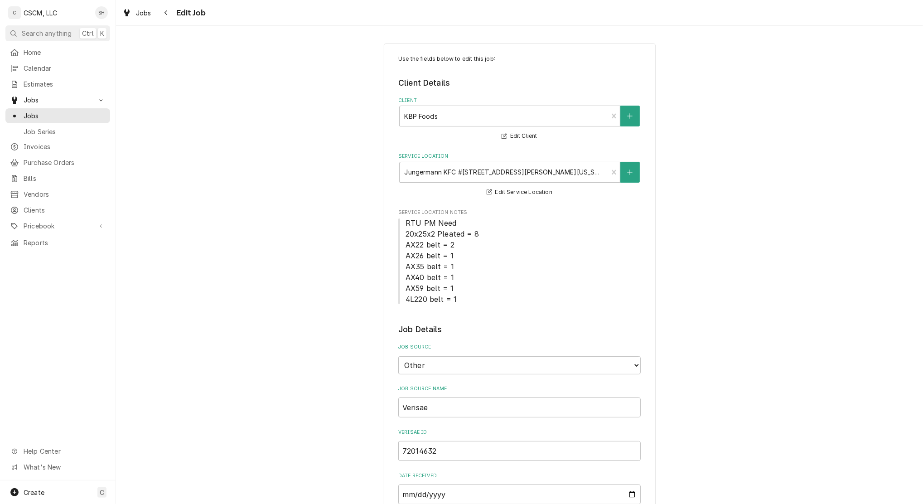
type textarea "x"
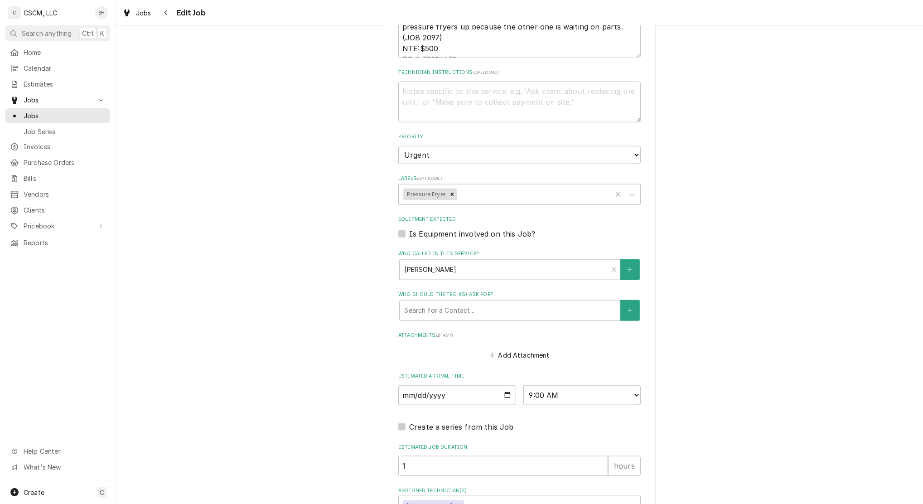
scroll to position [709, 0]
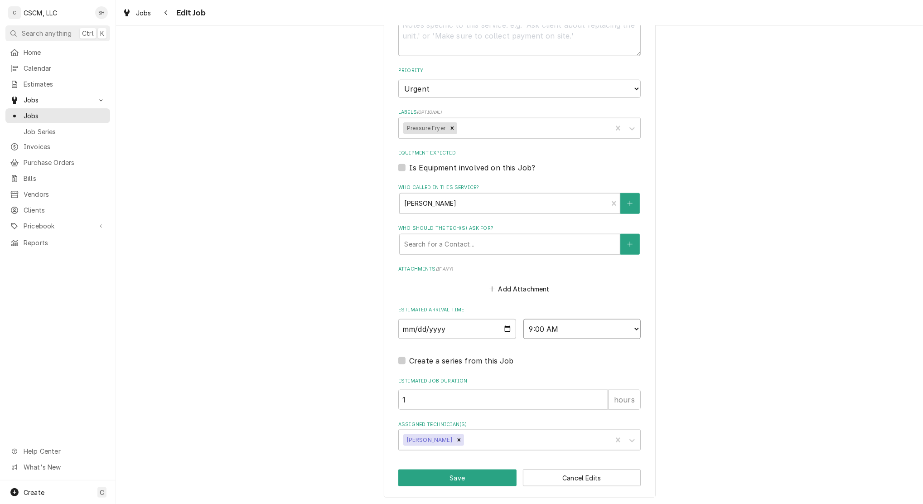
click at [568, 327] on select "AM / PM 6:00 AM 6:15 AM 6:30 AM 6:45 AM 7:00 AM 7:15 AM 7:30 AM 7:45 AM 8:00 AM…" at bounding box center [582, 329] width 118 height 20
select select "11:00:00"
click at [523, 319] on select "AM / PM 6:00 AM 6:15 AM 6:30 AM 6:45 AM 7:00 AM 7:15 AM 7:30 AM 7:45 AM 8:00 AM…" at bounding box center [582, 329] width 118 height 20
click at [429, 396] on input "1" at bounding box center [503, 400] width 210 height 20
click at [456, 437] on icon "Remove Chris Lynch" at bounding box center [459, 440] width 6 height 6
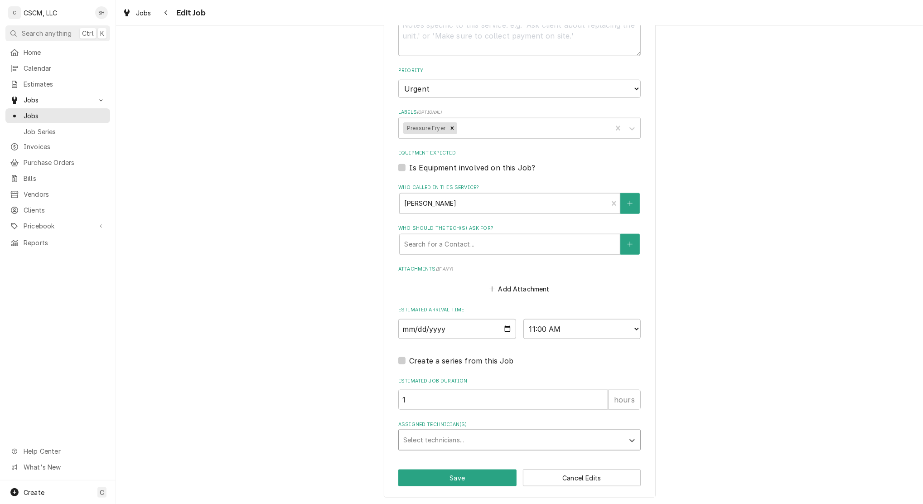
type textarea "x"
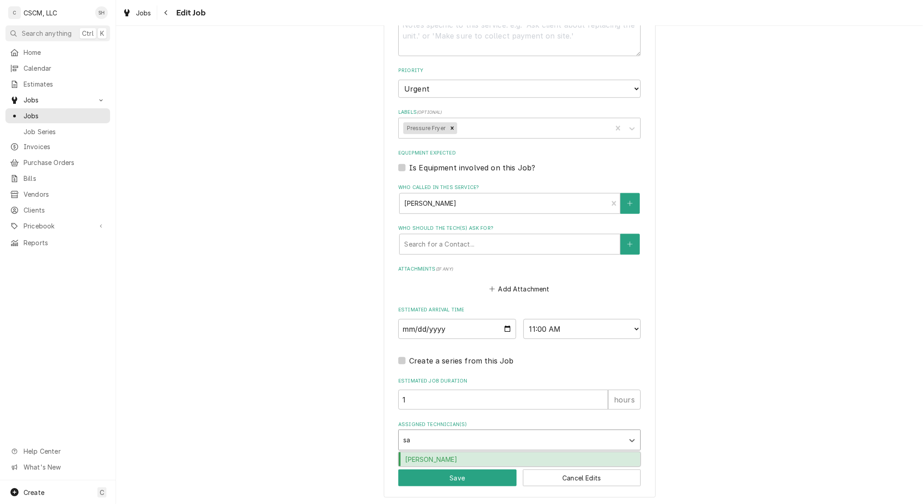
type input "sam"
click at [439, 459] on div "[PERSON_NAME]" at bounding box center [519, 459] width 241 height 14
type textarea "x"
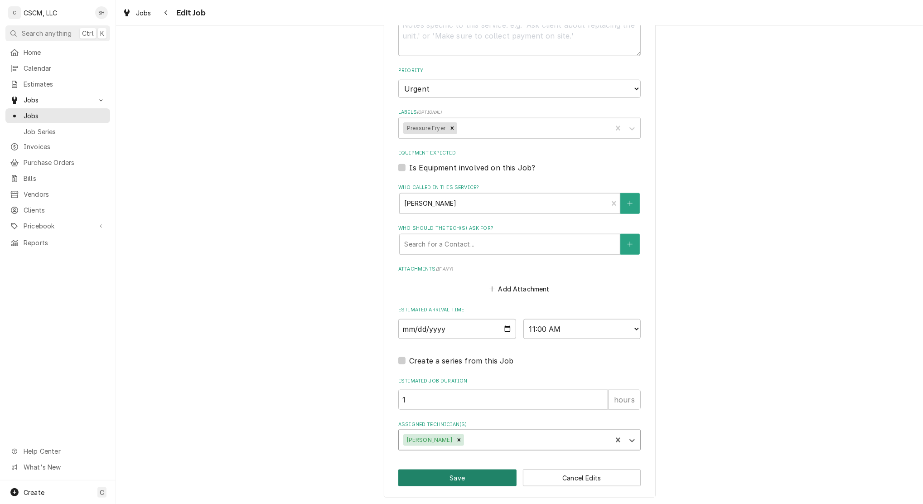
click at [440, 474] on button "Save" at bounding box center [457, 477] width 118 height 17
type textarea "x"
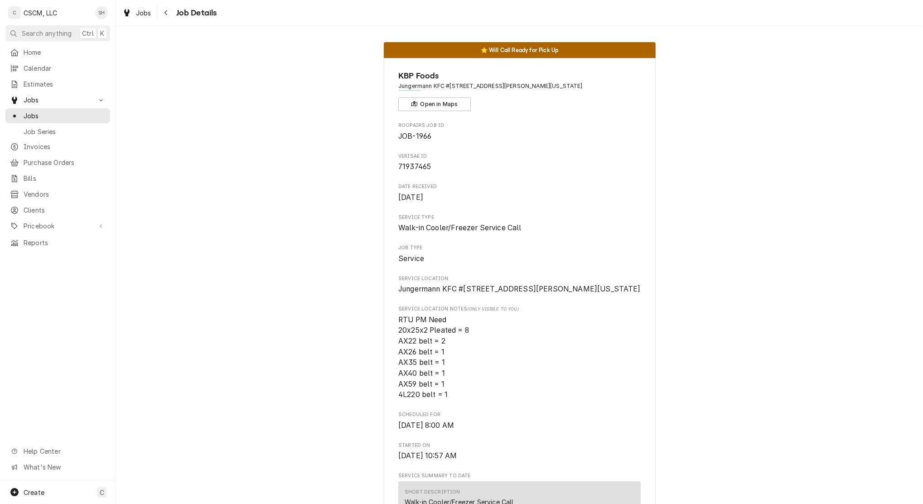
click at [166, 10] on icon "Navigate back" at bounding box center [166, 13] width 4 height 6
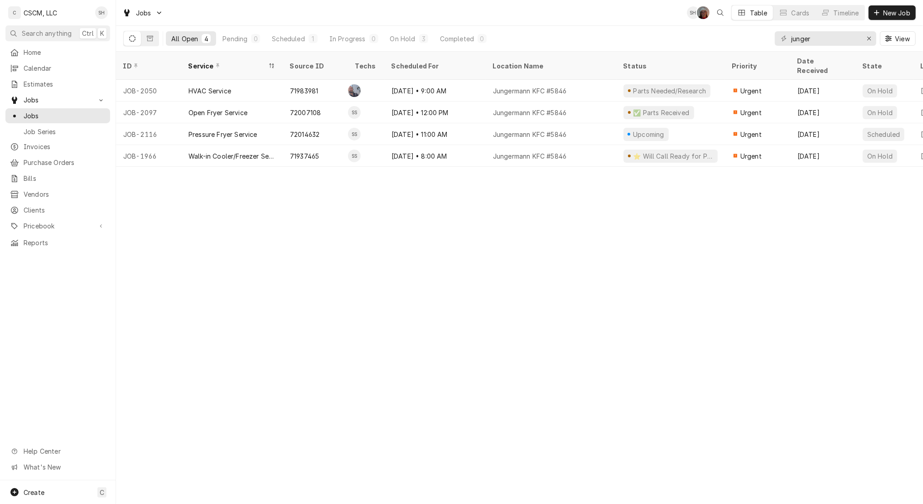
click at [593, 101] on div "Jungermann KFC #5846" at bounding box center [551, 112] width 130 height 22
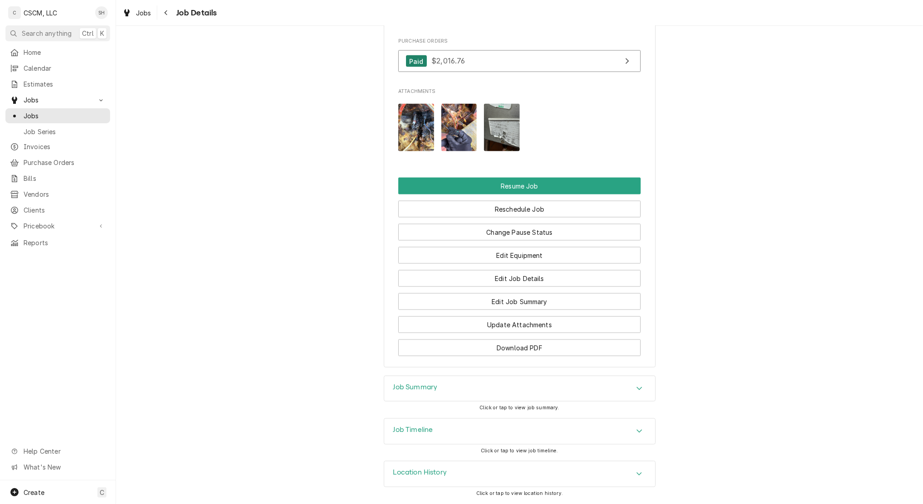
scroll to position [1084, 0]
click at [540, 207] on button "Reschedule Job" at bounding box center [519, 209] width 242 height 17
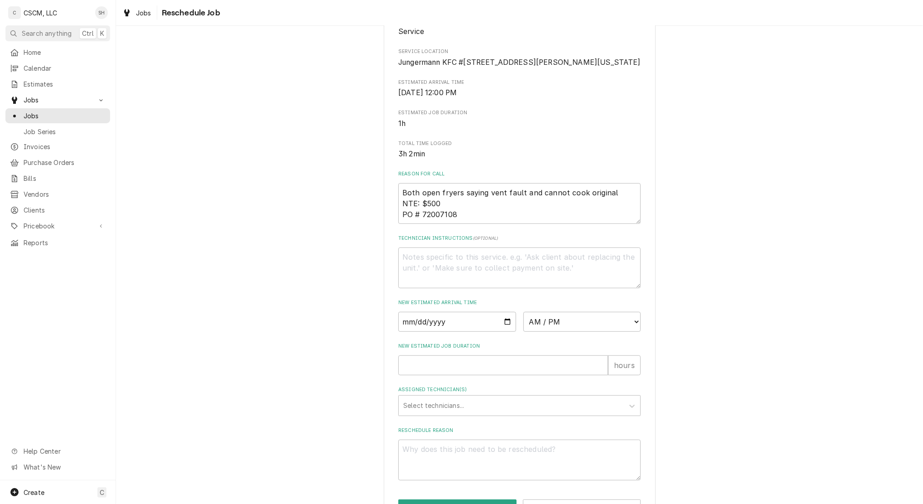
scroll to position [204, 0]
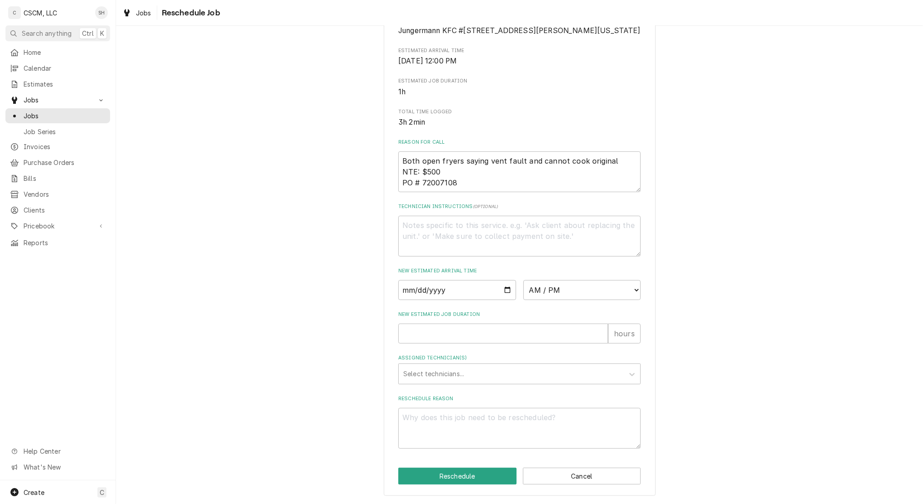
click at [426, 367] on div "Assigned Technician(s)" at bounding box center [511, 374] width 216 height 16
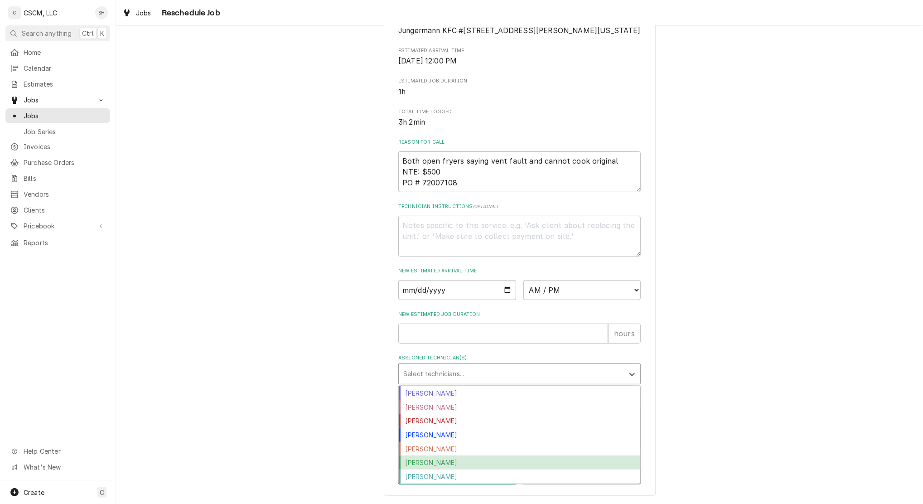
click at [426, 463] on div "Sam Smith" at bounding box center [519, 462] width 241 height 14
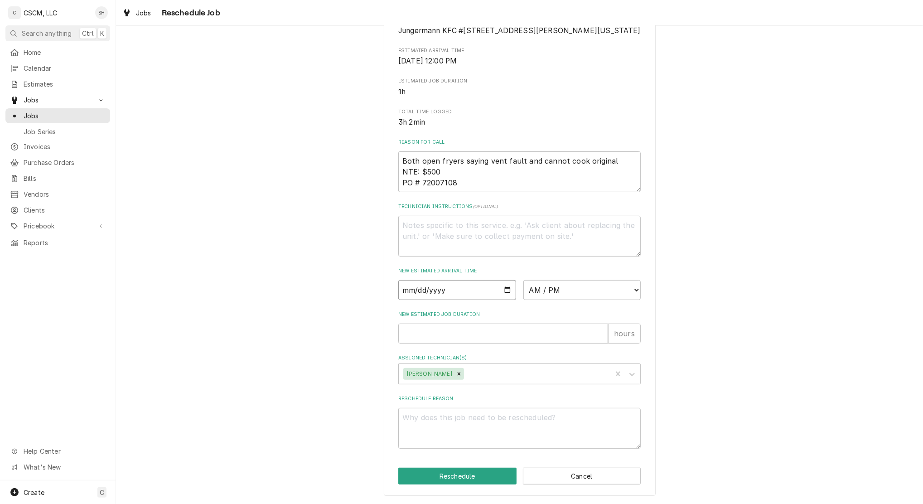
click at [502, 289] on input "Date" at bounding box center [457, 290] width 118 height 20
type textarea "x"
type input "[DATE]"
click at [562, 292] on select "AM / PM 6:00 AM 6:15 AM 6:30 AM 6:45 AM 7:00 AM 7:15 AM 7:30 AM 7:45 AM 8:00 AM…" at bounding box center [582, 290] width 118 height 20
click at [571, 294] on select "AM / PM 6:00 AM 6:15 AM 6:30 AM 6:45 AM 7:00 AM 7:15 AM 7:30 AM 7:45 AM 8:00 AM…" at bounding box center [582, 290] width 118 height 20
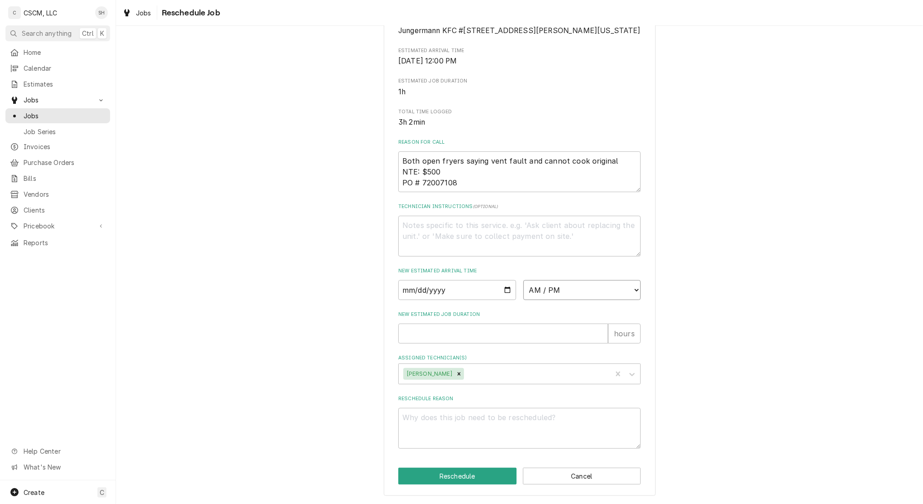
select select "12:00:00"
click at [523, 280] on select "AM / PM 6:00 AM 6:15 AM 6:30 AM 6:45 AM 7:00 AM 7:15 AM 7:30 AM 7:45 AM 8:00 AM…" at bounding box center [582, 290] width 118 height 20
click at [496, 330] on input "New Estimated Job Duration" at bounding box center [503, 333] width 210 height 20
type textarea "x"
type input "1"
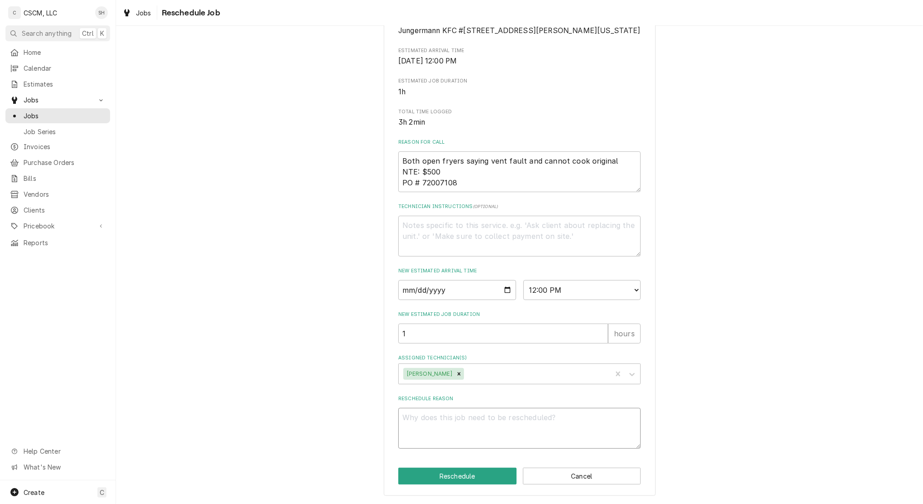
click at [447, 434] on textarea "Reschedule Reason" at bounding box center [519, 428] width 242 height 41
type textarea "x"
type textarea "p"
type textarea "x"
type textarea "pa"
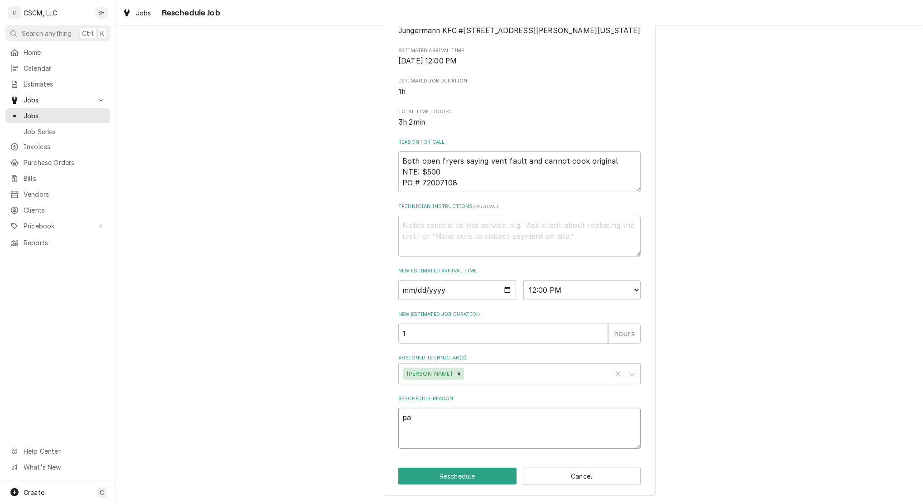
type textarea "x"
type textarea "par"
type textarea "x"
type textarea "part"
type textarea "x"
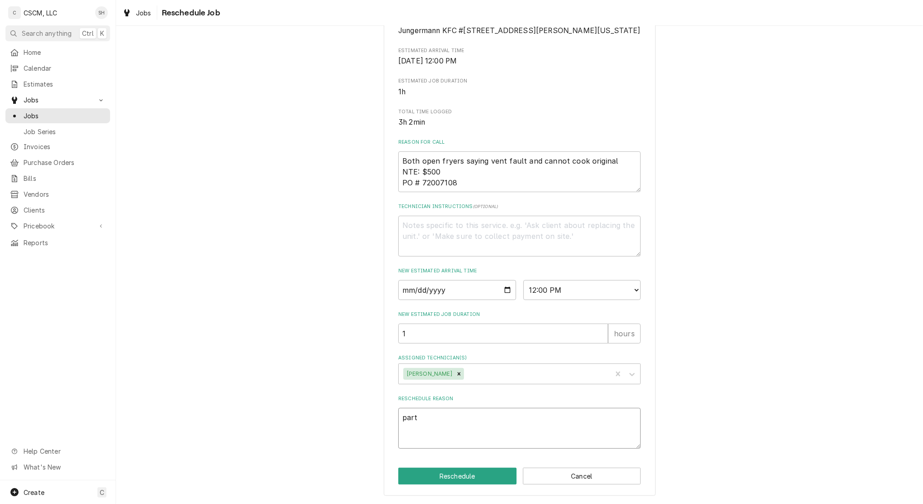
type textarea "parts"
type textarea "x"
type textarea "parts"
type textarea "x"
type textarea "parts r"
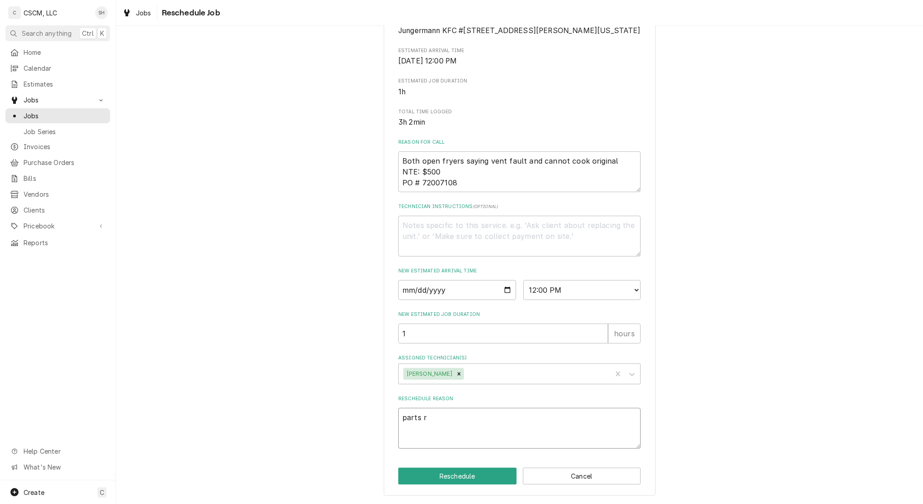
type textarea "x"
type textarea "parts re"
type textarea "x"
type textarea "parts rec"
type textarea "x"
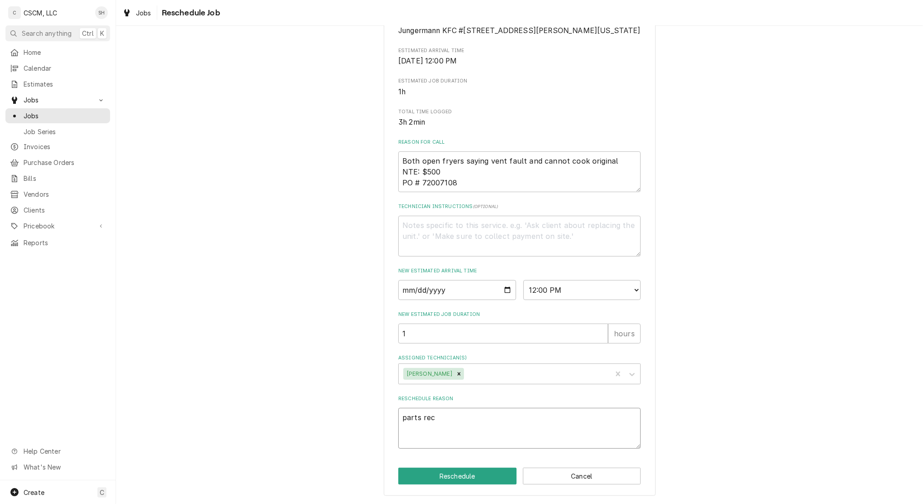
type textarea "parts rece"
type textarea "x"
type textarea "parts recei"
type textarea "x"
type textarea "parts receiv"
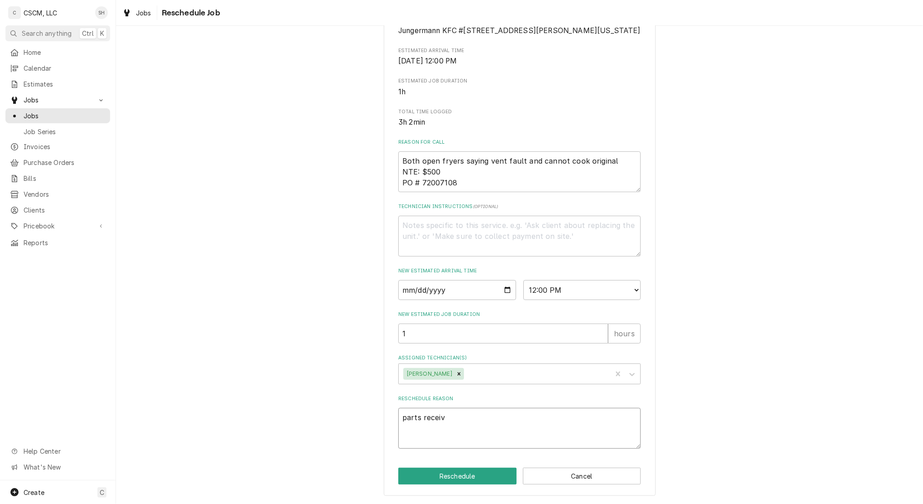
type textarea "x"
type textarea "parts receive"
type textarea "x"
type textarea "parts received"
click at [455, 478] on button "Reschedule" at bounding box center [457, 476] width 118 height 17
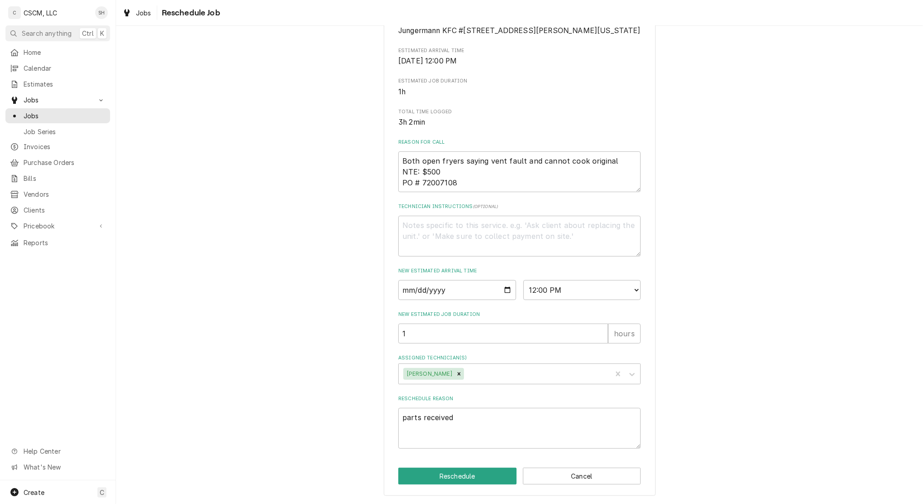
type textarea "x"
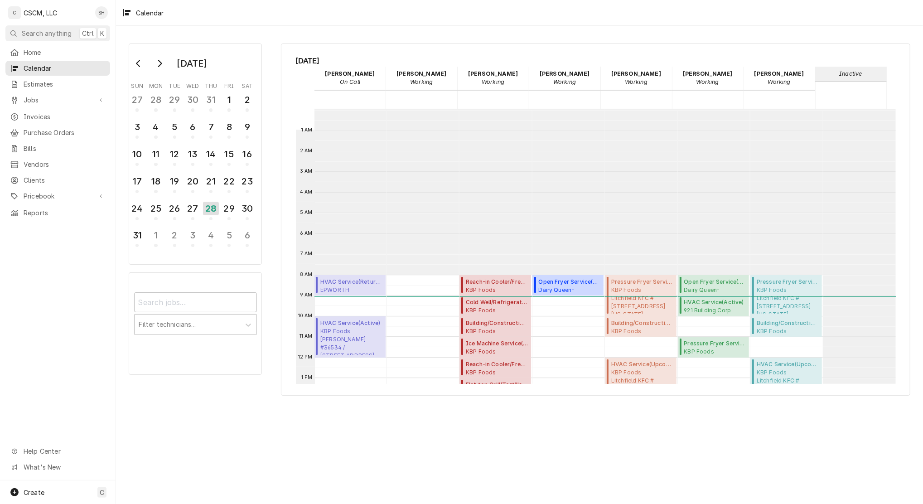
scroll to position [165, 0]
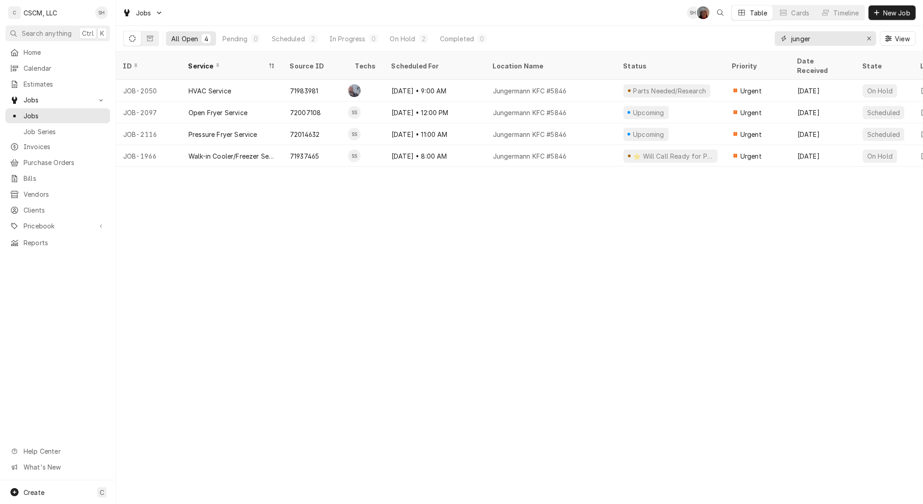
click at [867, 40] on icon "Erase input" at bounding box center [869, 38] width 5 height 6
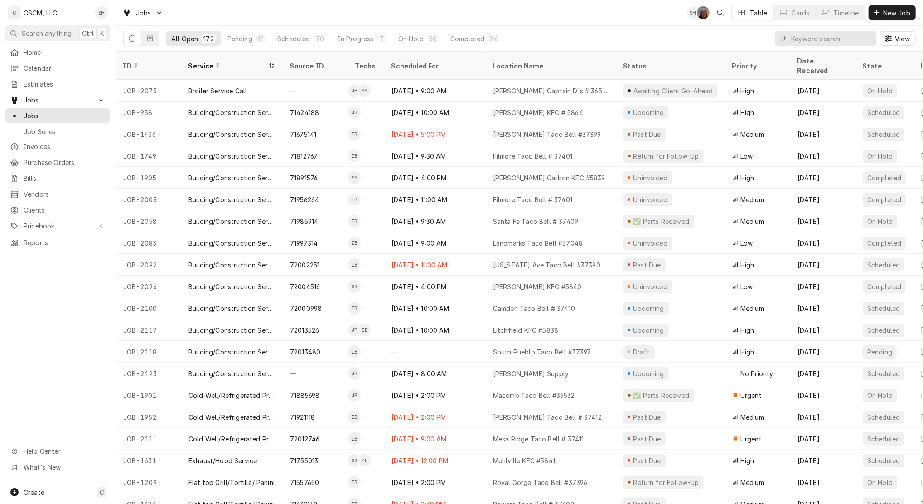
click at [899, 12] on span "New Job" at bounding box center [896, 13] width 31 height 10
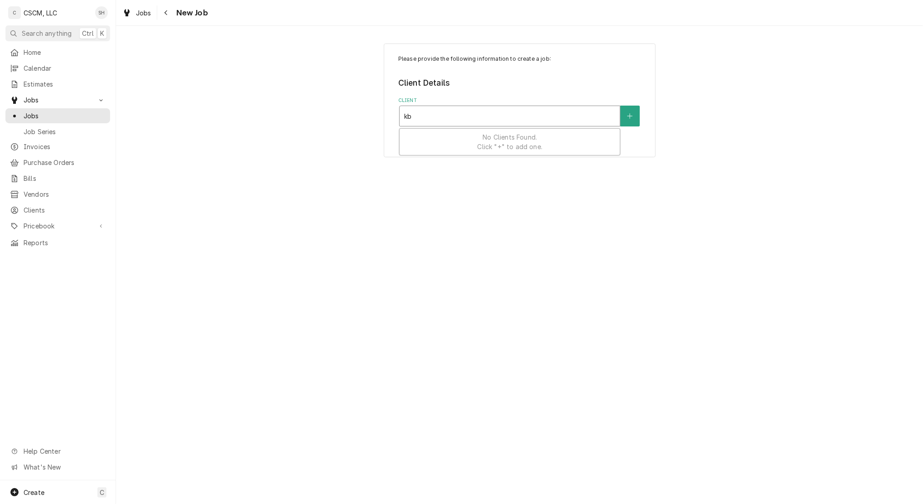
type input "kbp"
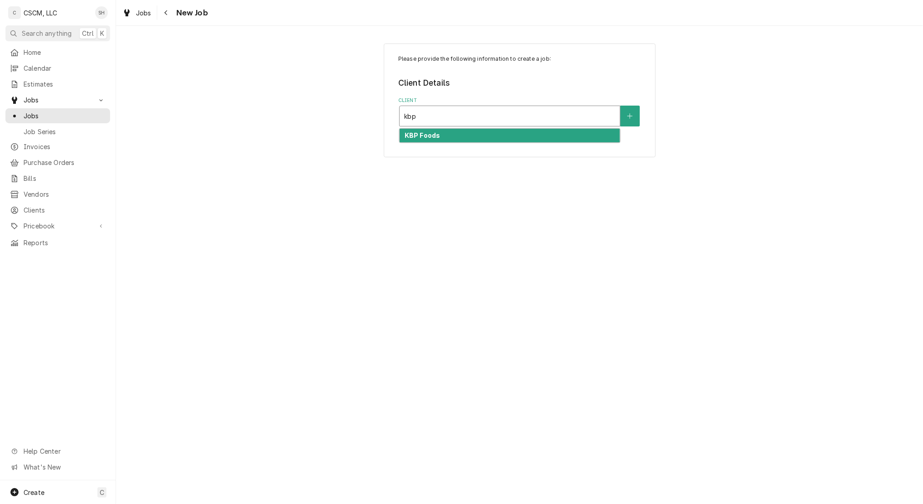
click at [561, 135] on div "KBP Foods" at bounding box center [510, 136] width 220 height 14
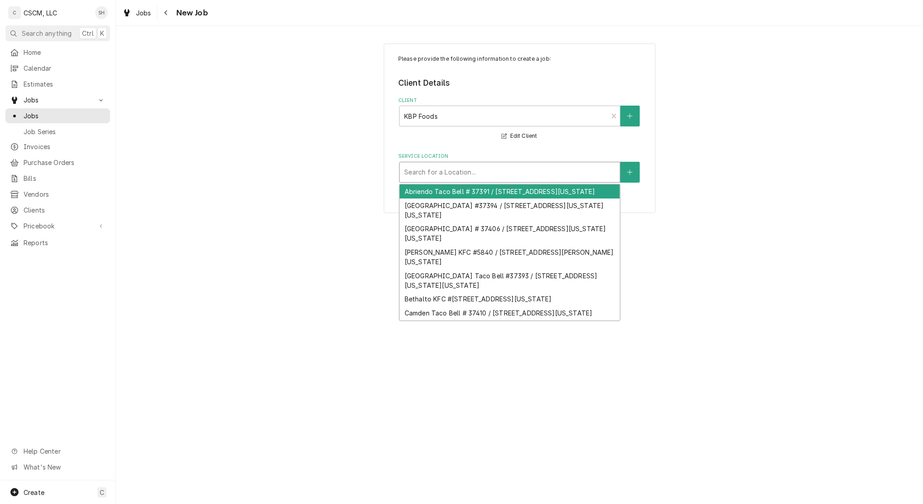
click at [511, 174] on div "Service Location" at bounding box center [509, 172] width 211 height 16
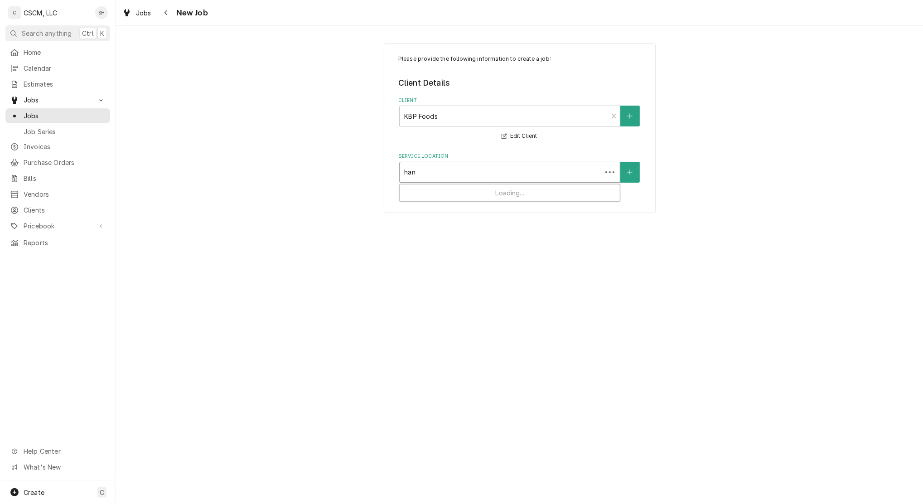
type input "hanc"
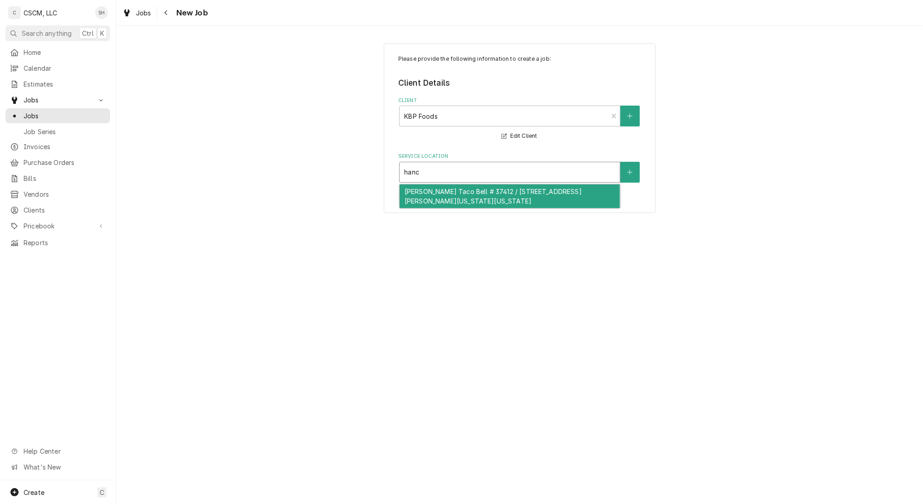
click at [498, 196] on div "[PERSON_NAME] Taco Bell # 37412 / [STREET_ADDRESS][PERSON_NAME][US_STATE][US_ST…" at bounding box center [510, 196] width 220 height 24
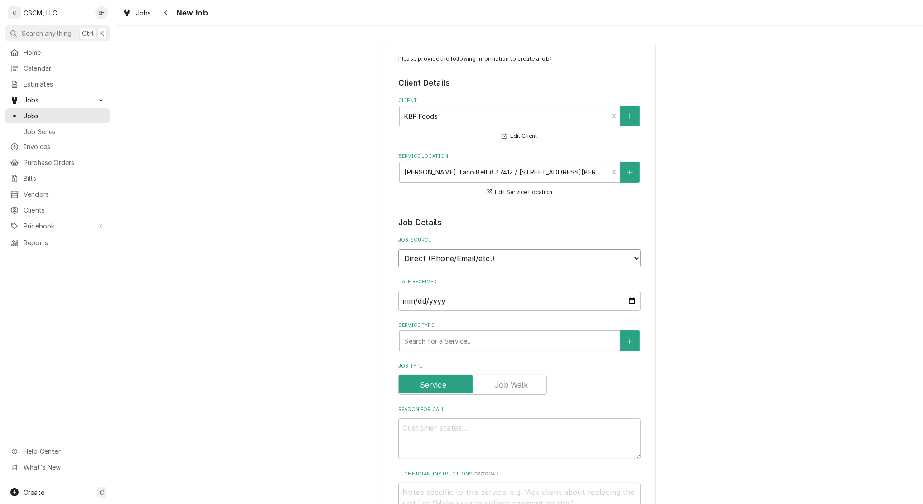
click at [484, 254] on select "Direct (Phone/Email/etc.) Other" at bounding box center [519, 258] width 242 height 18
select select "100"
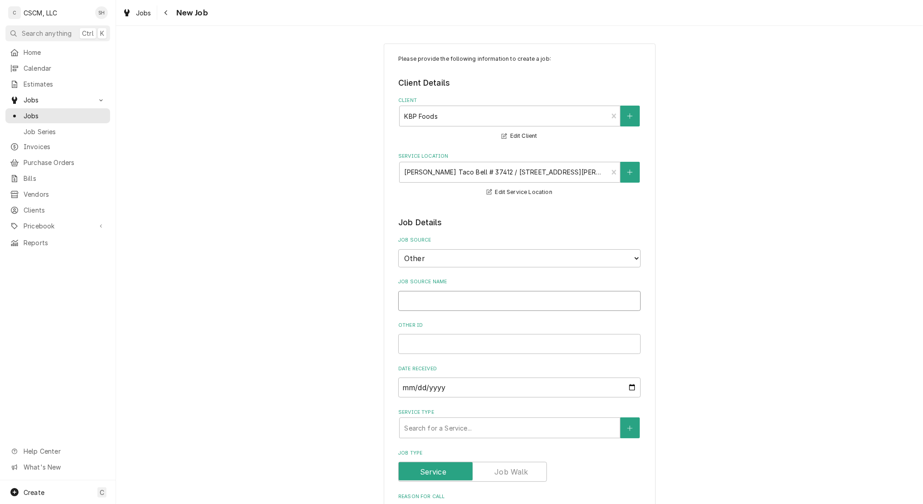
click at [477, 303] on input "Job Source Name" at bounding box center [519, 301] width 242 height 20
type textarea "x"
type input "v"
type textarea "x"
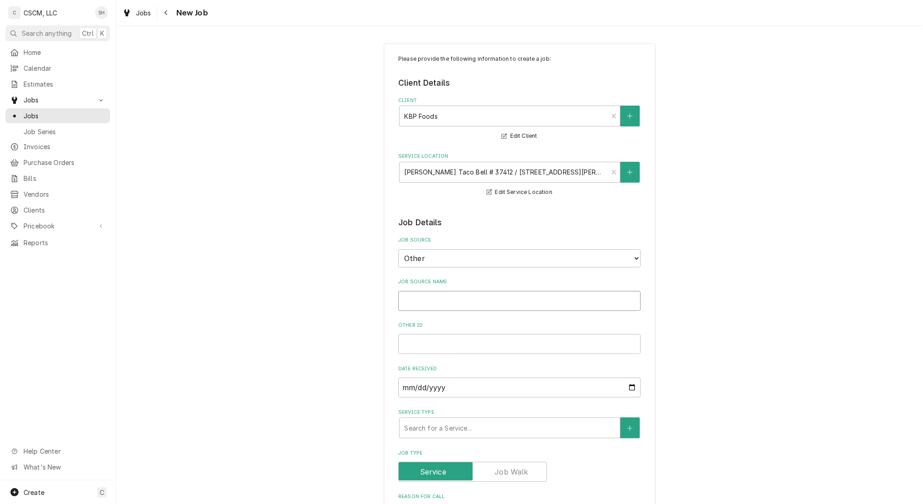
type input "V"
type textarea "x"
type input "Vei"
type textarea "x"
type input "Ve"
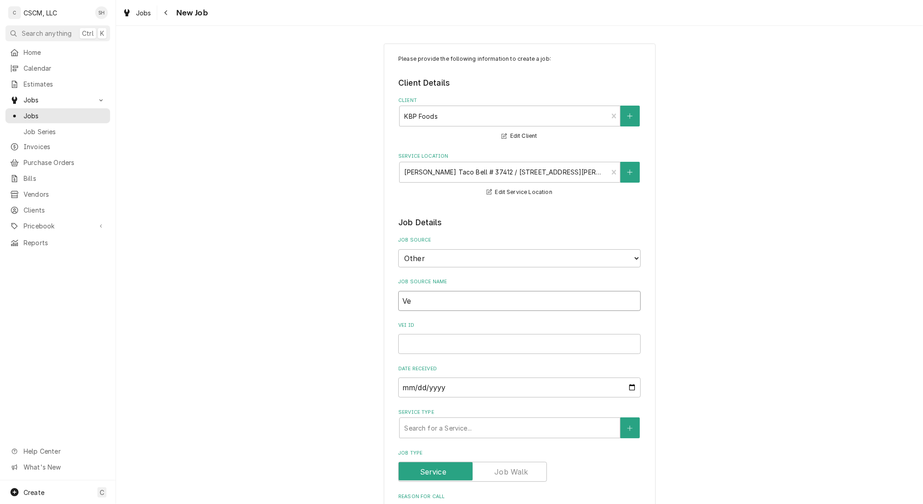
type textarea "x"
type input "Ver"
type textarea "x"
type input "Veri"
type textarea "x"
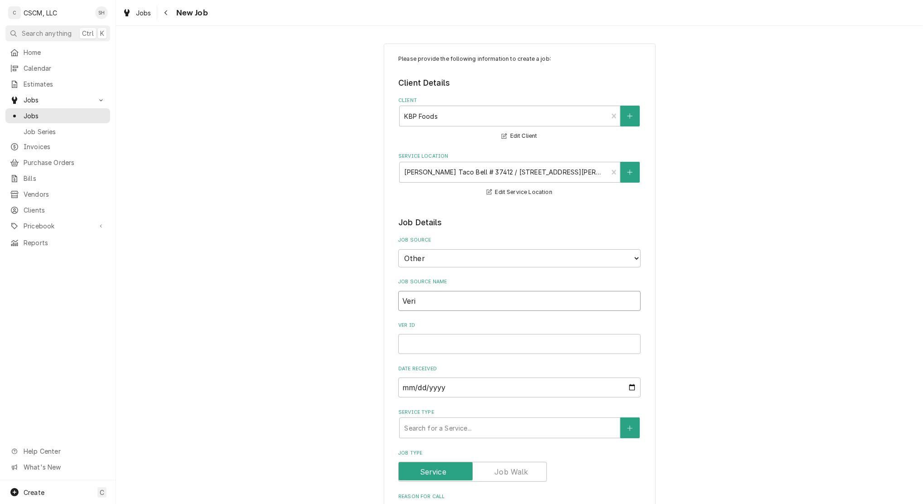
type input "Verid"
type textarea "x"
type input "Verida"
type textarea "x"
type input "Veridae"
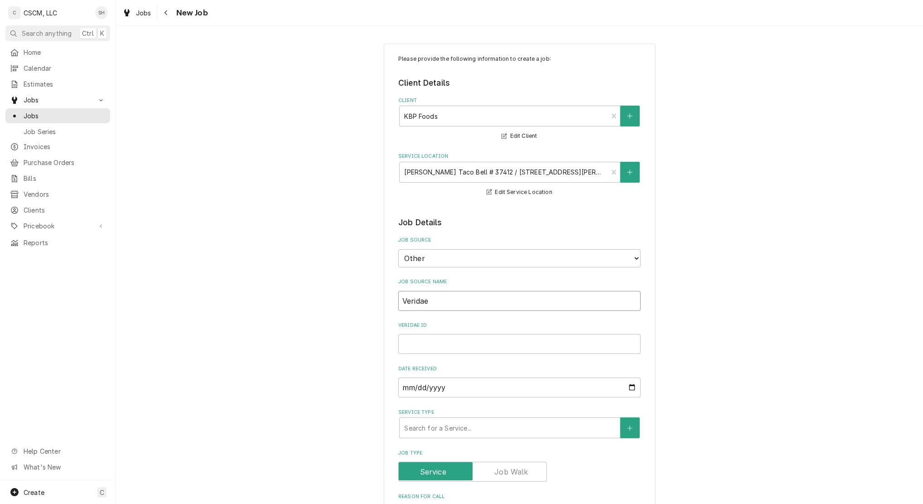
type textarea "x"
type input "Verida"
type textarea "x"
type input "Verid"
type textarea "x"
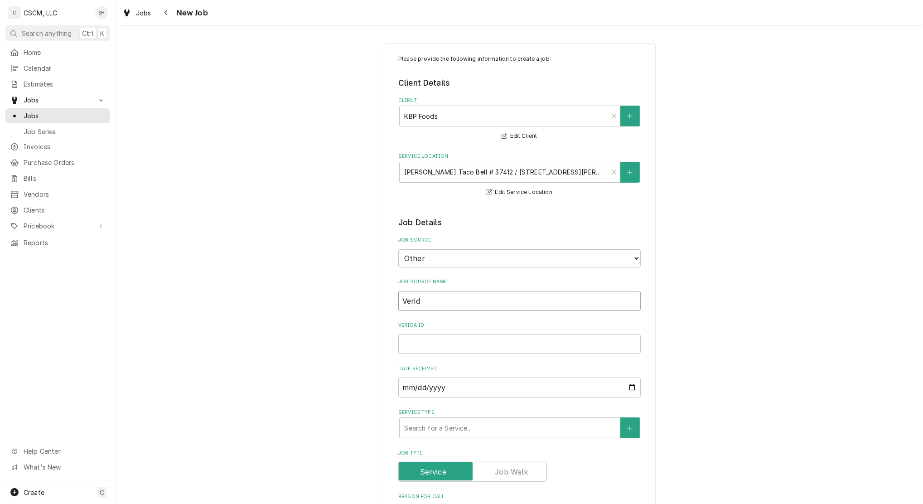
type input "Veri"
type textarea "x"
type input "Veris"
type textarea "x"
type input "Verisa"
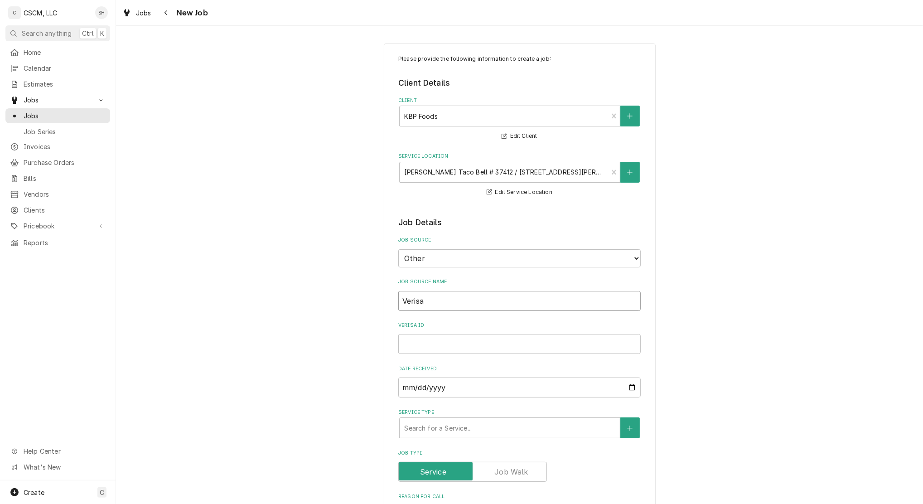
type textarea "x"
type input "Verisae"
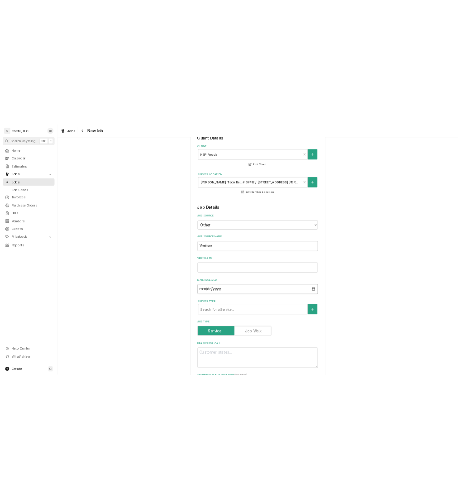
scroll to position [60, 0]
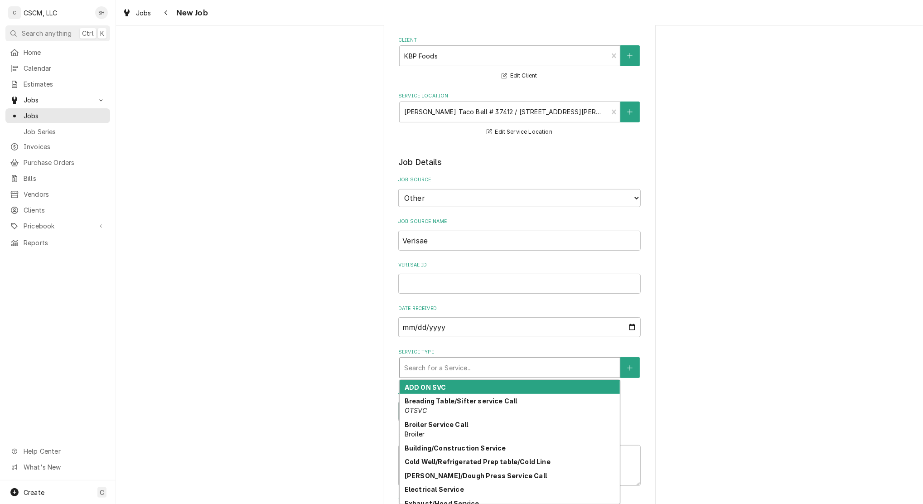
type textarea "x"
type input "f"
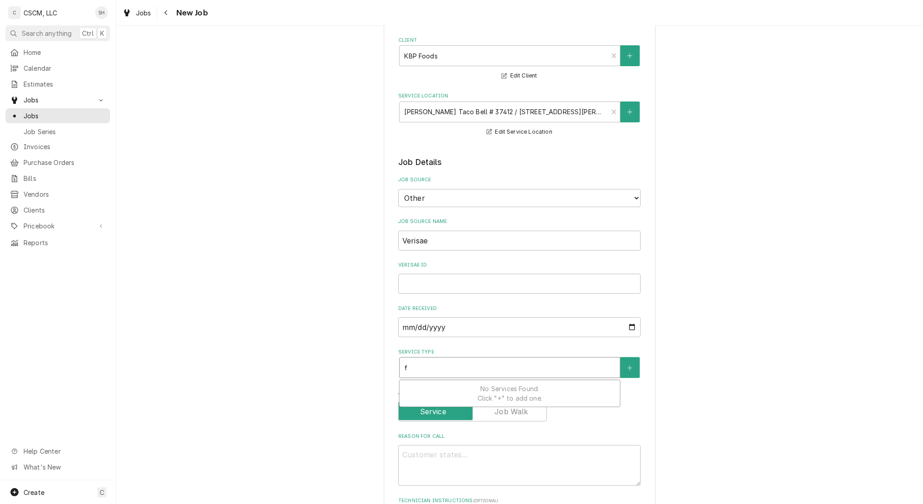
type textarea "x"
type input "fr"
type textarea "x"
type input "fry"
type textarea "x"
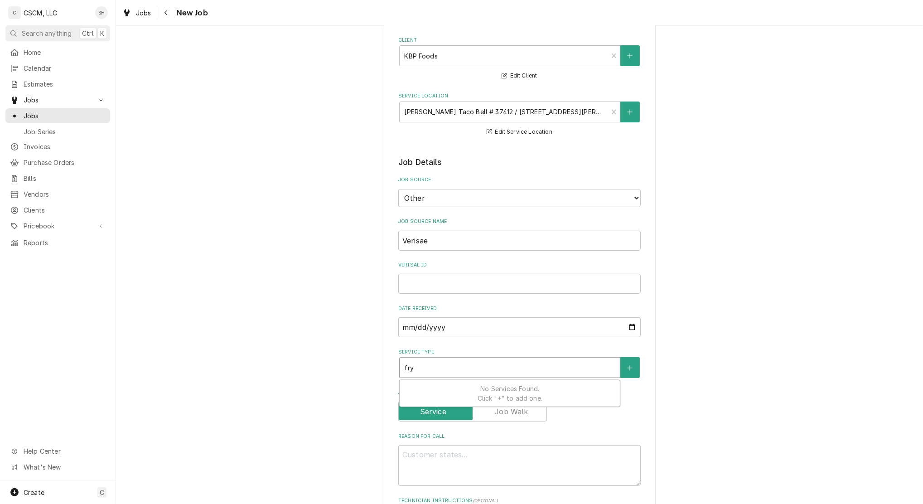
type input "frye"
type textarea "x"
type input "fryer"
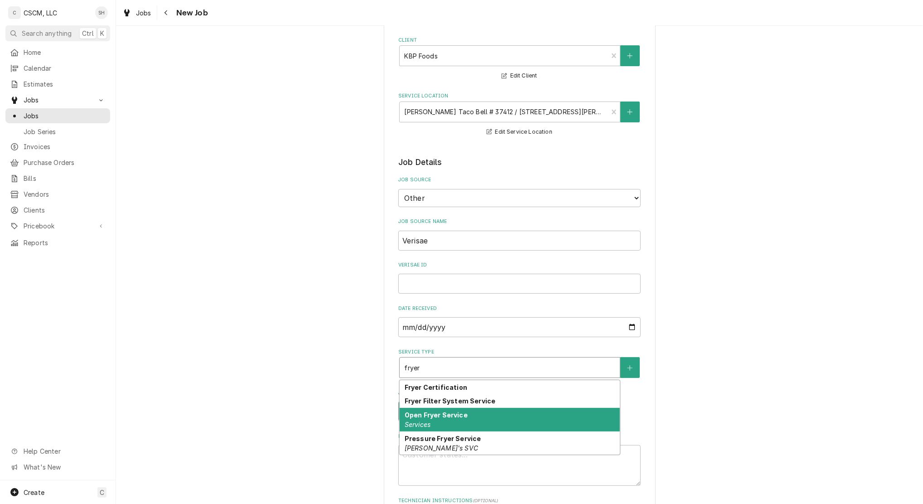
click at [424, 422] on em "Services" at bounding box center [418, 424] width 26 height 8
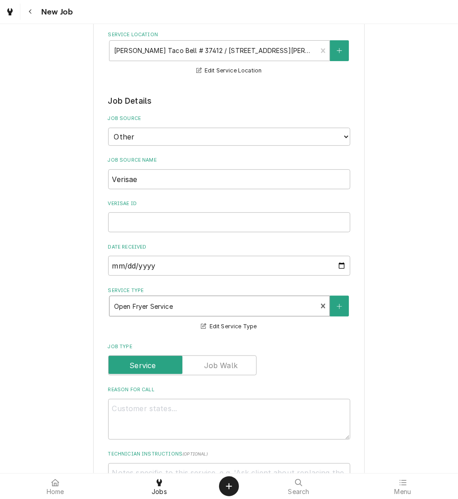
scroll to position [120, 0]
click at [135, 229] on input "Verisae ID" at bounding box center [229, 222] width 242 height 20
paste input "72018683"
type textarea "x"
type input "72018683"
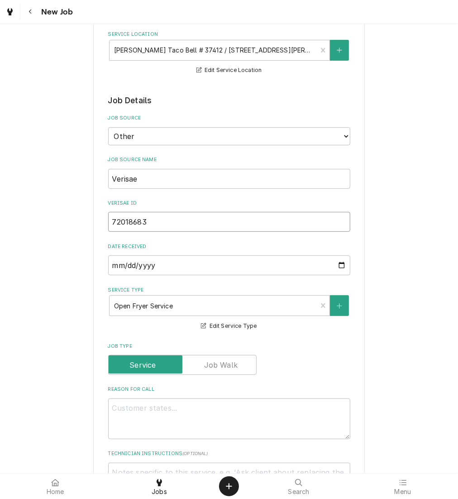
type textarea "x"
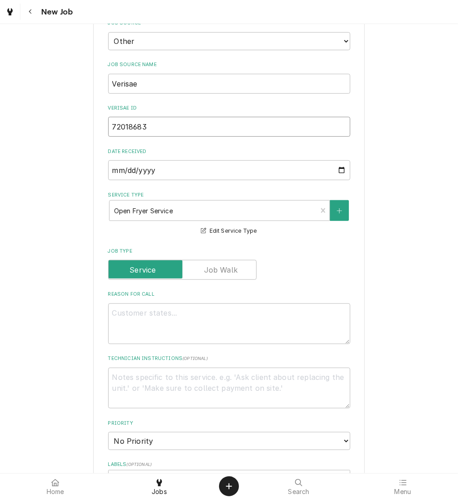
scroll to position [217, 0]
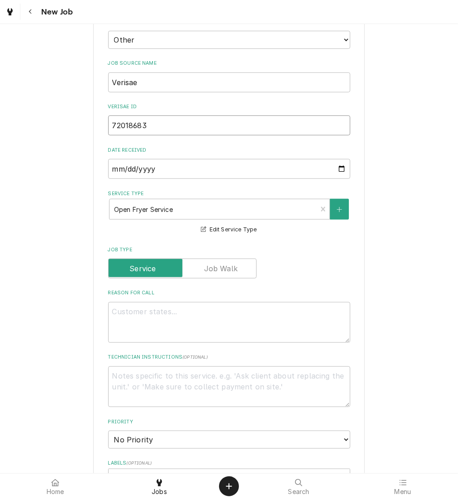
type input "72018683"
click at [124, 313] on textarea "Reason For Call" at bounding box center [229, 322] width 242 height 41
type textarea "x"
type textarea "P"
type textarea "x"
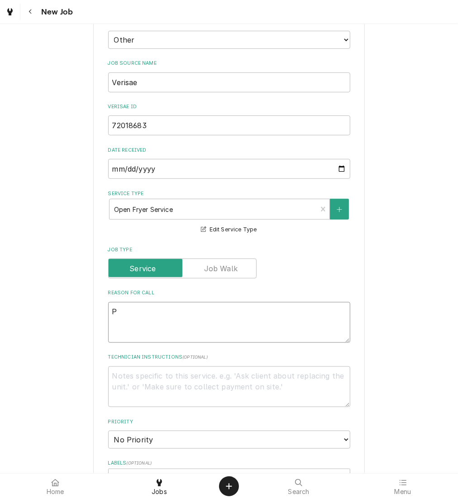
type textarea "PO"
type textarea "x"
type textarea "PO"
type textarea "x"
type textarea "PO #"
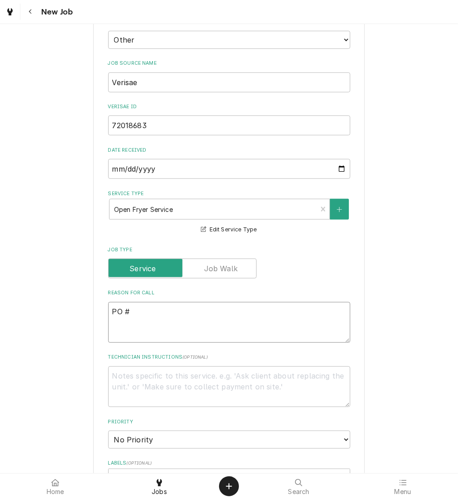
type textarea "x"
type textarea "PO #"
paste textarea "72018683"
type textarea "x"
type textarea "PO # 72018683"
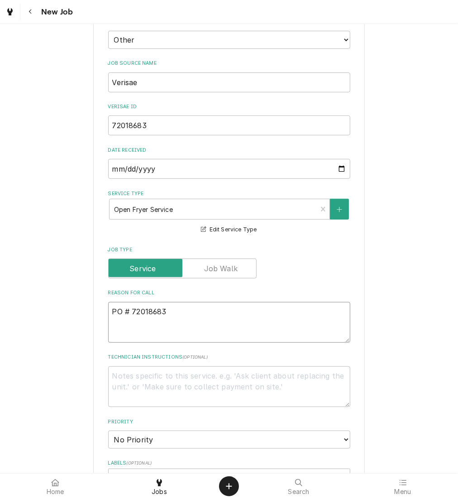
type textarea "x"
type textarea "NPO # 72018683"
type textarea "x"
type textarea "NTPO # 72018683"
type textarea "x"
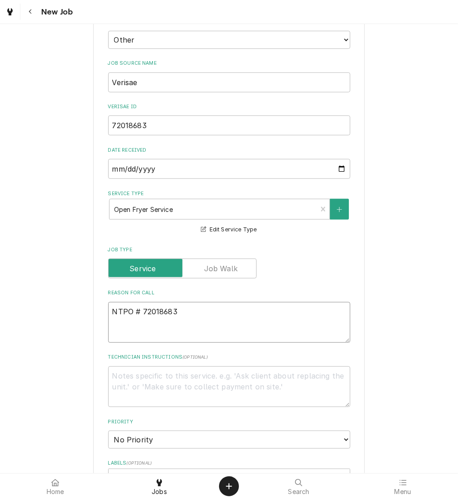
type textarea "NTEPO # 72018683"
type textarea "x"
type textarea "NTE:PO # 72018683"
type textarea "x"
type textarea "NTE: PO # 72018683"
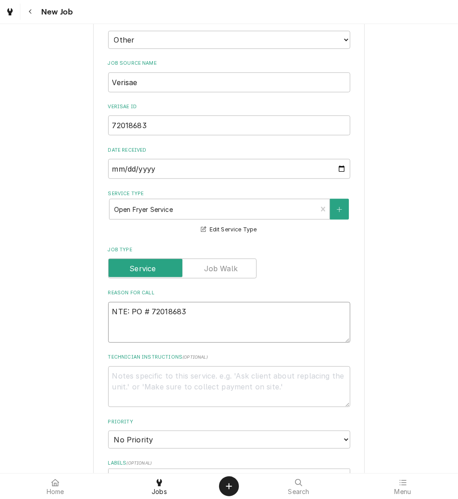
type textarea "x"
type textarea "NTE: $PO # 72018683"
type textarea "x"
type textarea "NTE: $5PO # 72018683"
type textarea "x"
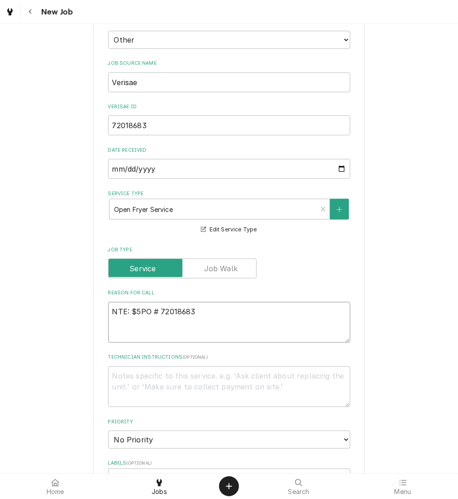
type textarea "NTE: $50PO # 72018683"
type textarea "x"
type textarea "NTE: $500PO # 72018683"
type textarea "x"
type textarea "NTE: $500 PO # 72018683"
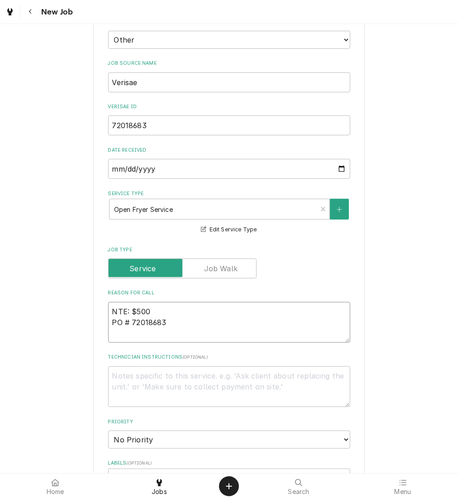
type textarea "x"
type textarea "NTE: $500 PO # 72018683"
click at [109, 309] on textarea "NTE: $500 PO # 72018683" at bounding box center [229, 322] width 242 height 41
type textarea "x"
type textarea "TNTE: $500 PO # 72018683"
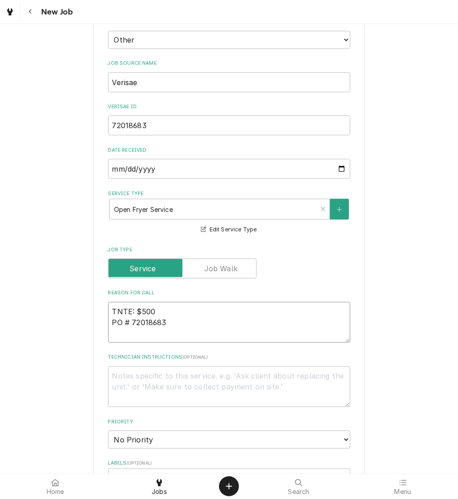
paste textarea "he fryers every time turned on start popping flames from the back every ten sec…"
type textarea "x"
type textarea "The fryers every time turned on start popping flames from the back every ten se…"
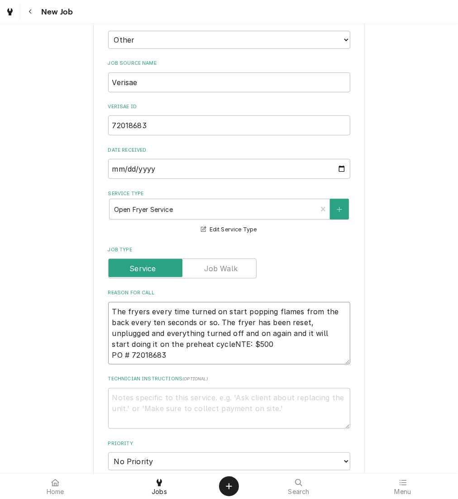
type textarea "x"
type textarea "The fryers every time turned on start popping flames from the back every ten se…"
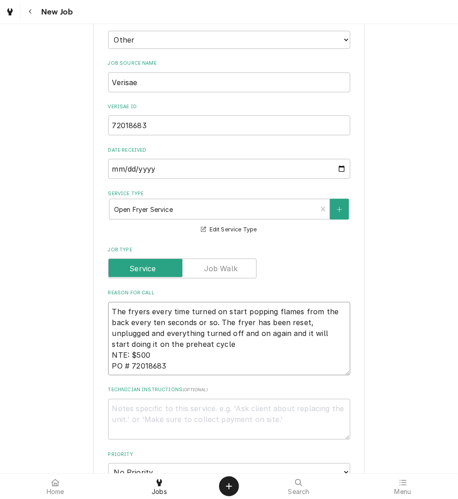
type textarea "x"
type textarea "The fryers every time turned on start popping flames from the back every ten se…"
click at [57, 357] on div "Please provide the following information to create a job: Client Details Client…" at bounding box center [229, 351] width 458 height 1068
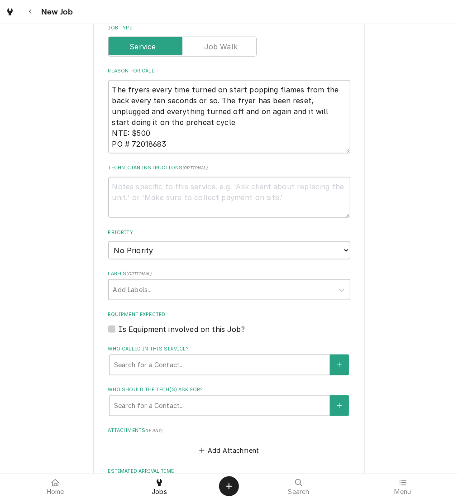
scroll to position [439, 0]
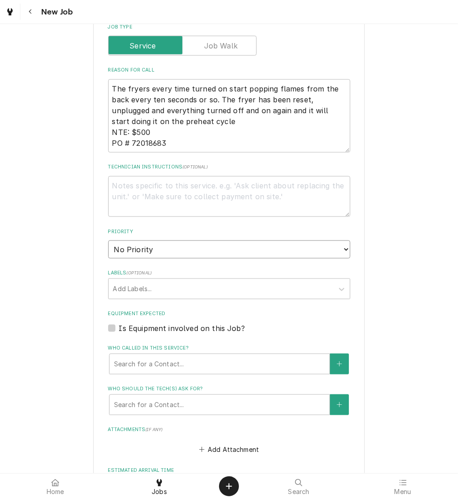
click at [122, 251] on select "No Priority Urgent High Medium Low" at bounding box center [229, 250] width 242 height 18
select select "1"
click at [108, 241] on select "No Priority Urgent High Medium Low" at bounding box center [229, 250] width 242 height 18
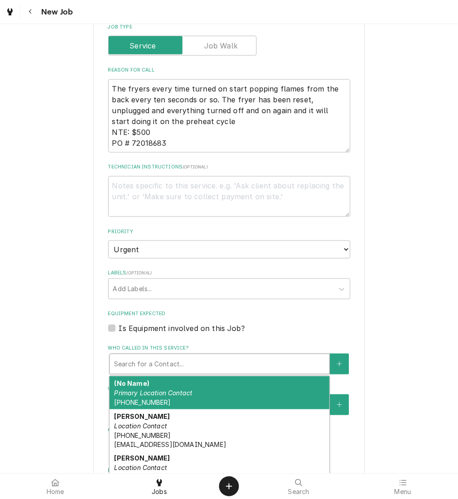
click at [209, 363] on div "Who called in this service?" at bounding box center [219, 364] width 211 height 16
type textarea "x"
type input "j"
type textarea "x"
type input "jo"
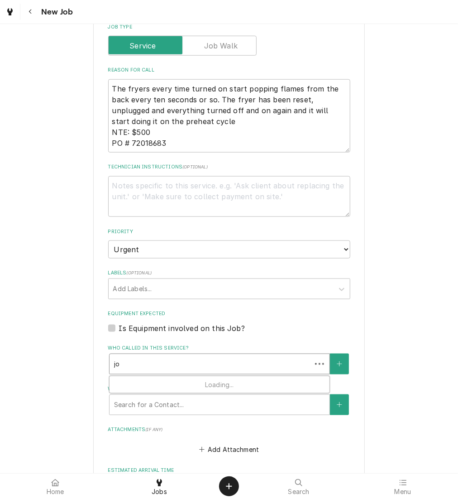
type textarea "x"
type input "jos"
type textarea "x"
type input "josh"
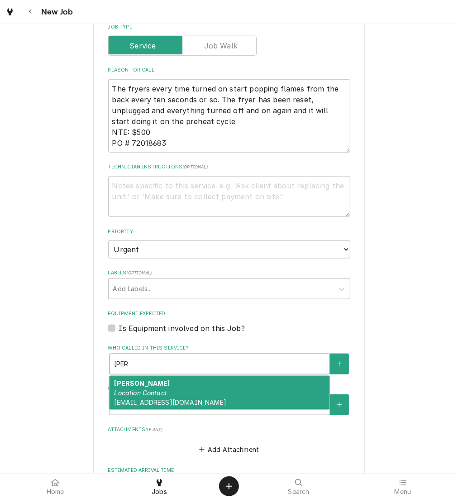
click at [191, 390] on div "Joshua Hutt Location Contact jhutt@kbpbells.com" at bounding box center [220, 392] width 220 height 33
type textarea "x"
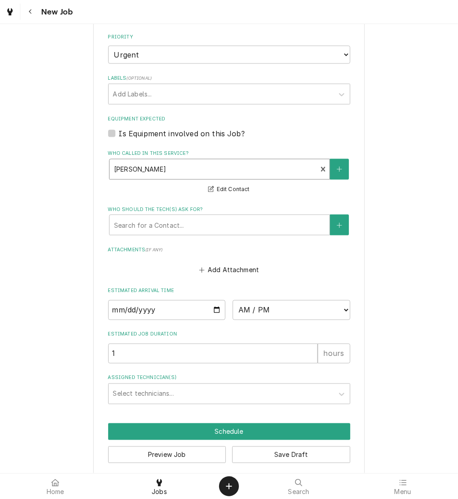
scroll to position [635, 0]
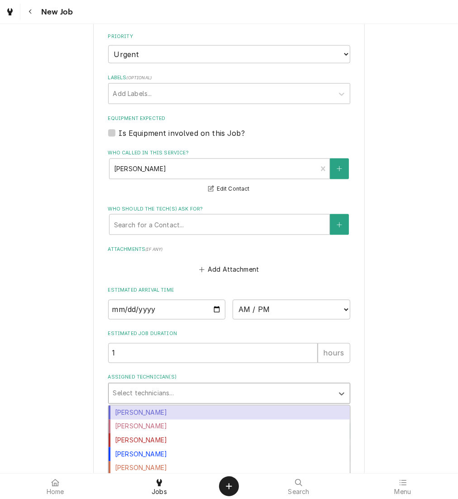
click at [157, 394] on div "Assigned Technician(s)" at bounding box center [221, 394] width 216 height 16
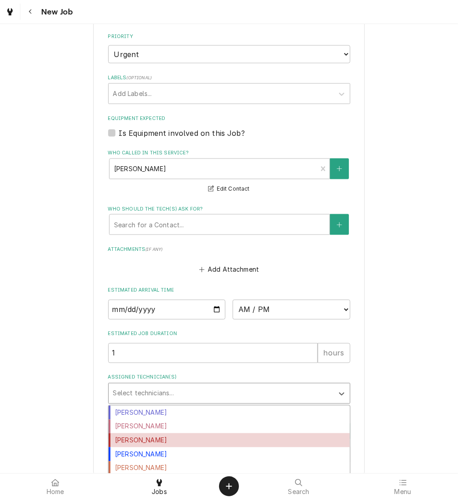
click at [148, 439] on div "[PERSON_NAME]" at bounding box center [229, 441] width 241 height 14
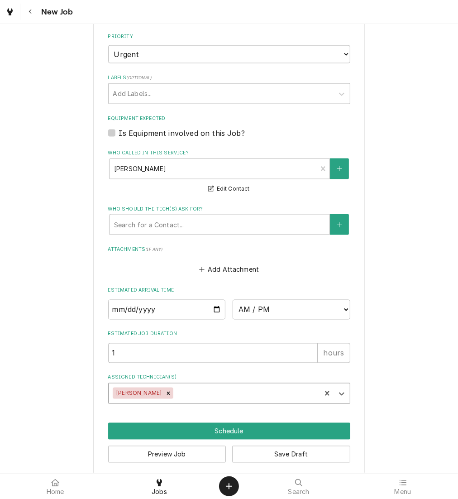
type textarea "x"
click at [207, 307] on input "Date" at bounding box center [167, 310] width 118 height 20
type input "2025-08-28"
type textarea "x"
click at [255, 309] on select "AM / PM 6:00 AM 6:15 AM 6:30 AM 6:45 AM 7:00 AM 7:15 AM 7:30 AM 7:45 AM 8:00 AM…" at bounding box center [292, 310] width 118 height 20
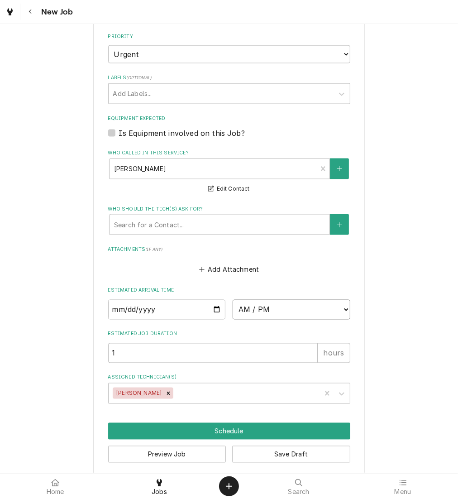
select select "16:00:00"
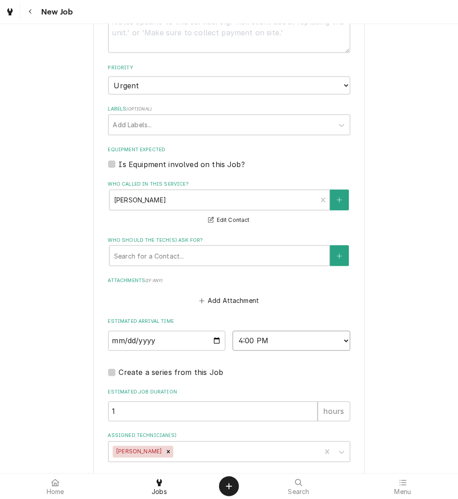
scroll to position [669, 0]
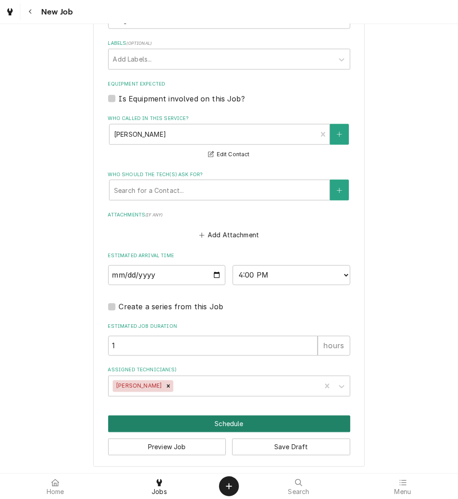
click at [245, 423] on button "Schedule" at bounding box center [229, 424] width 242 height 17
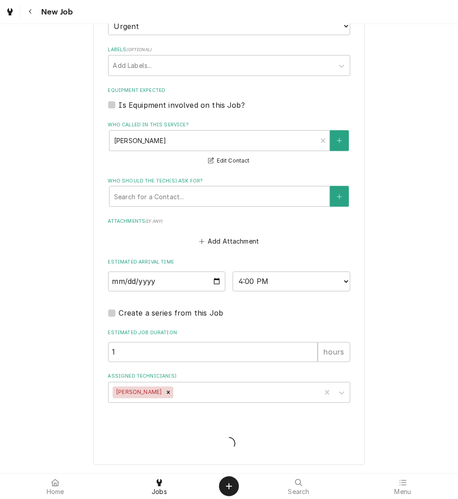
scroll to position [661, 0]
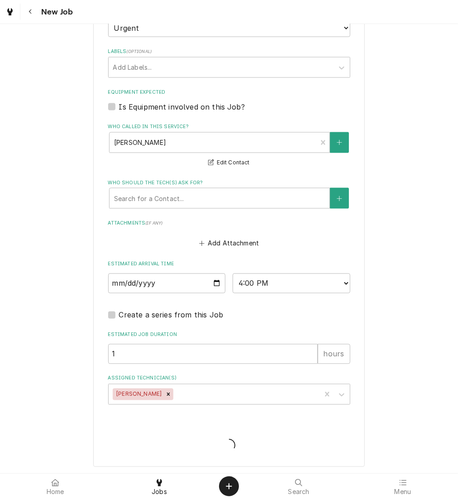
type textarea "x"
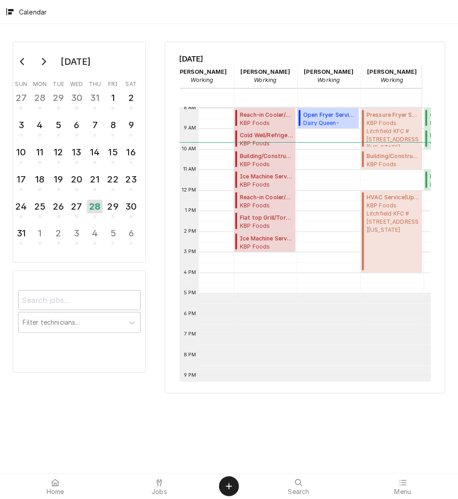
scroll to position [0, 92]
click at [268, 112] on span "Reach-in Cooler/Freezer Service ( Past Due )" at bounding box center [266, 115] width 53 height 8
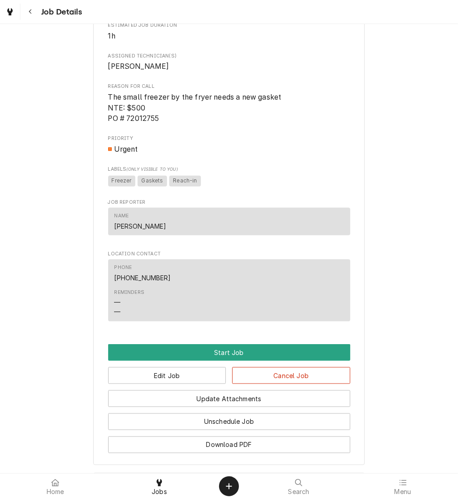
scroll to position [564, 0]
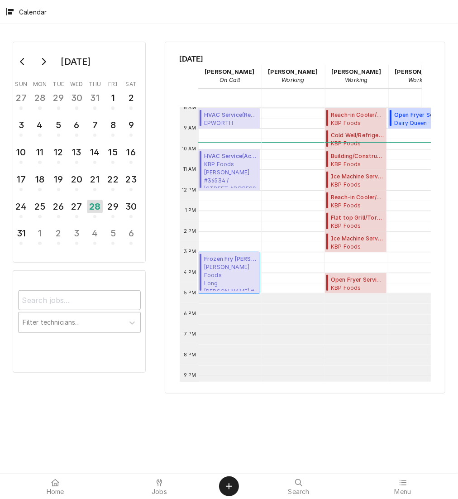
click at [209, 270] on span "Estel Foods Long Rd McDonald's #18113 / 110 Long Rd, Chesterfield, Missouri 630…" at bounding box center [230, 277] width 53 height 28
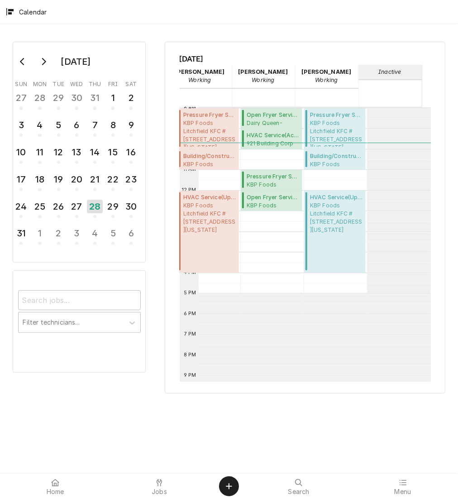
drag, startPoint x: 285, startPoint y: 236, endPoint x: 156, endPoint y: 94, distance: 191.1
click at [156, 94] on div "August 2025 Sun Mon Tue Wed Thu Fri Sat 27 28 29 30 31 1 2 3 4 5 6 7 8 9 10 11 …" at bounding box center [229, 218] width 458 height 368
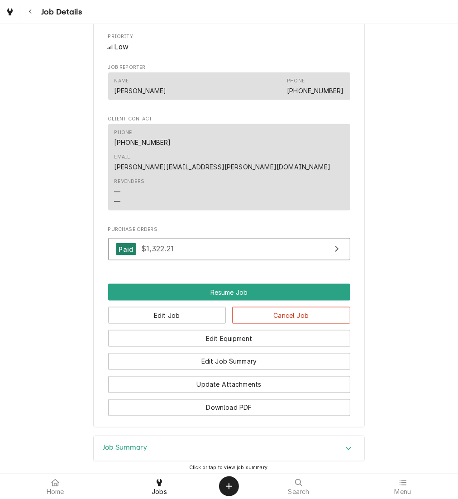
scroll to position [613, 0]
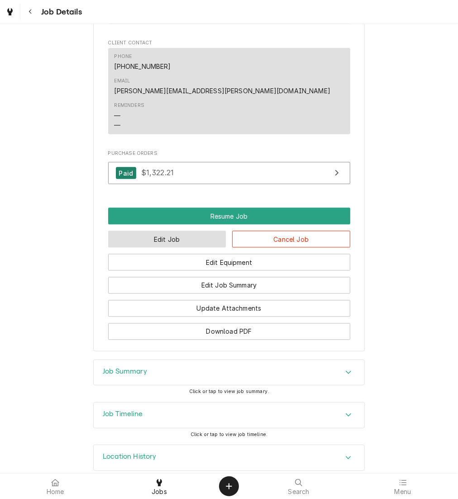
click at [192, 231] on button "Edit Job" at bounding box center [167, 239] width 118 height 17
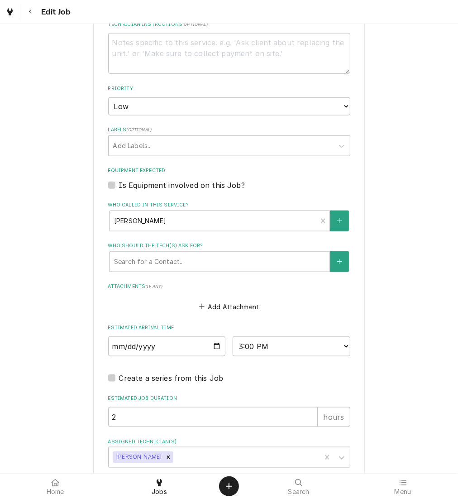
scroll to position [486, 0]
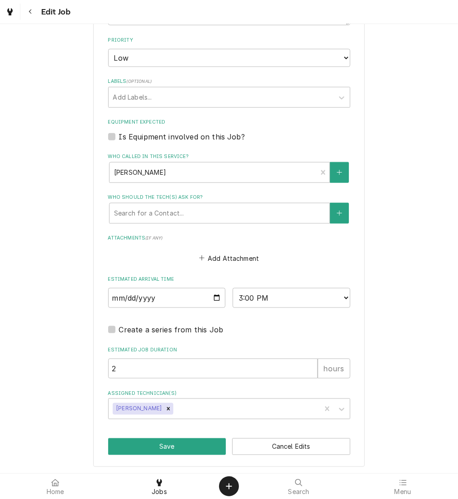
click at [165, 410] on icon "Remove Chris Lynch" at bounding box center [168, 409] width 6 height 6
click at [154, 410] on div "Assigned Technician(s)" at bounding box center [221, 409] width 216 height 16
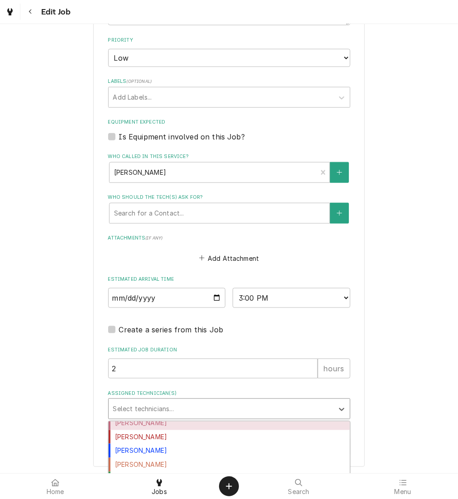
scroll to position [511, 0]
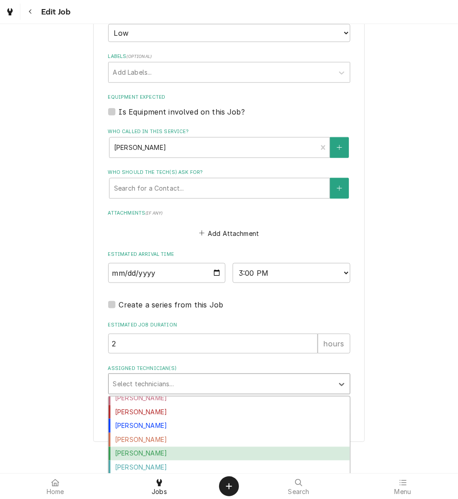
click at [125, 450] on div "[PERSON_NAME]" at bounding box center [229, 454] width 241 height 14
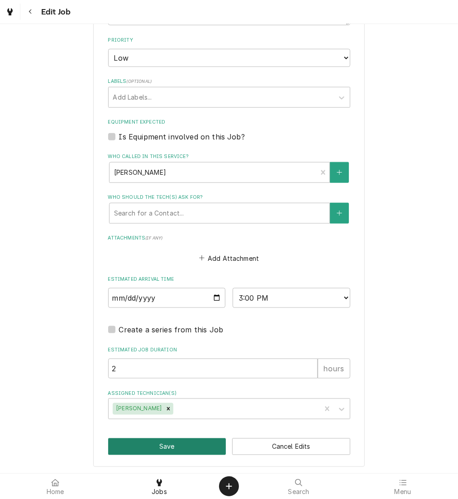
click at [125, 450] on button "Save" at bounding box center [167, 447] width 118 height 17
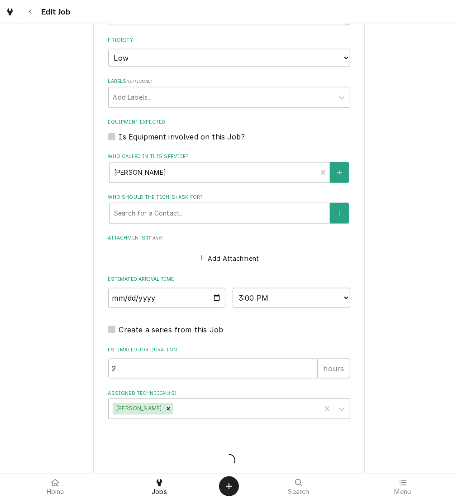
type textarea "x"
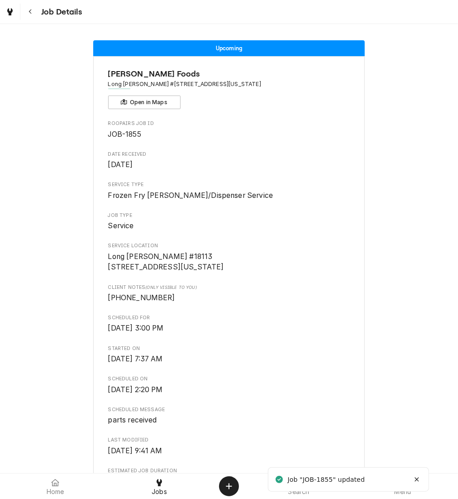
click at [30, 7] on div "Navigate back" at bounding box center [30, 11] width 9 height 9
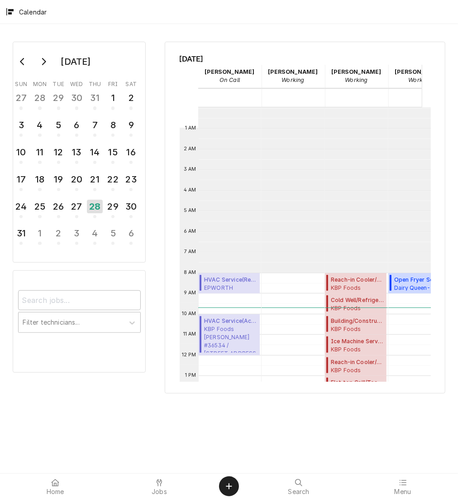
scroll to position [165, 0]
